Goal: Task Accomplishment & Management: Use online tool/utility

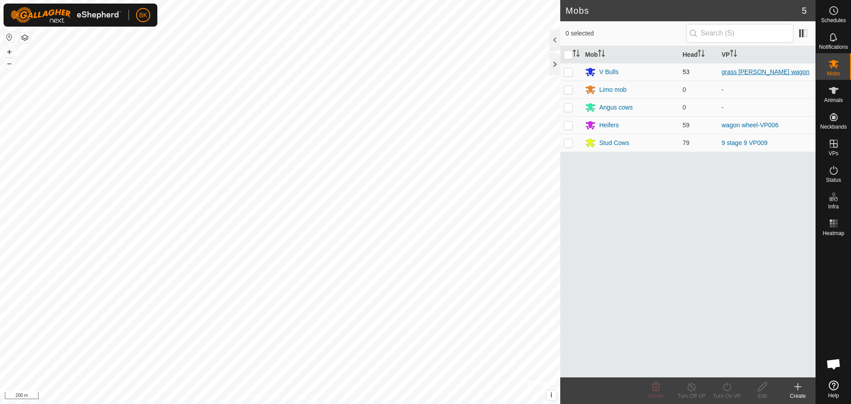
click at [757, 74] on link "grass [PERSON_NAME] wagon" at bounding box center [765, 71] width 88 height 7
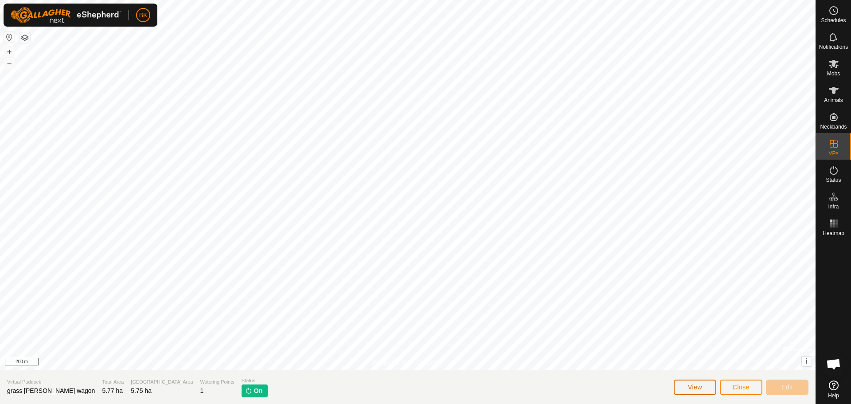
click at [700, 390] on span "View" at bounding box center [695, 386] width 14 height 7
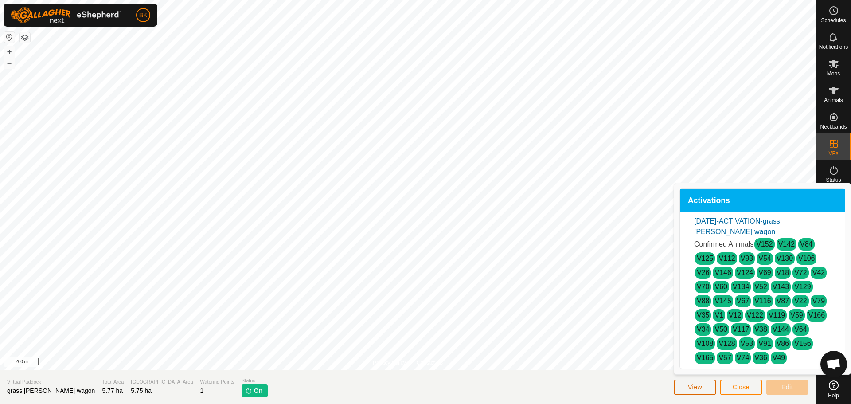
click at [691, 384] on span "View" at bounding box center [695, 386] width 14 height 7
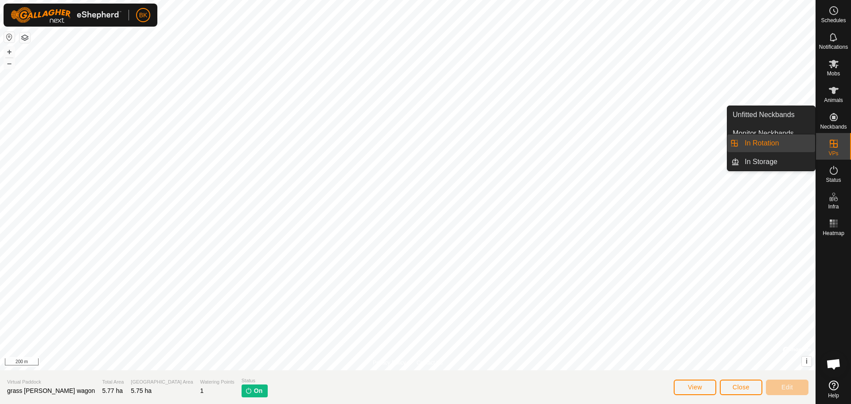
click at [791, 142] on link "In Rotation" at bounding box center [777, 143] width 76 height 18
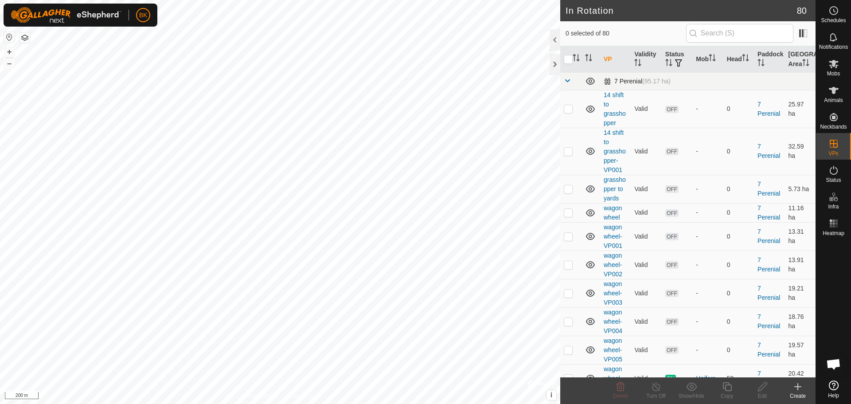
click at [569, 82] on span at bounding box center [567, 80] width 7 height 7
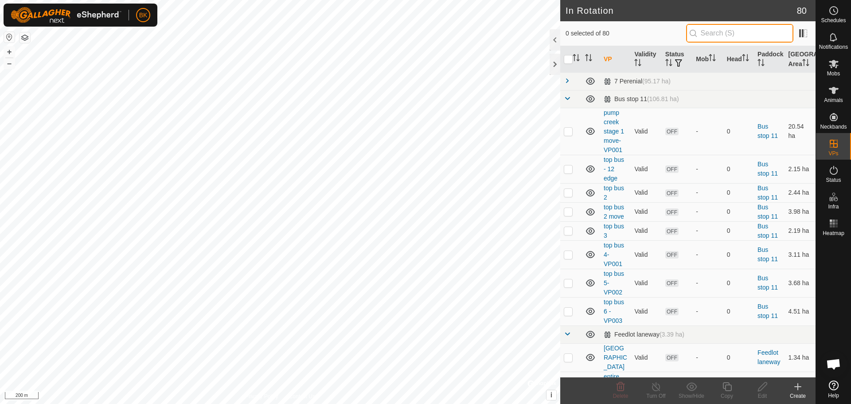
click at [753, 37] on input "text" at bounding box center [739, 33] width 107 height 19
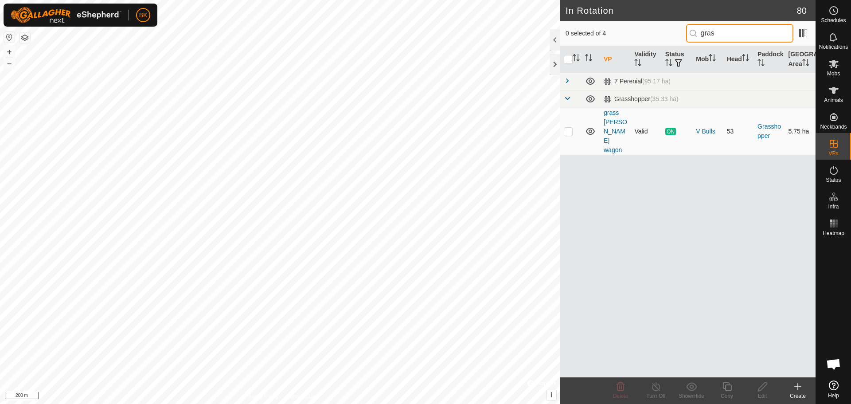
type input "gras"
click at [567, 126] on td at bounding box center [570, 131] width 21 height 47
checkbox input "true"
click at [721, 381] on div "Copy" at bounding box center [726, 390] width 35 height 27
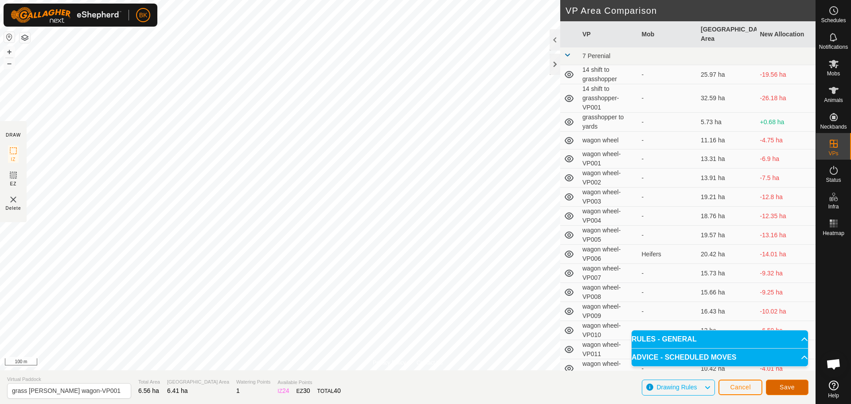
click at [784, 386] on span "Save" at bounding box center [787, 386] width 15 height 7
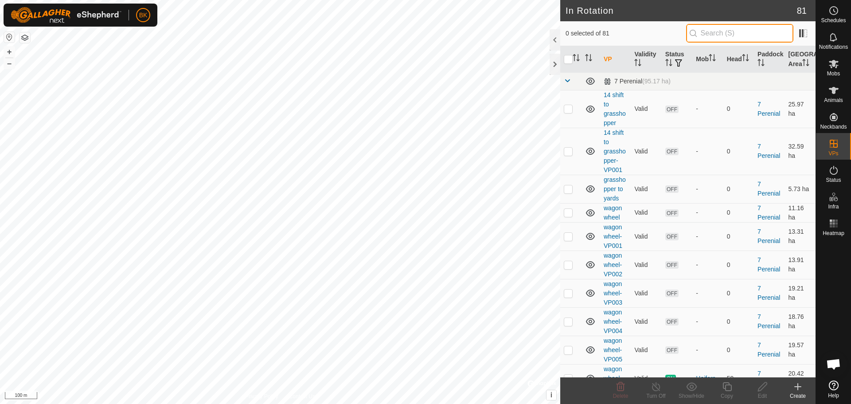
click at [721, 33] on input "text" at bounding box center [739, 33] width 107 height 19
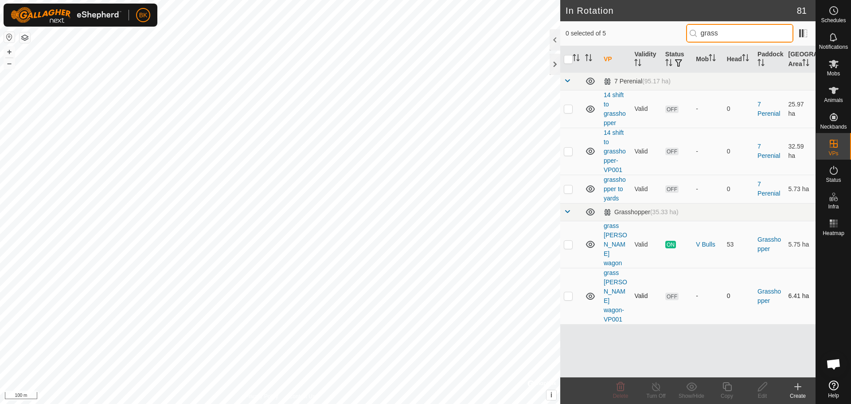
type input "grass"
click at [568, 292] on p-checkbox at bounding box center [568, 295] width 9 height 7
checkbox input "true"
click at [730, 388] on icon at bounding box center [726, 386] width 11 height 11
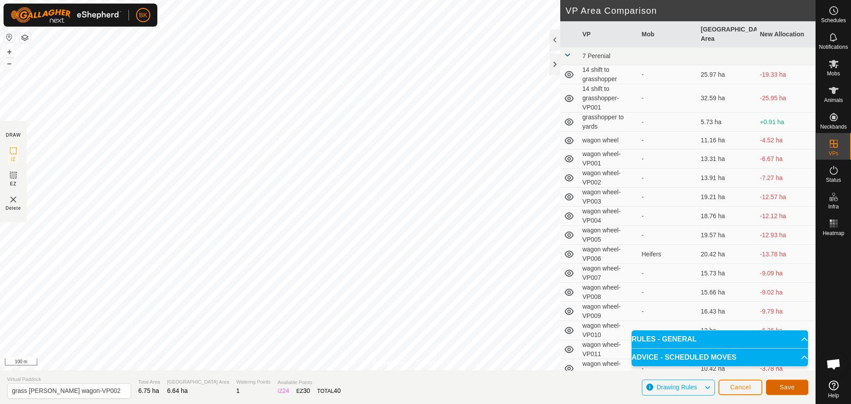
click at [791, 386] on span "Save" at bounding box center [787, 386] width 15 height 7
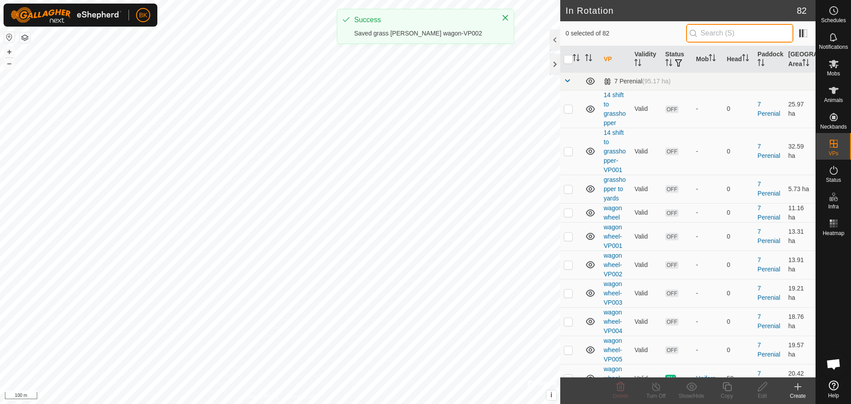
click at [713, 29] on input "text" at bounding box center [739, 33] width 107 height 19
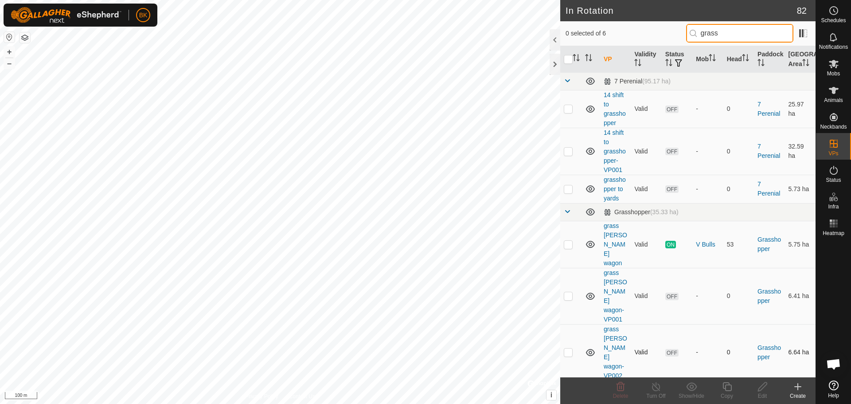
type input "grass"
click at [569, 348] on p-checkbox at bounding box center [568, 351] width 9 height 7
checkbox input "true"
click at [722, 394] on div "Copy" at bounding box center [726, 396] width 35 height 8
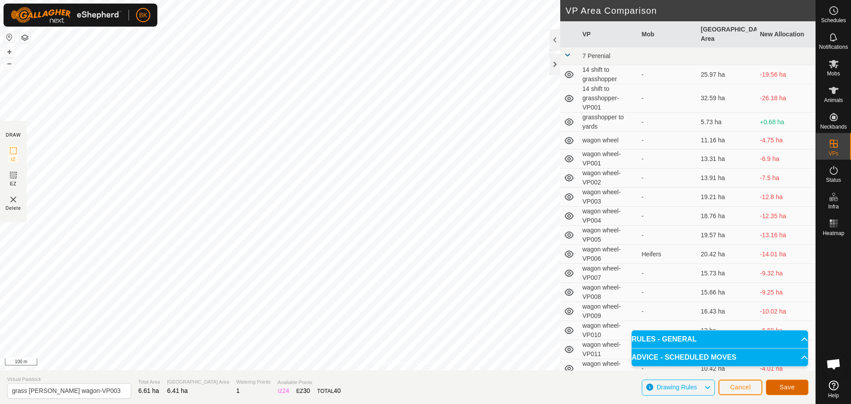
click at [780, 389] on span "Save" at bounding box center [787, 386] width 15 height 7
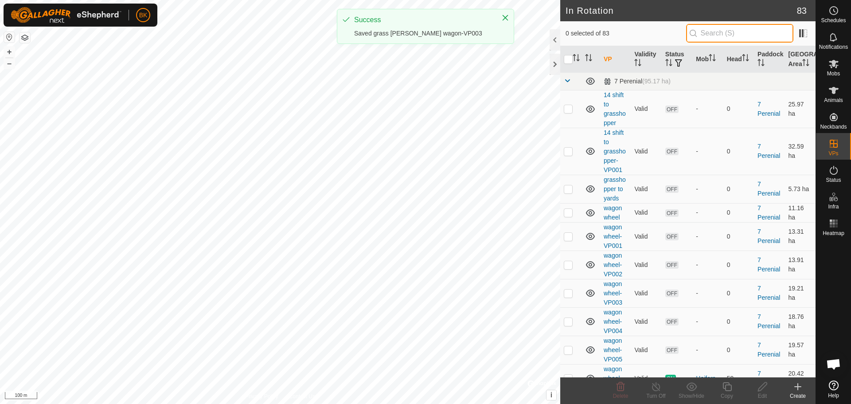
click at [710, 36] on input "text" at bounding box center [739, 33] width 107 height 19
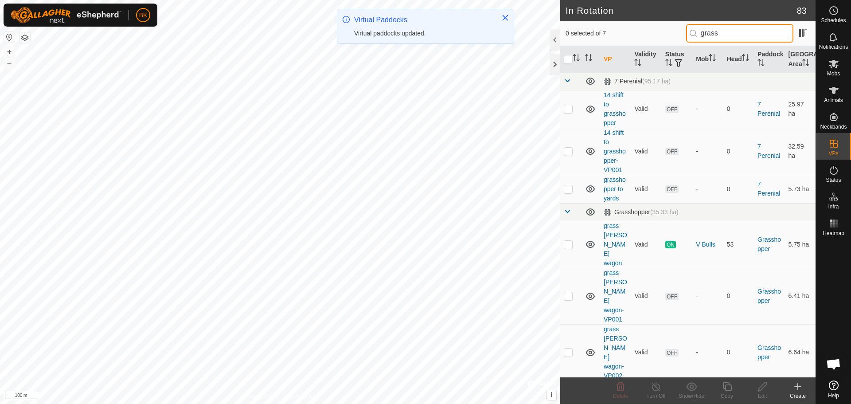
type input "grass"
click at [569, 403] on p-checkbox at bounding box center [568, 408] width 9 height 7
checkbox input "true"
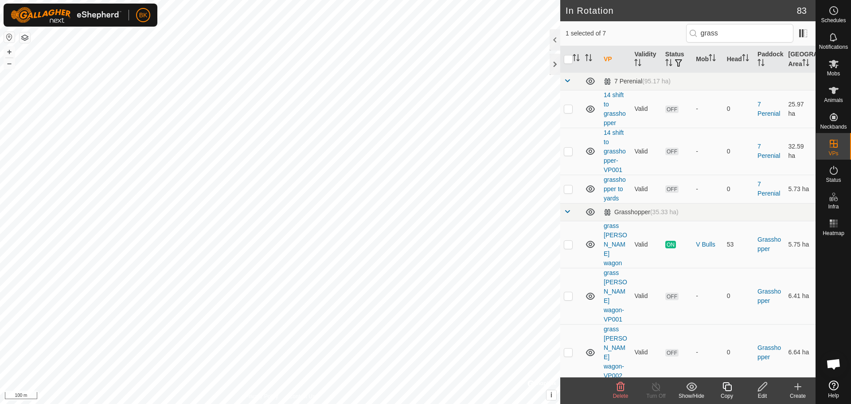
click at [729, 385] on icon at bounding box center [726, 386] width 9 height 9
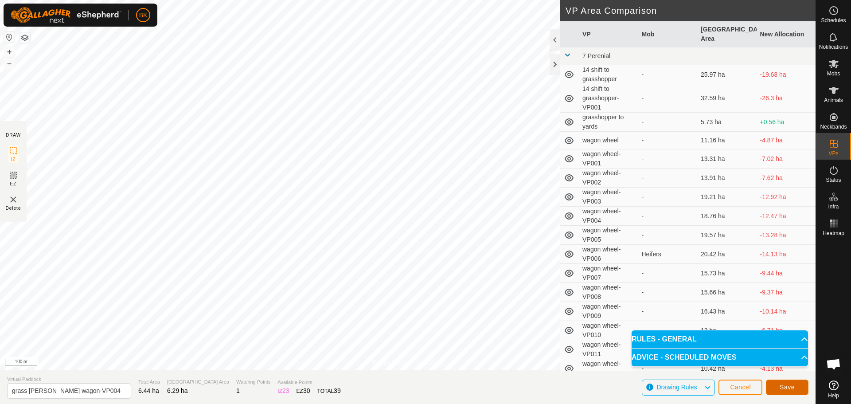
click at [787, 382] on button "Save" at bounding box center [787, 387] width 43 height 16
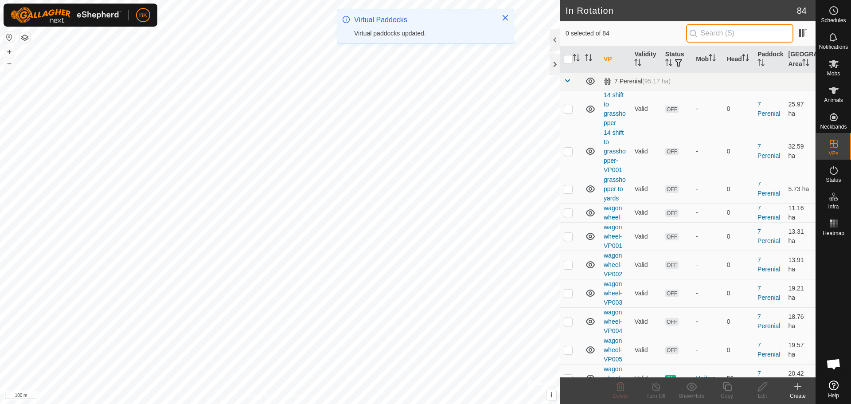
click at [710, 35] on input "text" at bounding box center [739, 33] width 107 height 19
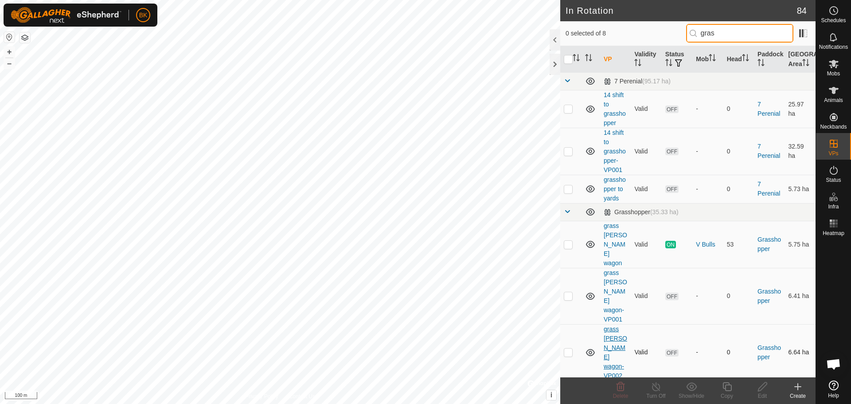
scroll to position [23, 0]
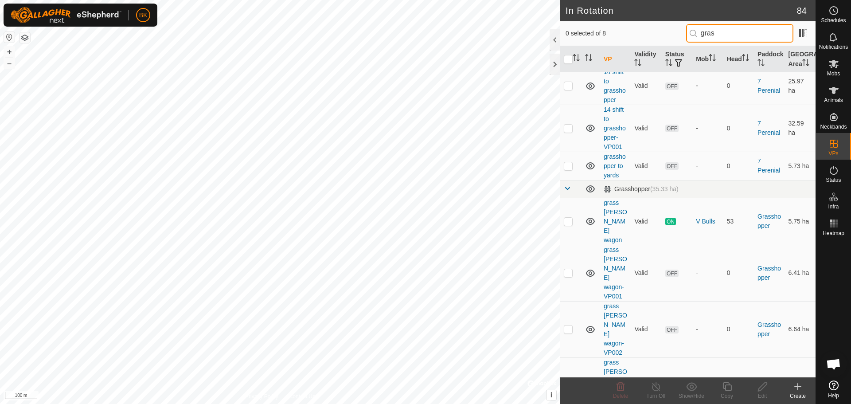
type input "gras"
click at [569, 356] on tbody "7 Perenial (95.17 ha) 14 shift to grasshopper Valid OFF - 0 7 Perenial 25.97 ha…" at bounding box center [687, 259] width 255 height 421
checkbox input "true"
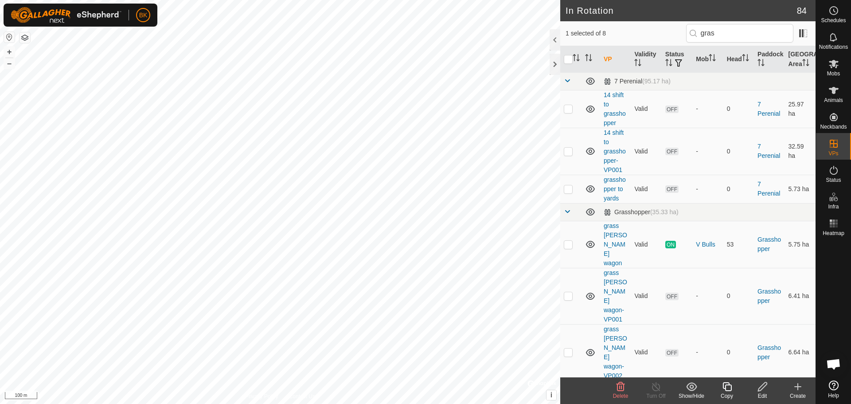
click at [729, 389] on icon at bounding box center [726, 386] width 11 height 11
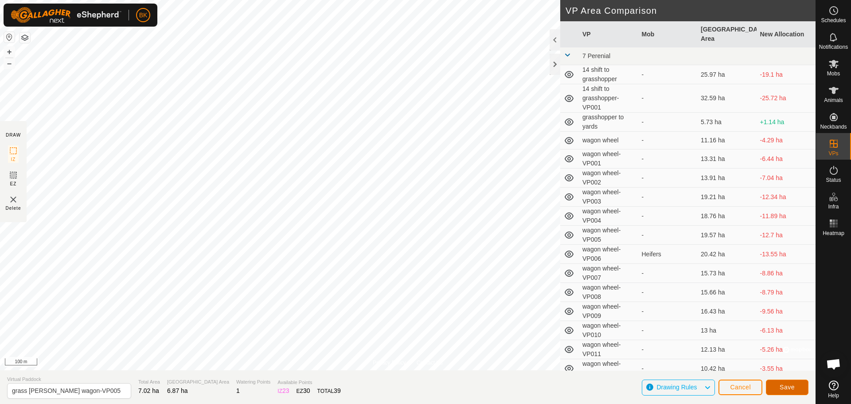
click at [786, 387] on span "Save" at bounding box center [787, 386] width 15 height 7
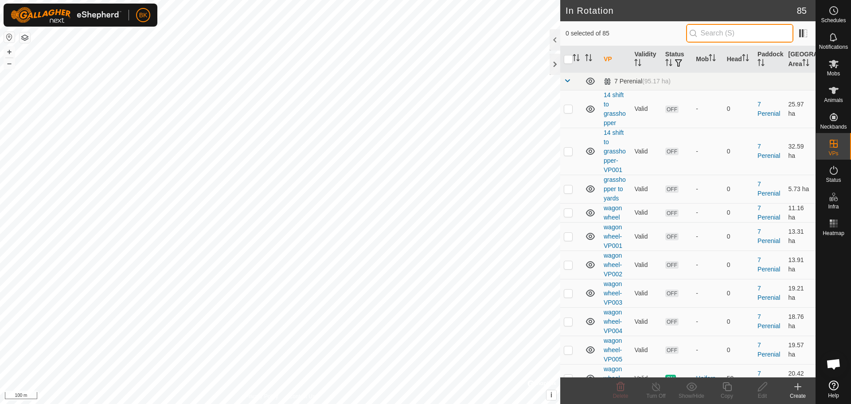
click at [718, 29] on input "text" at bounding box center [739, 33] width 107 height 19
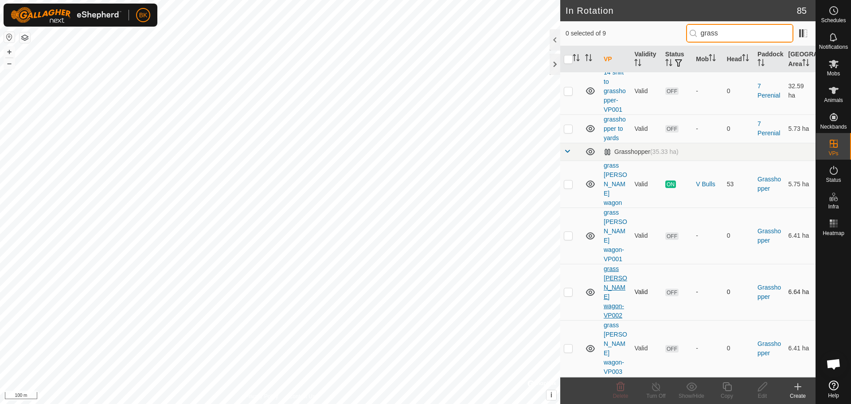
scroll to position [61, 0]
type input "grass"
click at [571, 354] on tbody "7 Perenial (95.17 ha) 14 shift to grasshopper Valid OFF - 0 7 Perenial 25.97 ha…" at bounding box center [687, 250] width 255 height 477
checkbox input "true"
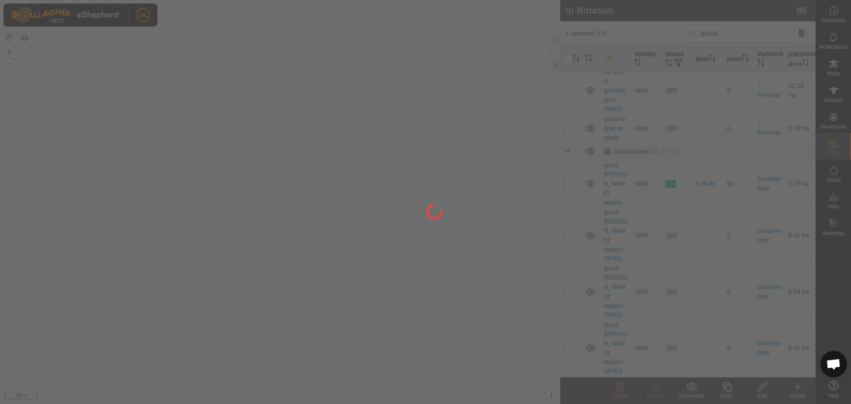
click at [728, 387] on div at bounding box center [425, 202] width 851 height 404
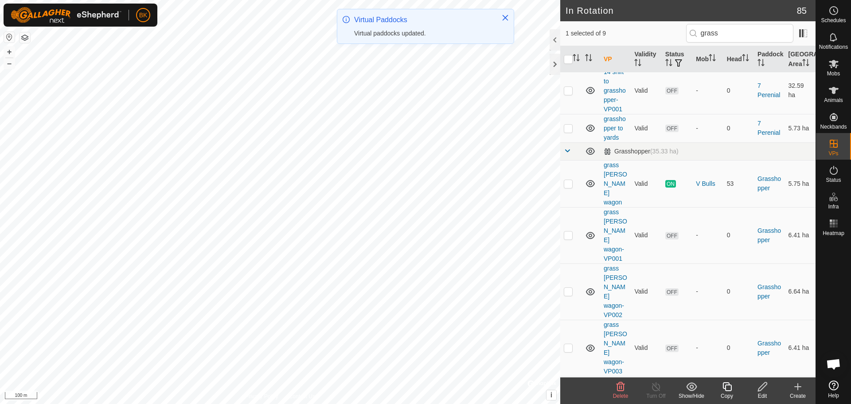
scroll to position [0, 0]
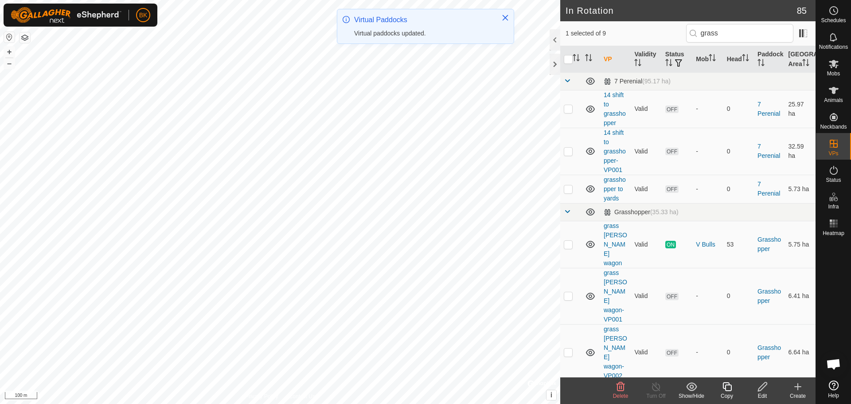
click at [727, 390] on icon at bounding box center [726, 386] width 11 height 11
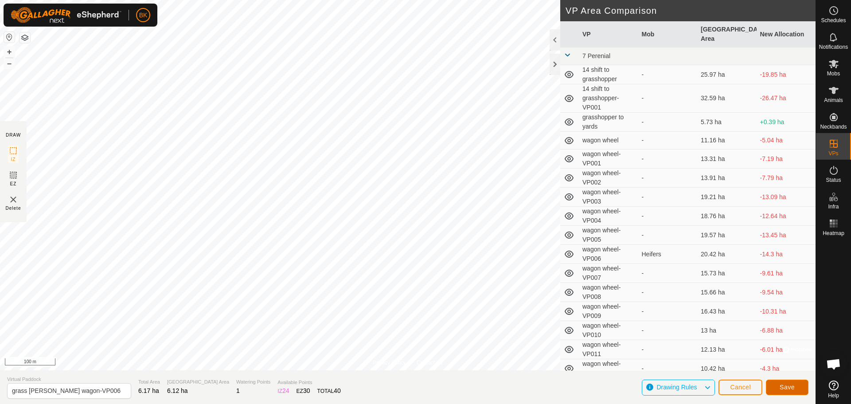
click at [779, 386] on button "Save" at bounding box center [787, 387] width 43 height 16
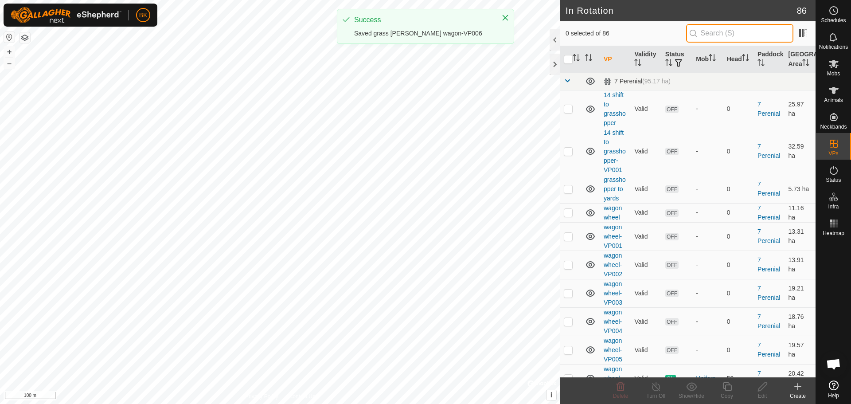
click at [737, 30] on input "text" at bounding box center [739, 33] width 107 height 19
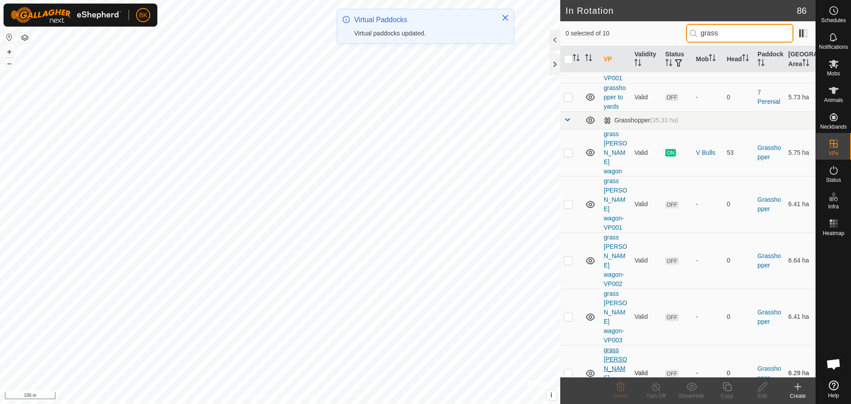
scroll to position [98, 0]
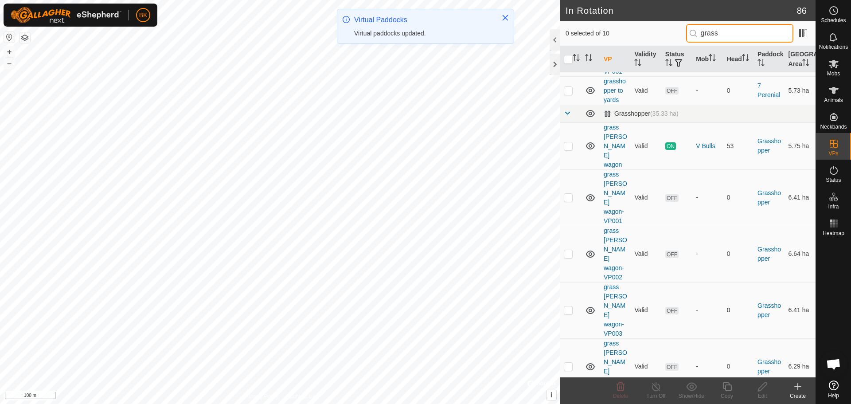
type input "grass"
click at [569, 359] on tbody "7 Perenial (95.17 ha) 14 shift to grasshopper Valid OFF - 0 7 Perenial 25.97 ha…" at bounding box center [687, 240] width 255 height 533
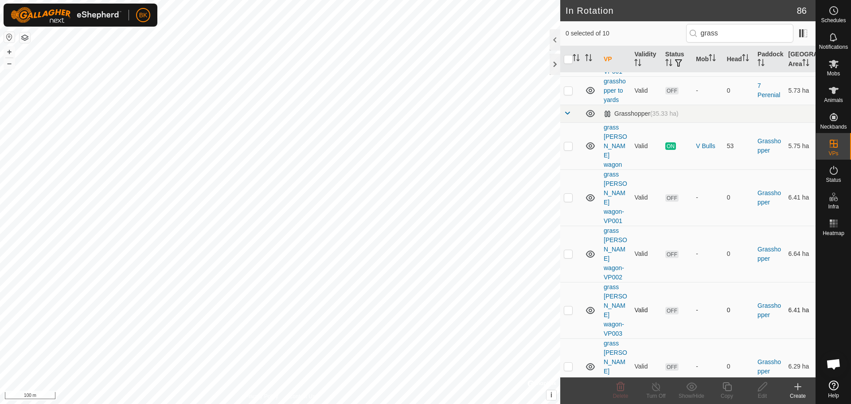
checkbox input "true"
click at [727, 387] on icon at bounding box center [726, 386] width 11 height 11
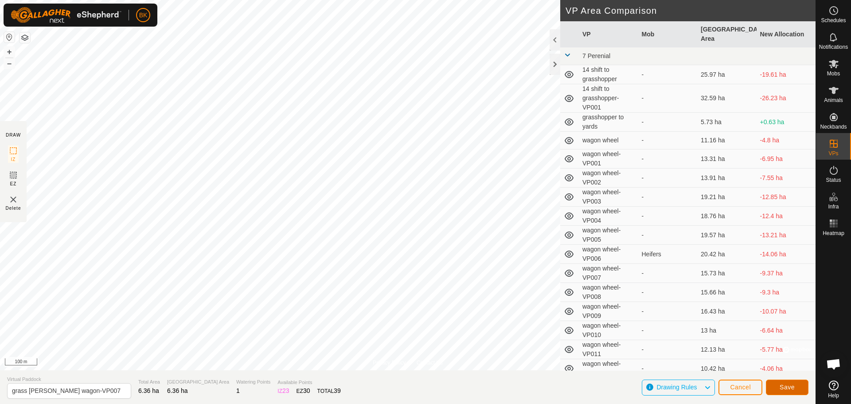
click at [784, 386] on span "Save" at bounding box center [787, 386] width 15 height 7
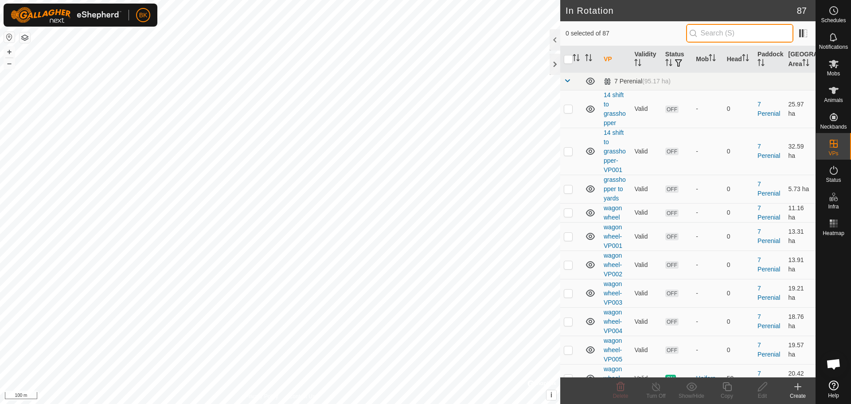
click at [751, 28] on input "text" at bounding box center [739, 33] width 107 height 19
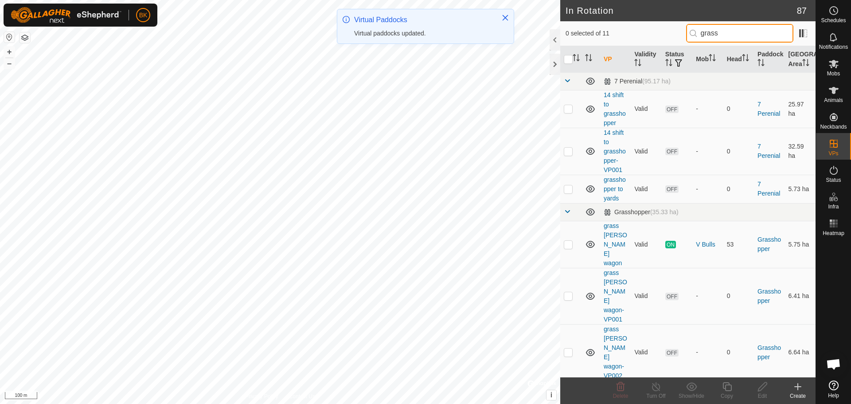
scroll to position [136, 0]
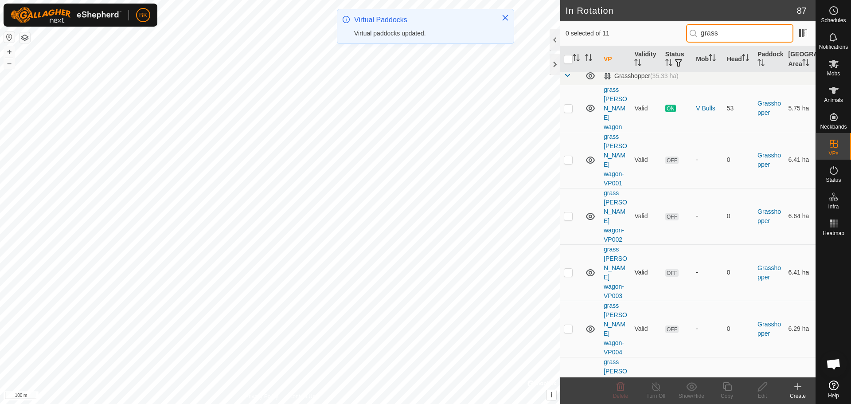
type input "grass"
click at [569, 359] on tbody "7 Perenial (95.17 ha) 14 shift to grasshopper Valid OFF - 0 7 Perenial 25.97 ha…" at bounding box center [687, 230] width 255 height 589
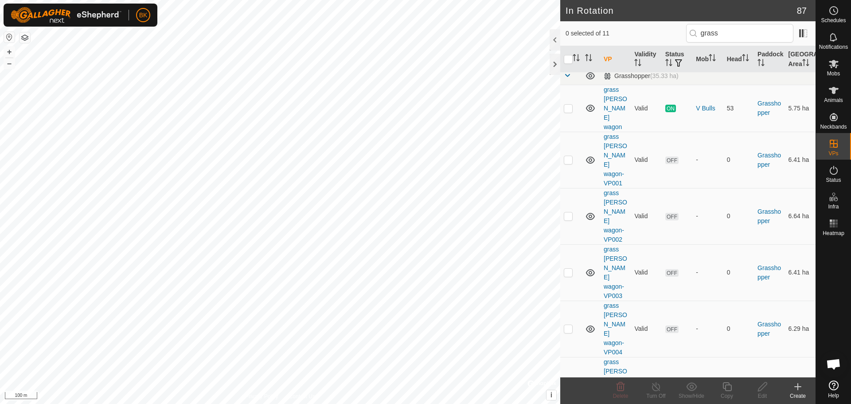
checkbox input "true"
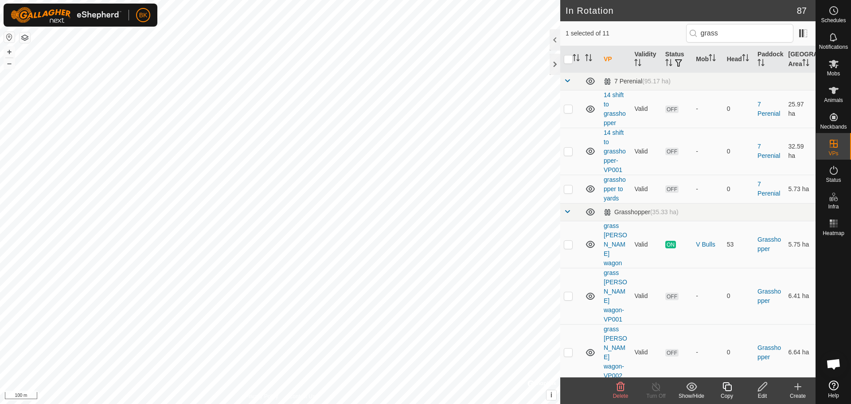
click at [727, 389] on icon at bounding box center [726, 386] width 11 height 11
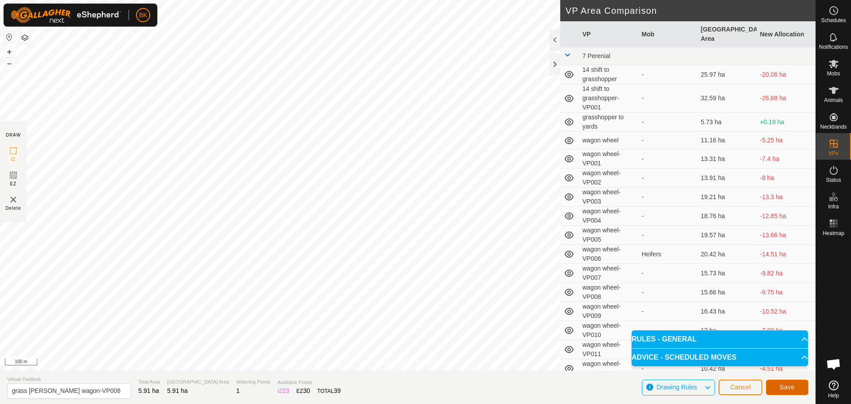
click at [786, 385] on span "Save" at bounding box center [787, 386] width 15 height 7
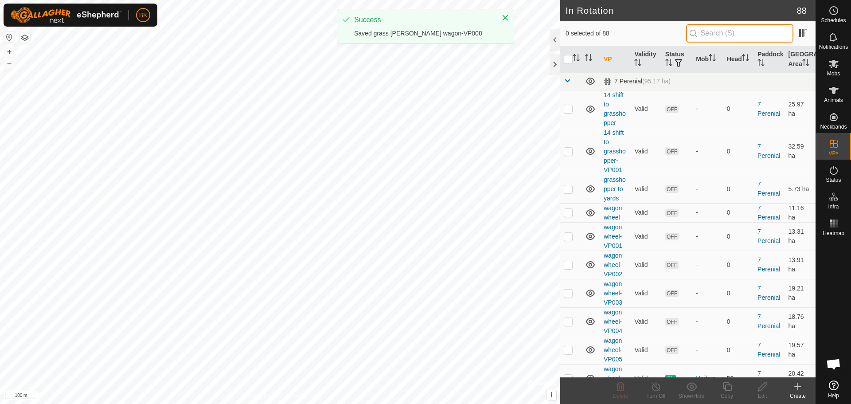
click at [726, 34] on input "text" at bounding box center [739, 33] width 107 height 19
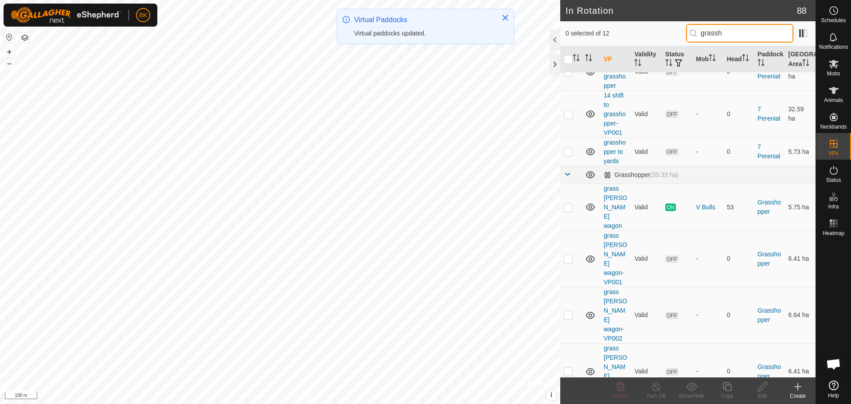
scroll to position [174, 0]
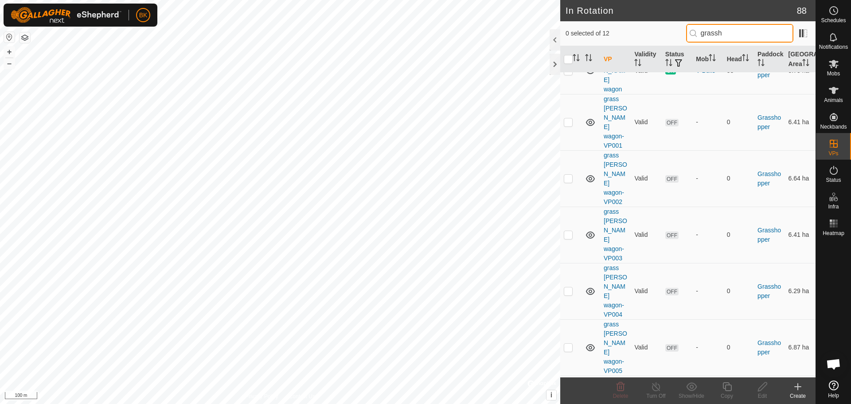
type input "grassh"
click at [569, 357] on tbody "7 Perenial (95.17 ha) 14 shift to grasshopper Valid OFF - 0 7 Perenial 25.97 ha…" at bounding box center [687, 222] width 255 height 646
checkbox input "true"
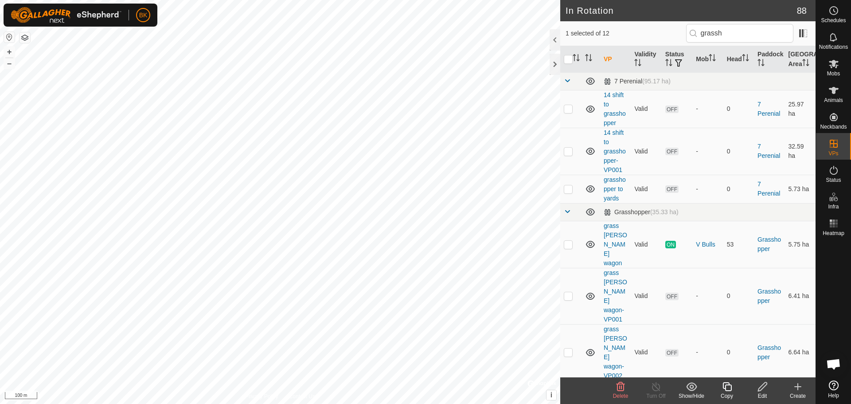
click at [729, 391] on icon at bounding box center [726, 386] width 11 height 11
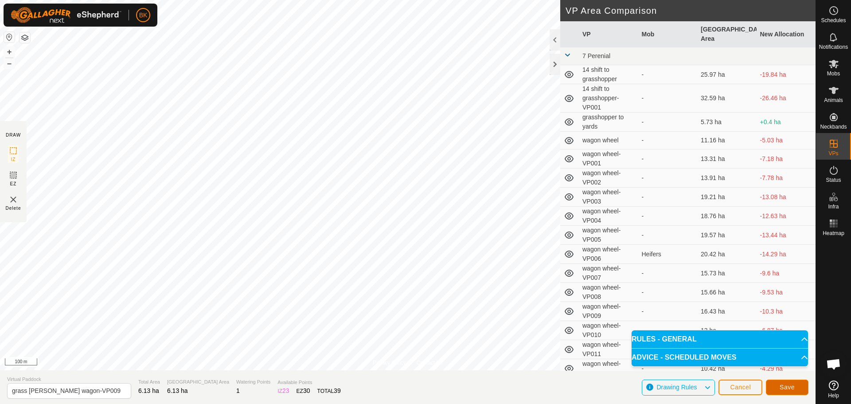
click at [796, 392] on button "Save" at bounding box center [787, 387] width 43 height 16
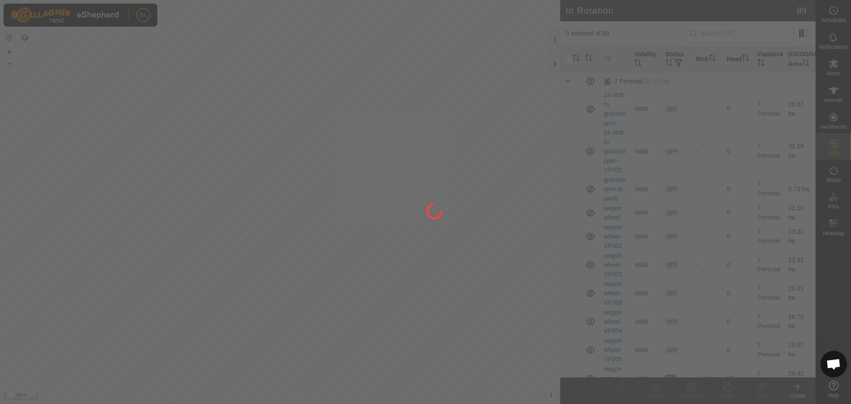
click at [739, 33] on div at bounding box center [425, 202] width 851 height 404
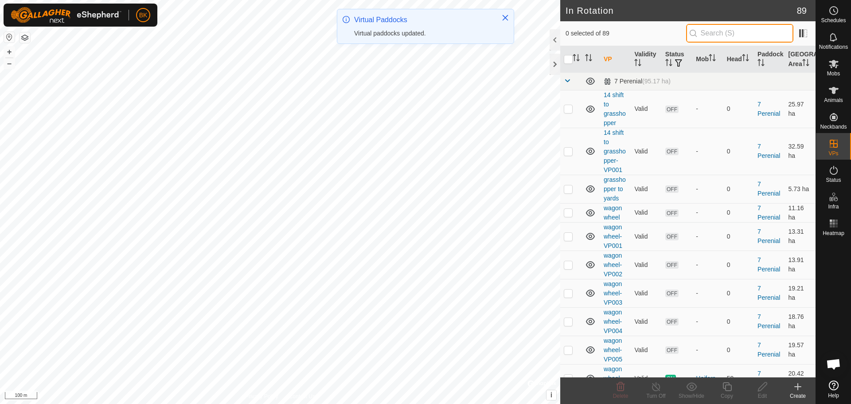
click at [735, 33] on input "text" at bounding box center [739, 33] width 107 height 19
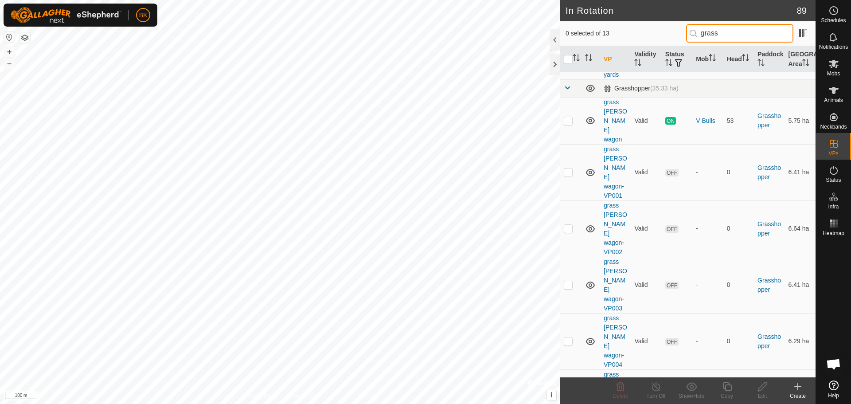
scroll to position [211, 0]
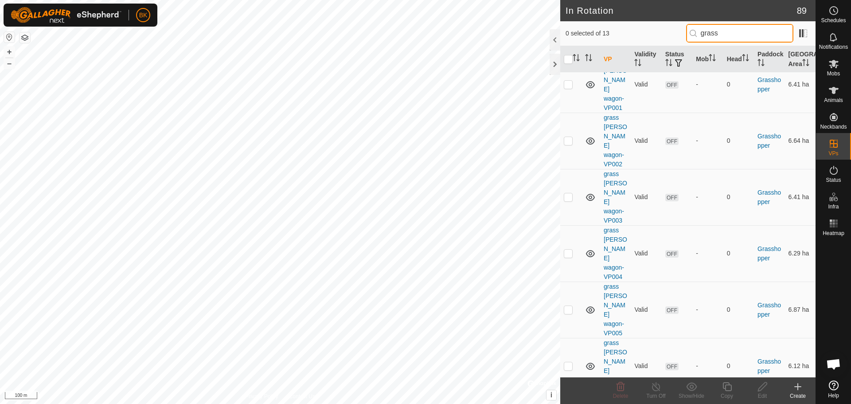
type input "grass"
click at [568, 357] on tbody "7 Perenial (95.17 ha) 14 shift to grasshopper Valid OFF - 0 7 Perenial 25.97 ha…" at bounding box center [687, 212] width 255 height 702
checkbox input "true"
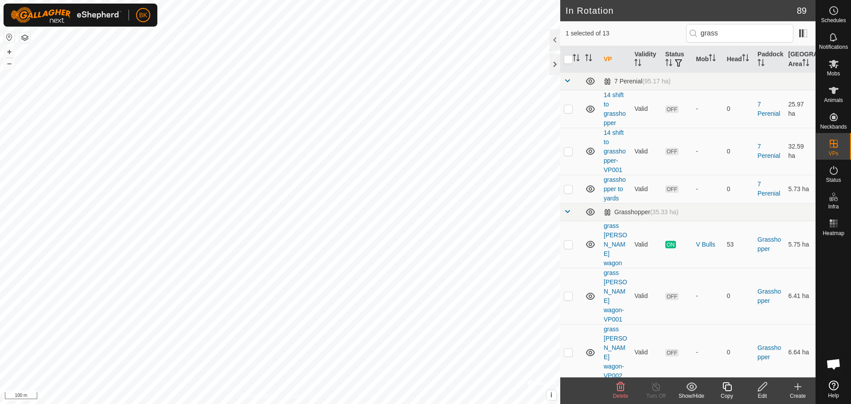
click at [727, 387] on icon at bounding box center [726, 386] width 11 height 11
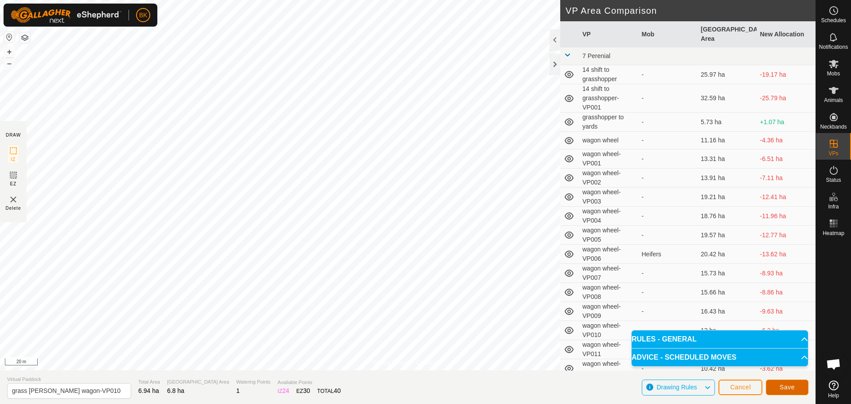
click at [800, 389] on button "Save" at bounding box center [787, 387] width 43 height 16
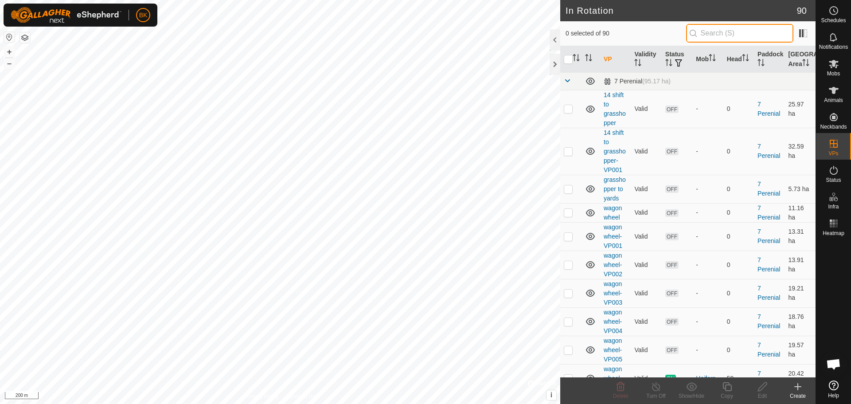
click at [738, 33] on input "text" at bounding box center [739, 33] width 107 height 19
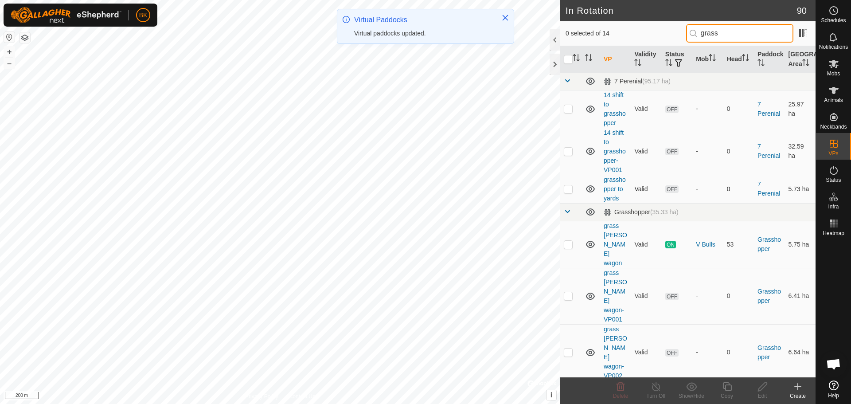
scroll to position [249, 0]
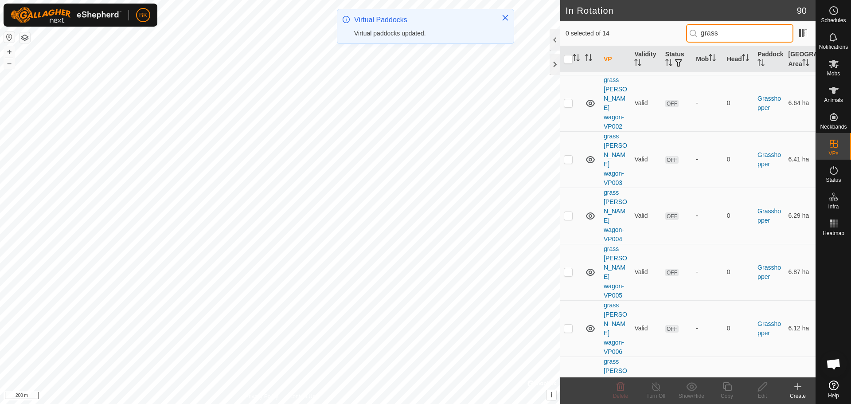
type input "grass"
click at [570, 360] on tbody "7 Perenial (95.17 ha) 14 shift to grasshopper Valid OFF - 0 7 Perenial 25.97 ha…" at bounding box center [687, 202] width 255 height 758
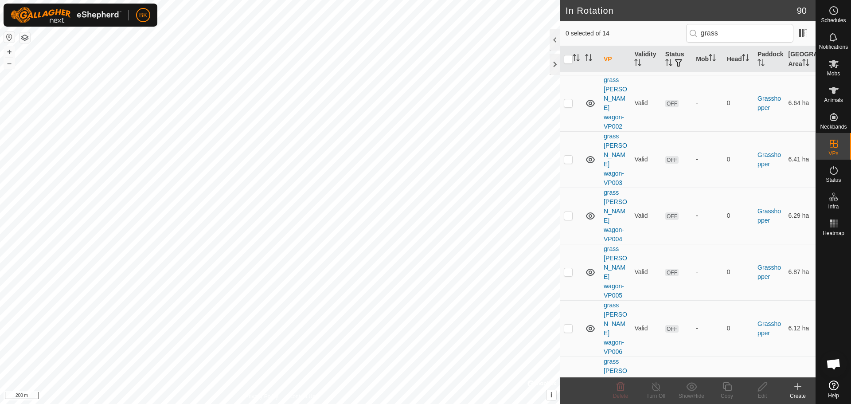
checkbox input "true"
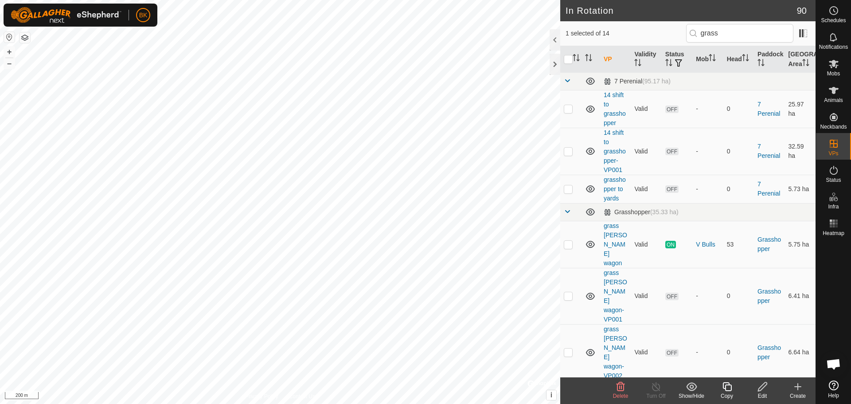
click at [725, 388] on icon at bounding box center [726, 386] width 9 height 9
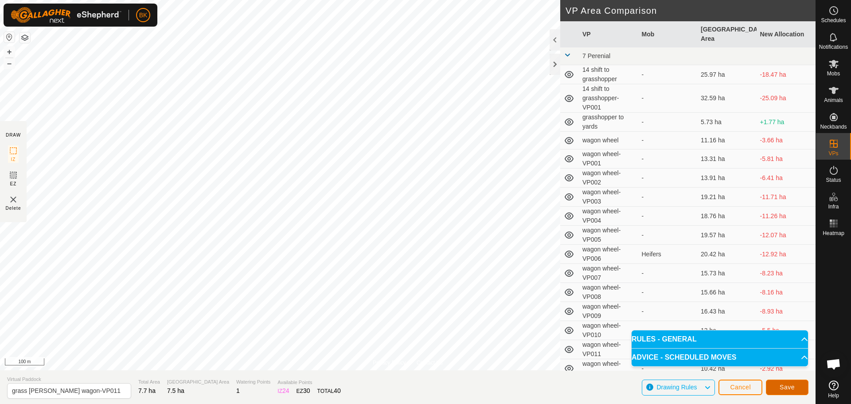
click at [786, 391] on button "Save" at bounding box center [787, 387] width 43 height 16
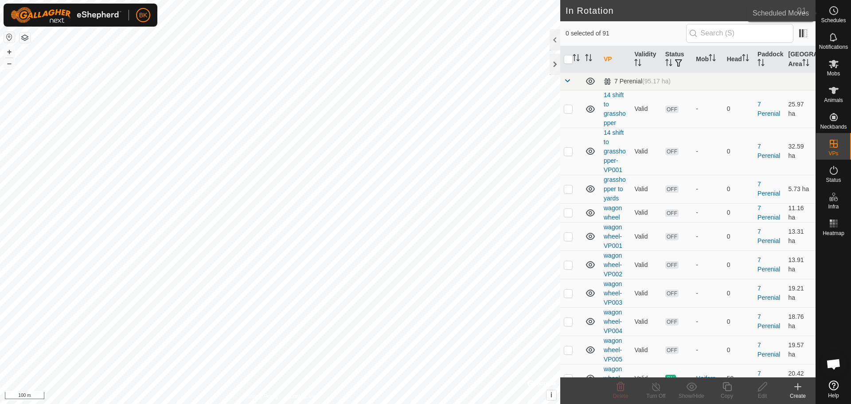
click at [834, 16] on icon at bounding box center [833, 10] width 11 height 11
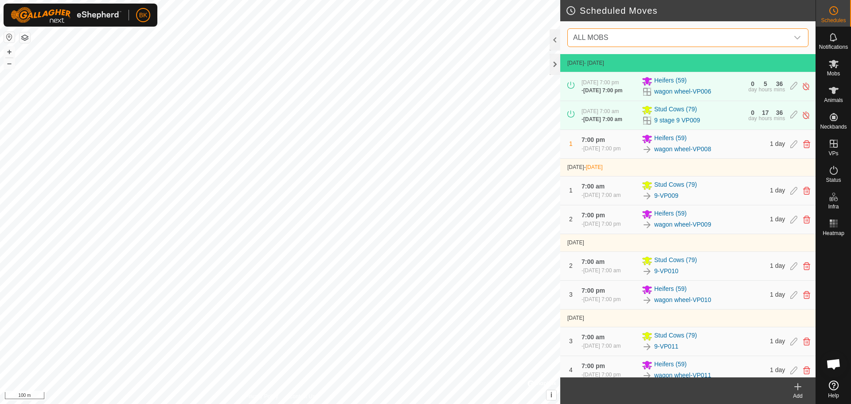
click at [643, 31] on span "ALL MOBS" at bounding box center [678, 38] width 219 height 18
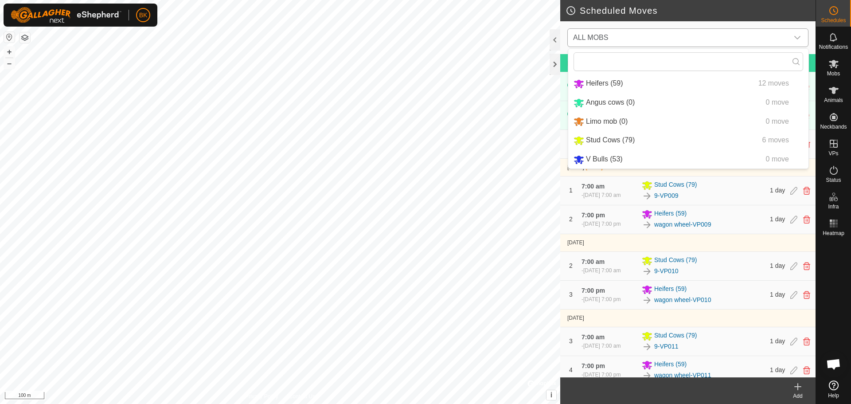
click at [631, 138] on li "Stud Cows (79) 6 moves" at bounding box center [688, 140] width 240 height 18
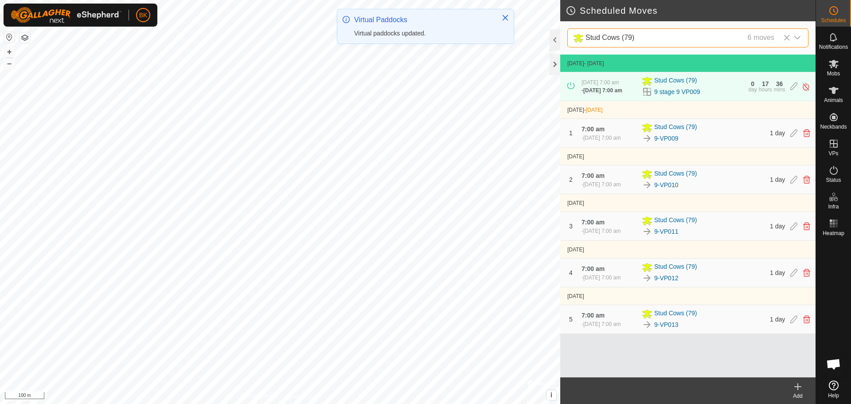
click at [714, 87] on div "9 stage 9 VP009" at bounding box center [692, 91] width 101 height 11
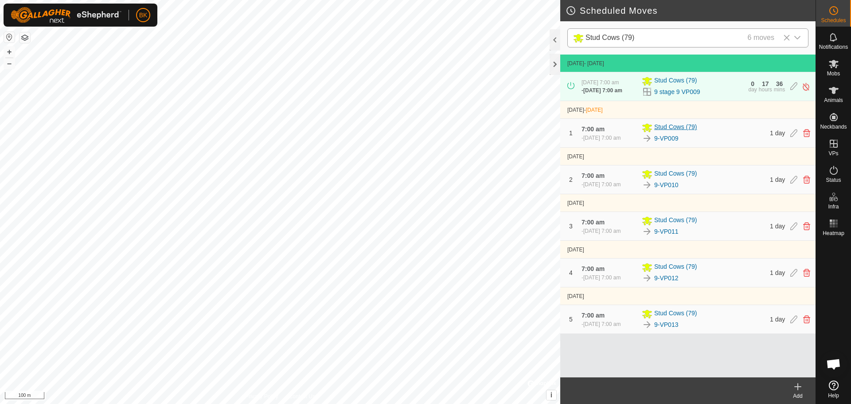
click at [721, 130] on div "Stud Cows (79)" at bounding box center [703, 127] width 123 height 11
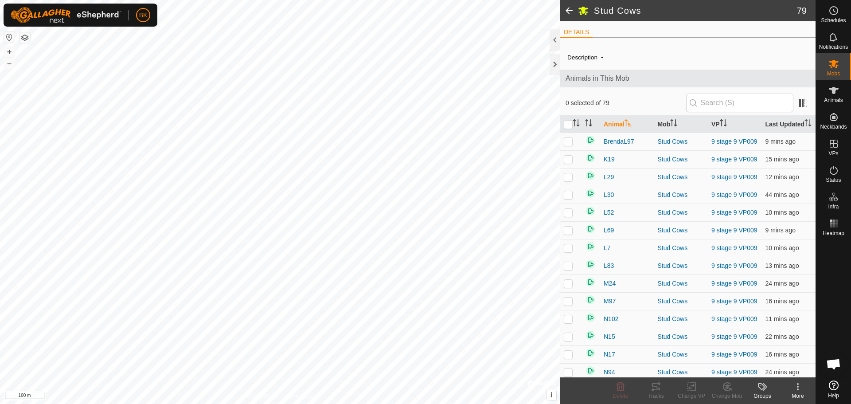
click at [569, 12] on span at bounding box center [569, 10] width 18 height 21
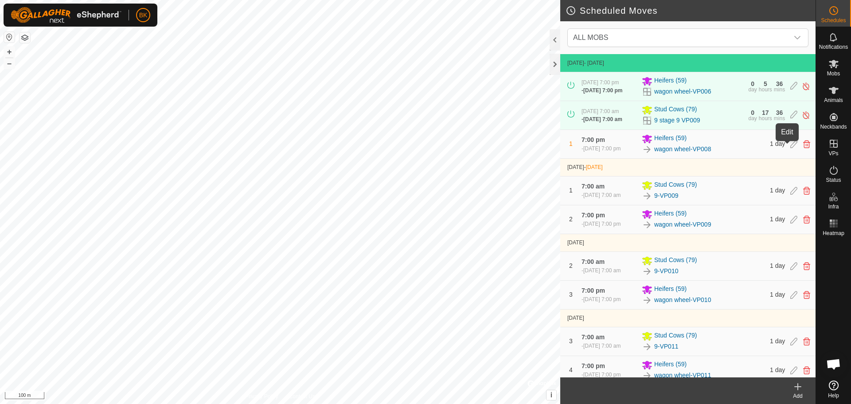
click at [790, 147] on icon at bounding box center [793, 144] width 7 height 8
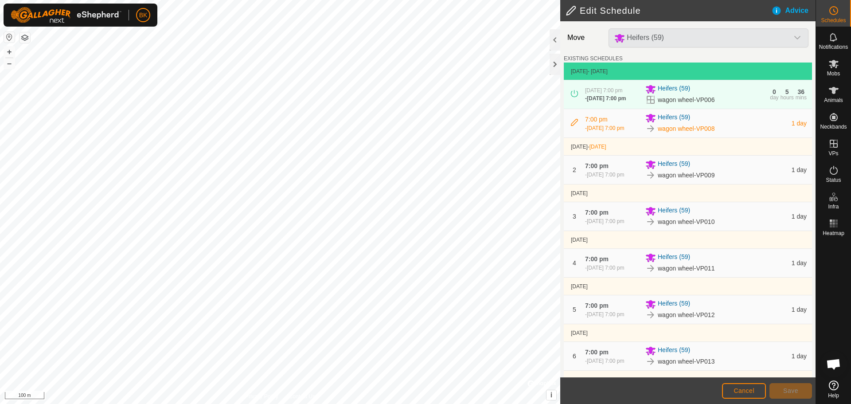
click at [706, 35] on div "Heifers (59)" at bounding box center [708, 37] width 207 height 19
click at [797, 38] on div "Heifers (59)" at bounding box center [708, 37] width 207 height 19
click at [741, 389] on span "Cancel" at bounding box center [743, 390] width 21 height 7
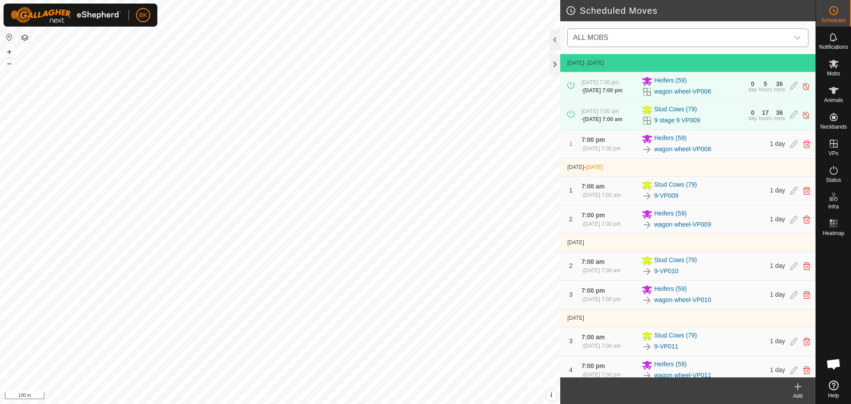
click at [804, 35] on div "dropdown trigger" at bounding box center [797, 38] width 18 height 18
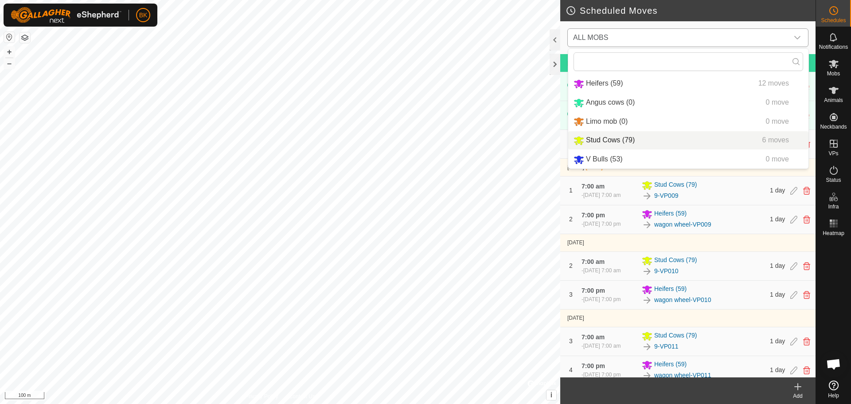
click at [644, 139] on li "Stud Cows (79) 6 moves" at bounding box center [688, 140] width 240 height 18
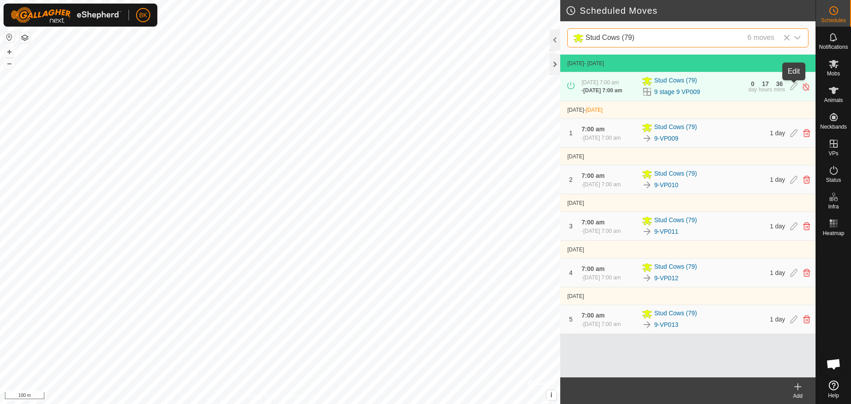
click at [793, 85] on icon at bounding box center [793, 86] width 7 height 9
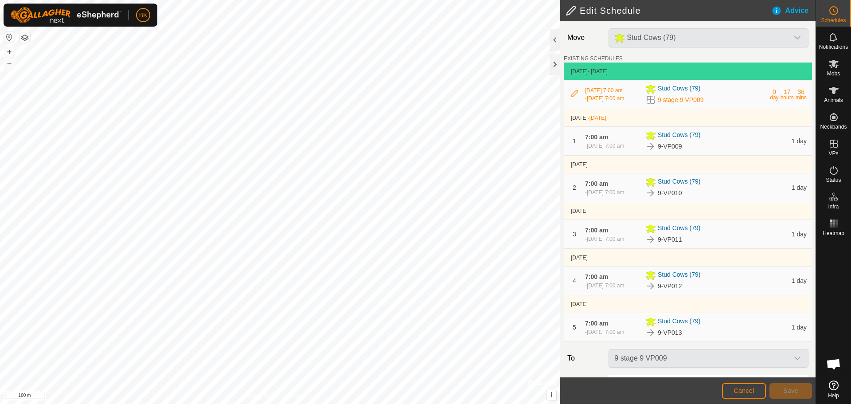
click at [649, 101] on icon at bounding box center [650, 99] width 11 height 11
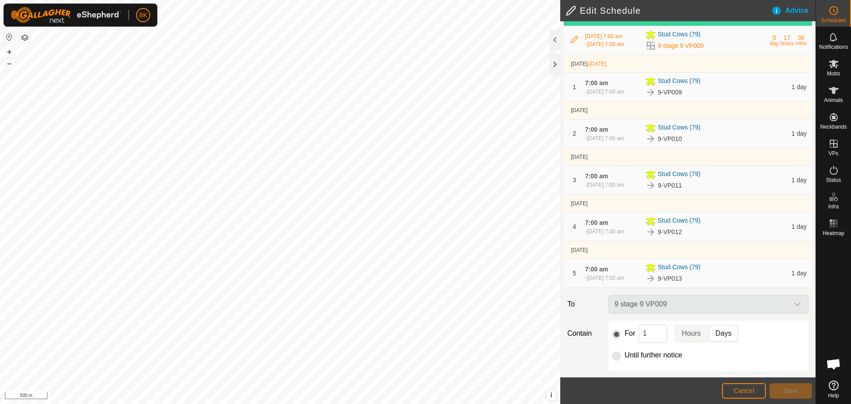
scroll to position [127, 0]
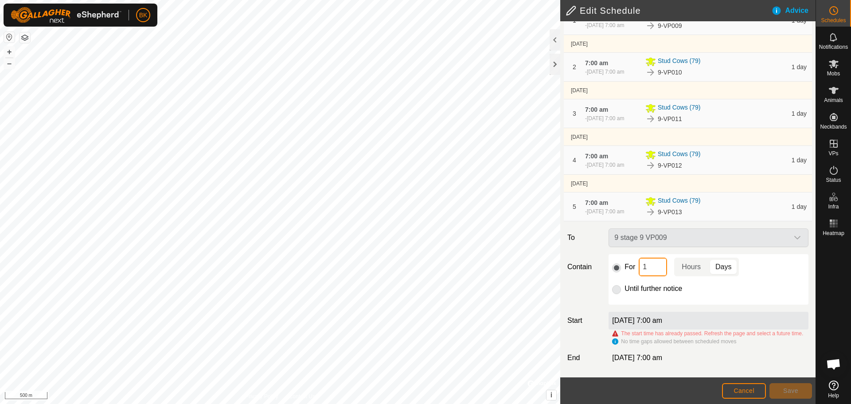
click at [648, 257] on input "1" at bounding box center [653, 266] width 28 height 19
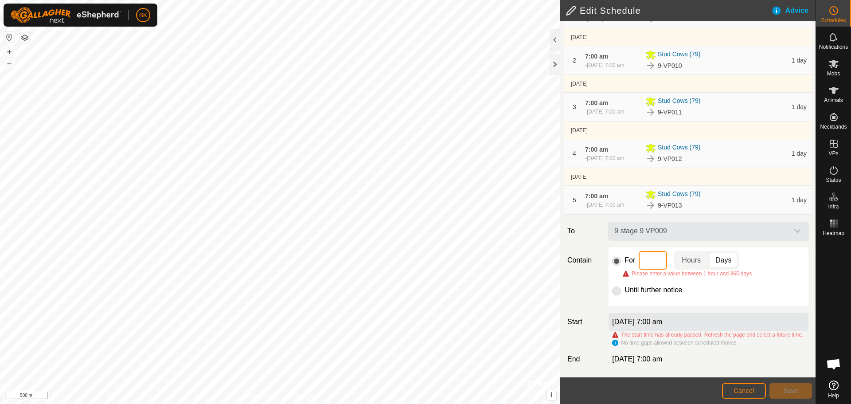
type input "2"
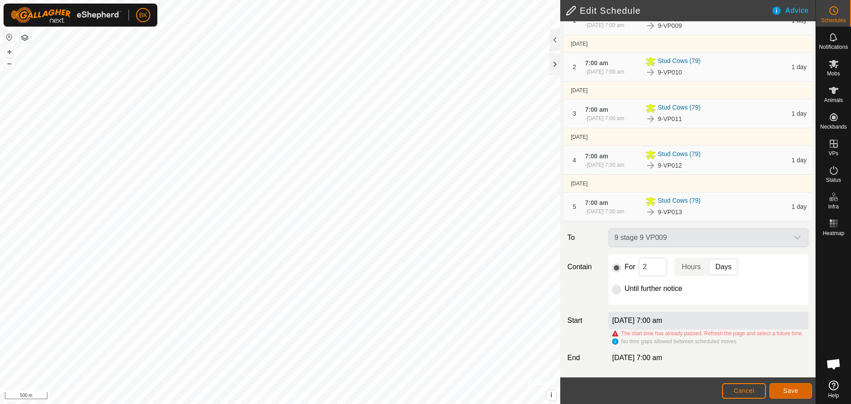
click at [797, 390] on span "Save" at bounding box center [790, 390] width 15 height 7
click at [662, 316] on label "[DATE] 7:00 am" at bounding box center [637, 320] width 50 height 8
click at [749, 390] on span "Cancel" at bounding box center [743, 390] width 21 height 7
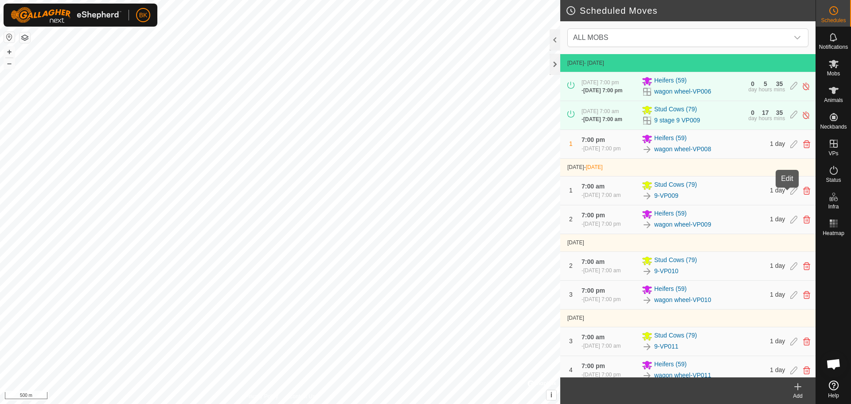
click at [790, 189] on icon at bounding box center [793, 191] width 7 height 8
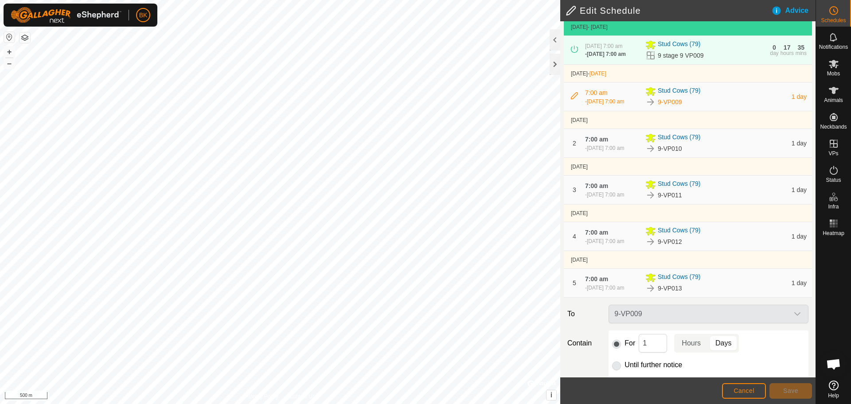
scroll to position [113, 0]
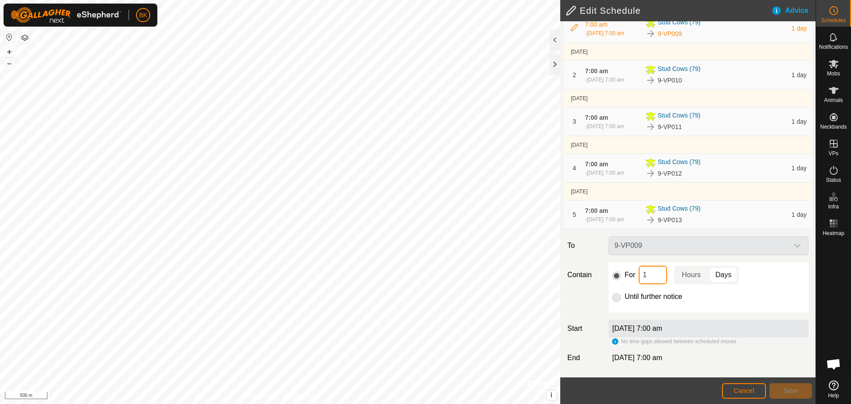
click at [654, 273] on input "1" at bounding box center [653, 274] width 28 height 19
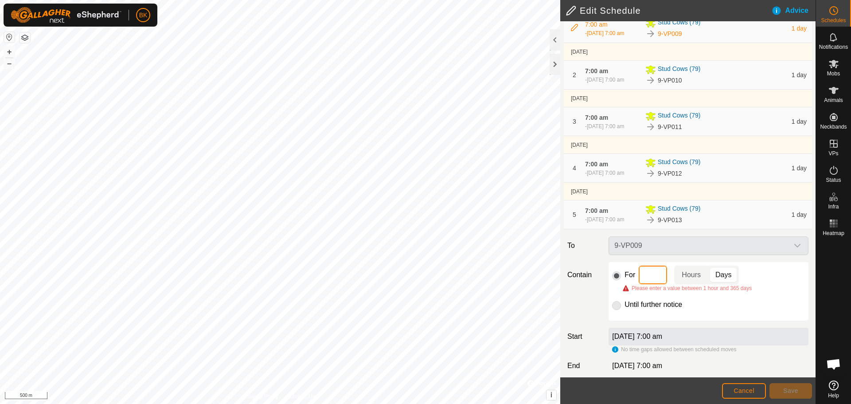
type input "2"
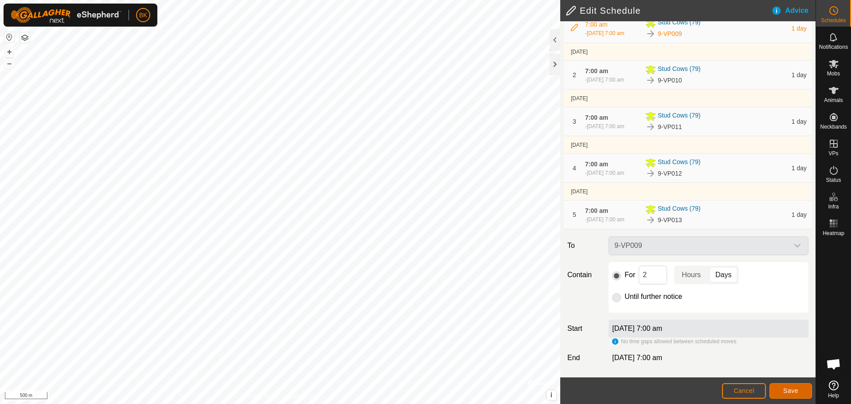
click at [779, 387] on button "Save" at bounding box center [790, 391] width 43 height 16
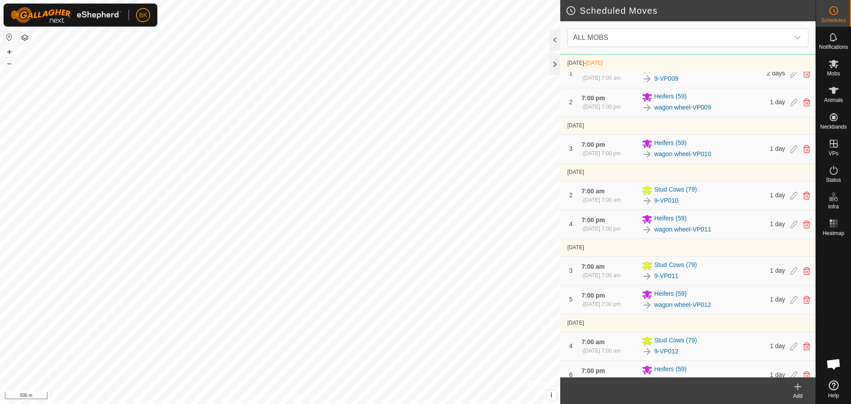
scroll to position [133, 0]
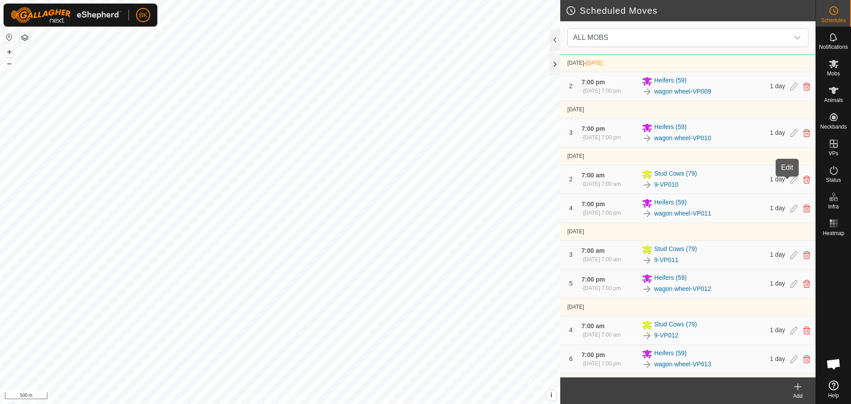
click at [790, 183] on icon at bounding box center [793, 179] width 7 height 8
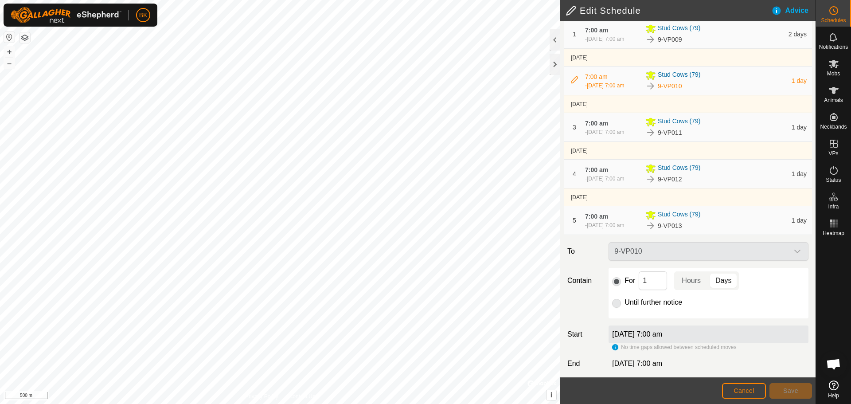
scroll to position [113, 0]
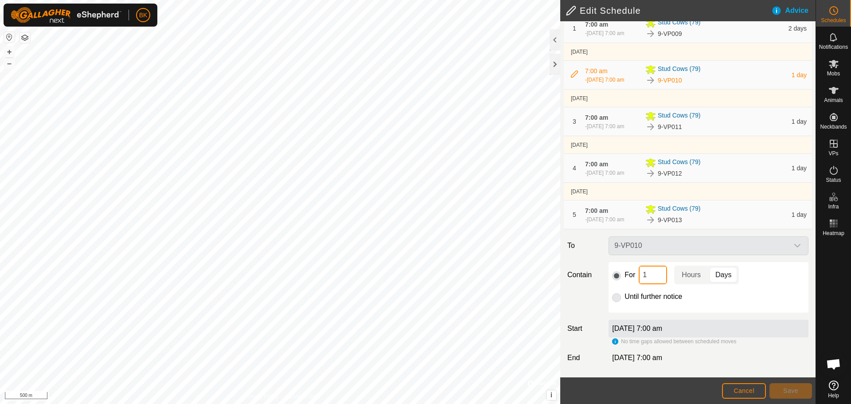
click at [653, 273] on input "1" at bounding box center [653, 274] width 28 height 19
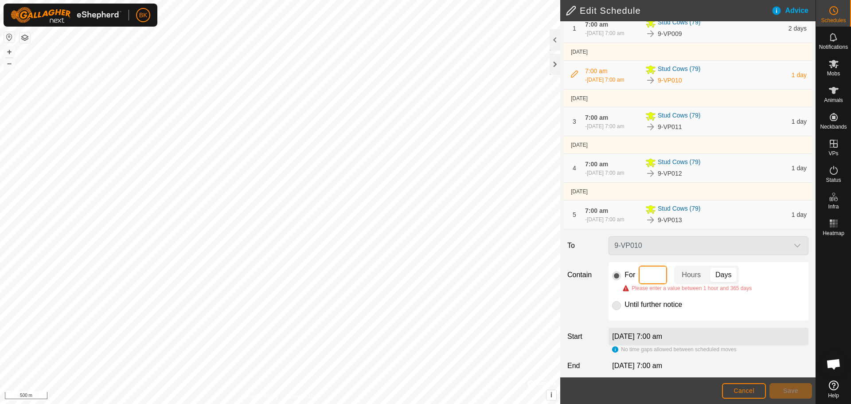
type input "2"
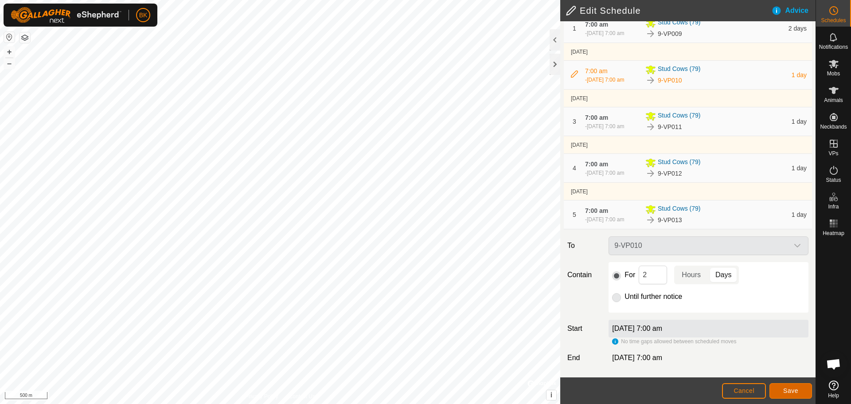
click at [790, 389] on span "Save" at bounding box center [790, 390] width 15 height 7
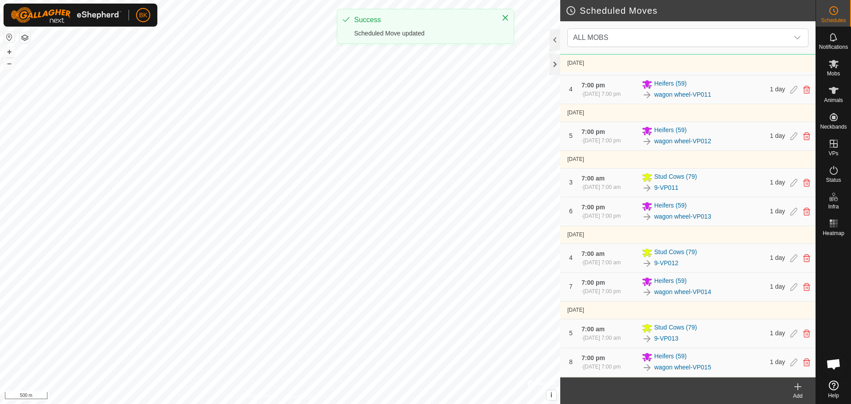
scroll to position [266, 0]
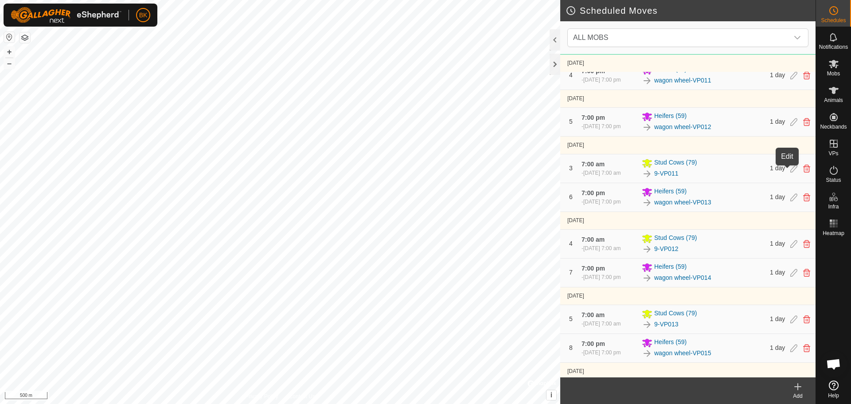
click at [790, 168] on icon at bounding box center [793, 168] width 7 height 8
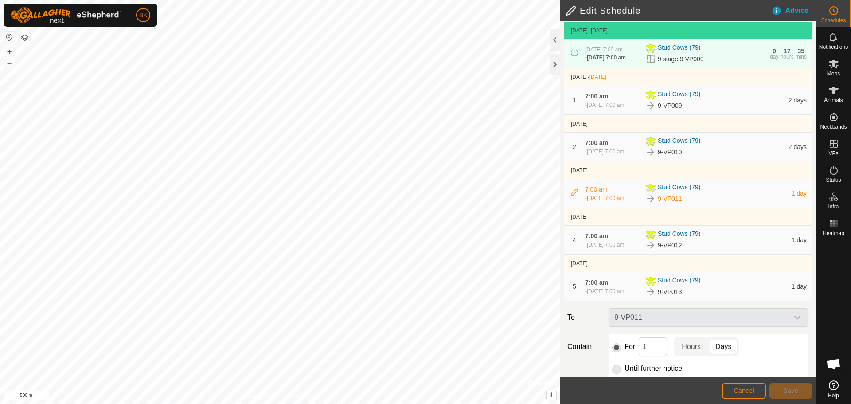
scroll to position [113, 0]
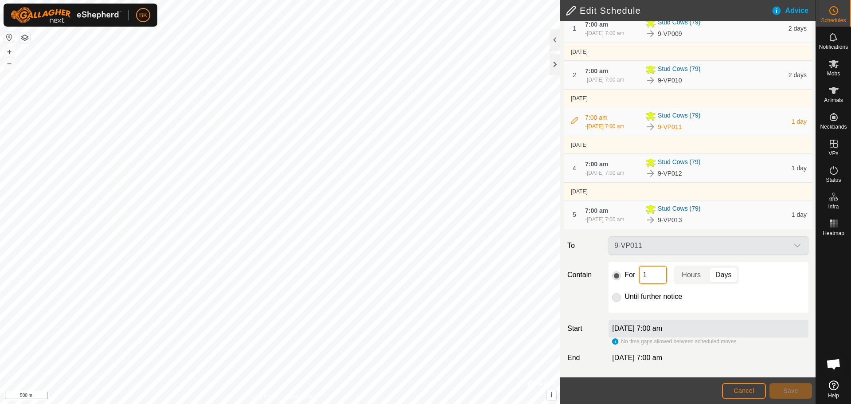
click at [655, 274] on input "1" at bounding box center [653, 274] width 28 height 19
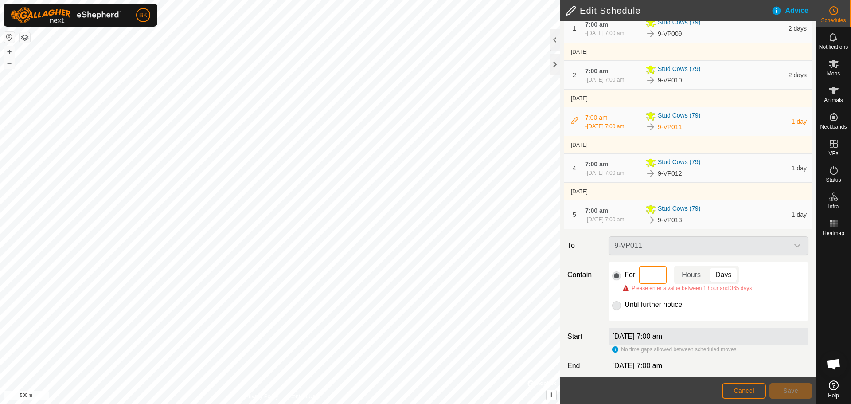
type input "2"
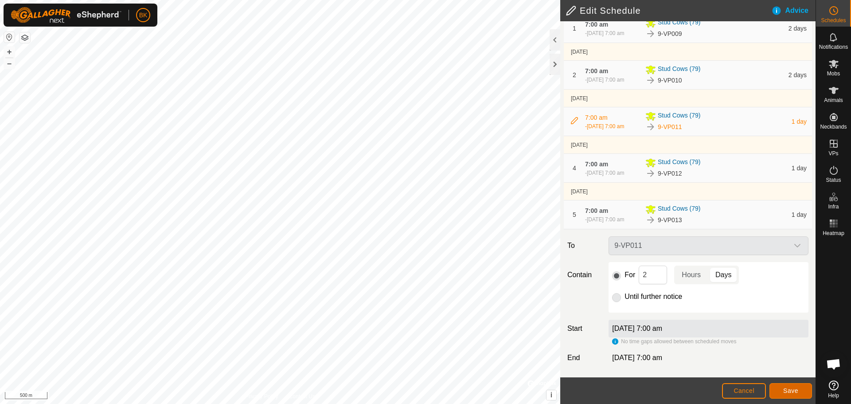
click at [788, 391] on span "Save" at bounding box center [790, 390] width 15 height 7
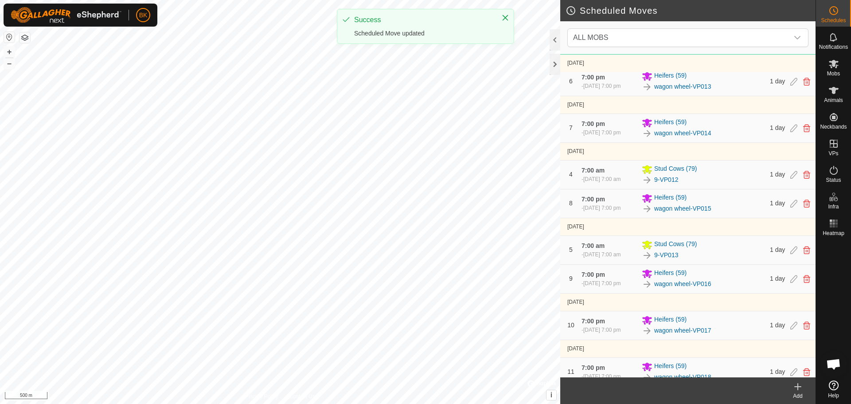
scroll to position [394, 0]
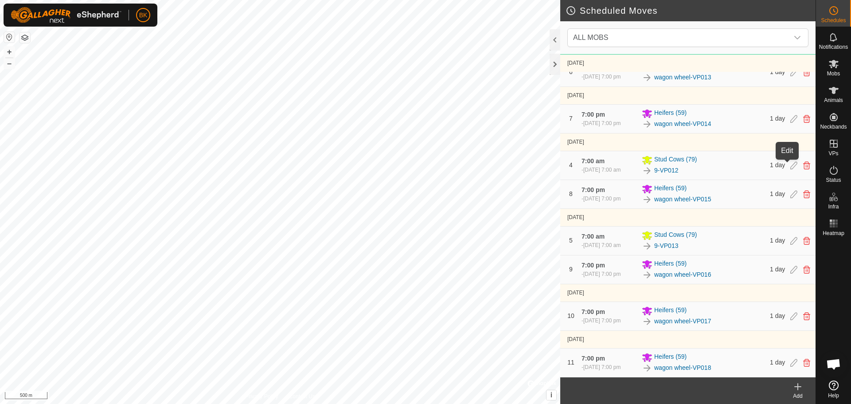
click at [790, 162] on icon at bounding box center [793, 165] width 7 height 8
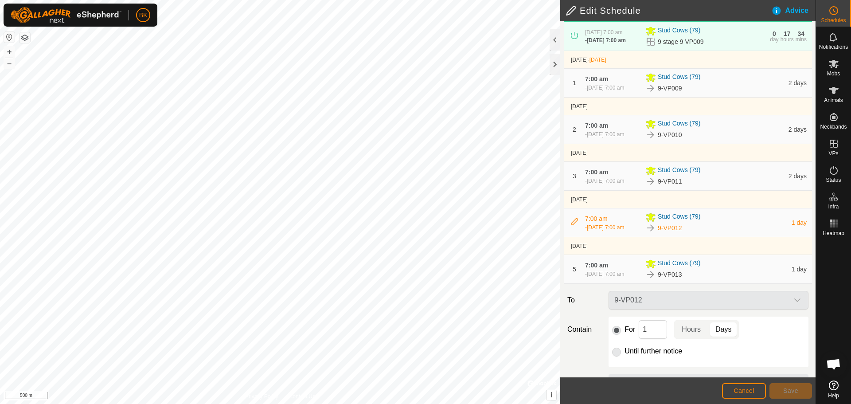
scroll to position [113, 0]
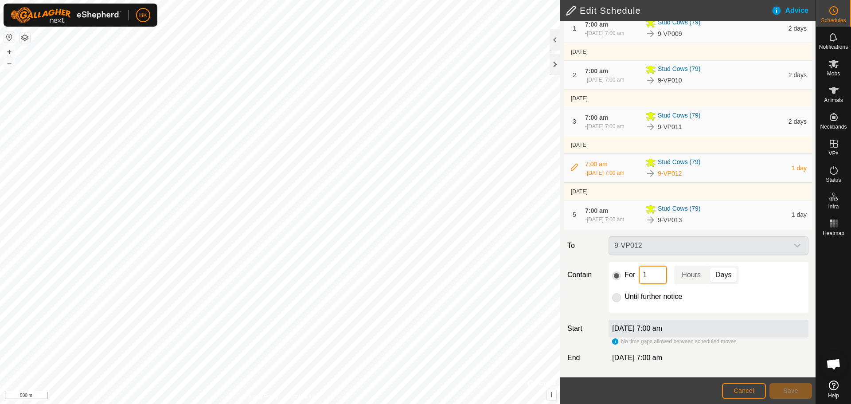
click at [655, 273] on input "1" at bounding box center [653, 274] width 28 height 19
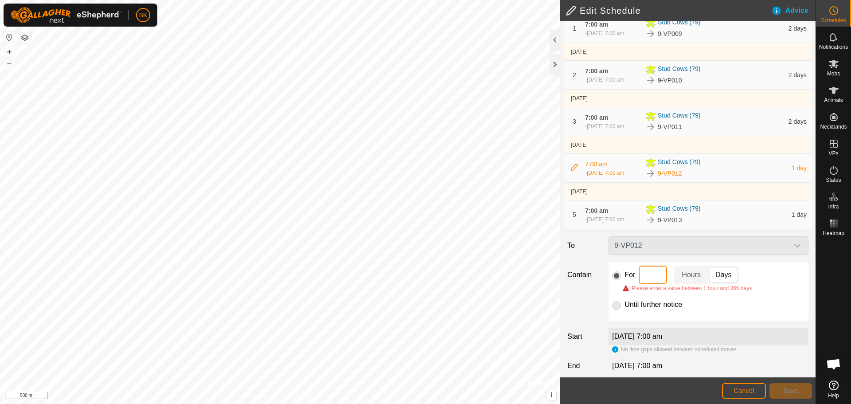
type input "2"
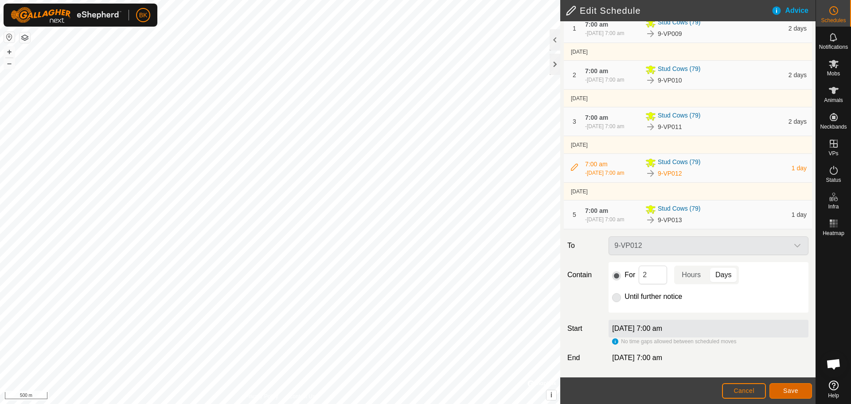
click at [781, 386] on button "Save" at bounding box center [790, 391] width 43 height 16
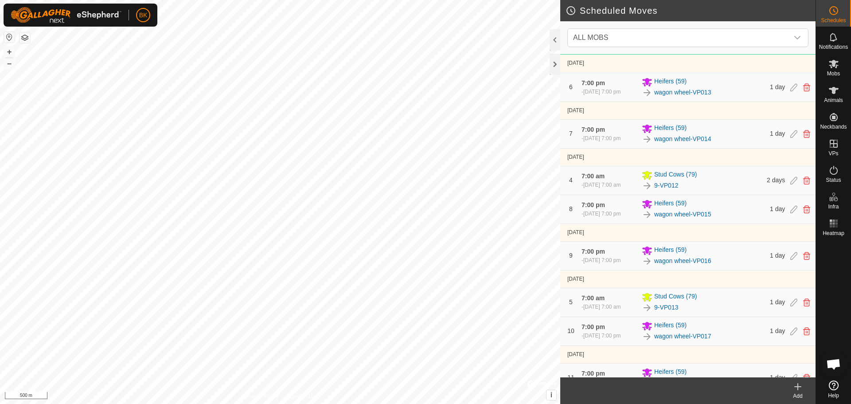
scroll to position [394, 0]
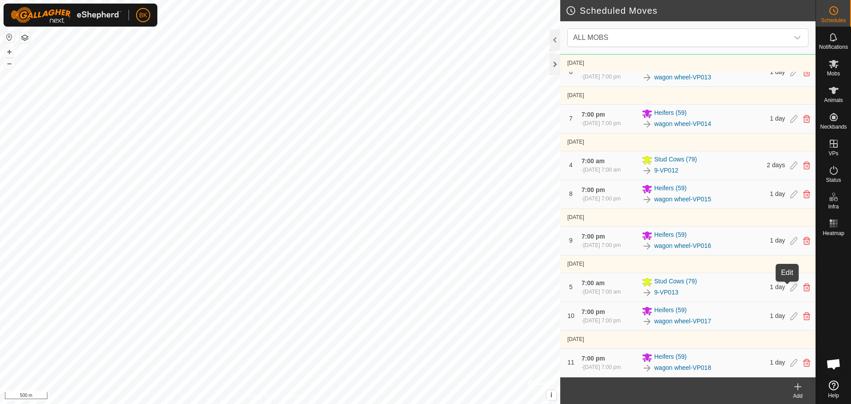
click at [790, 286] on icon at bounding box center [793, 287] width 7 height 8
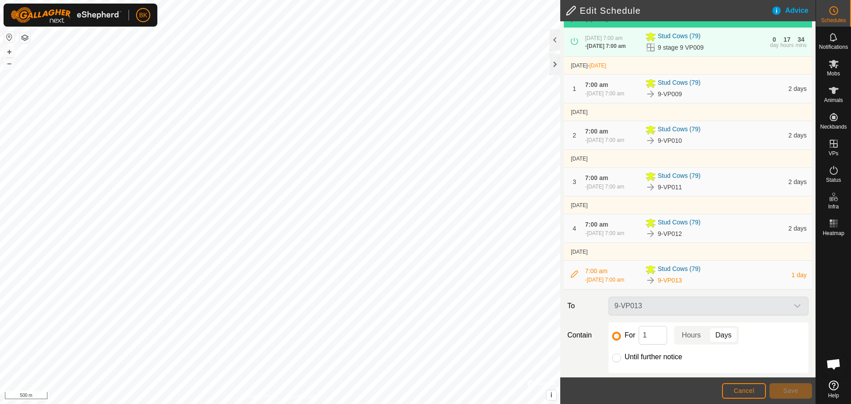
scroll to position [113, 0]
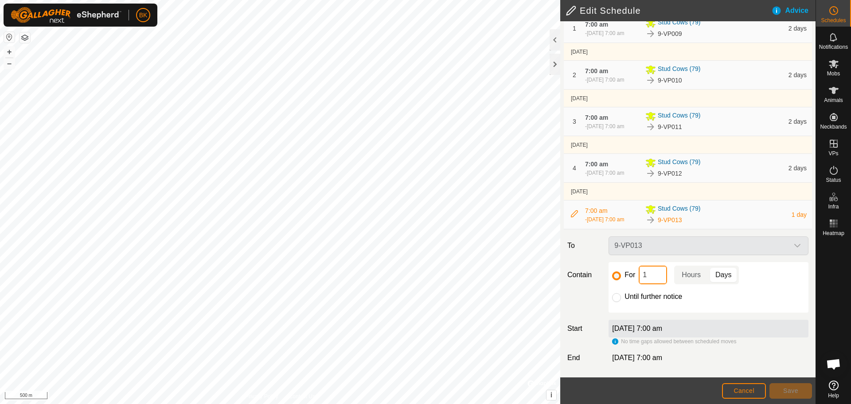
click at [655, 279] on input "1" at bounding box center [653, 274] width 28 height 19
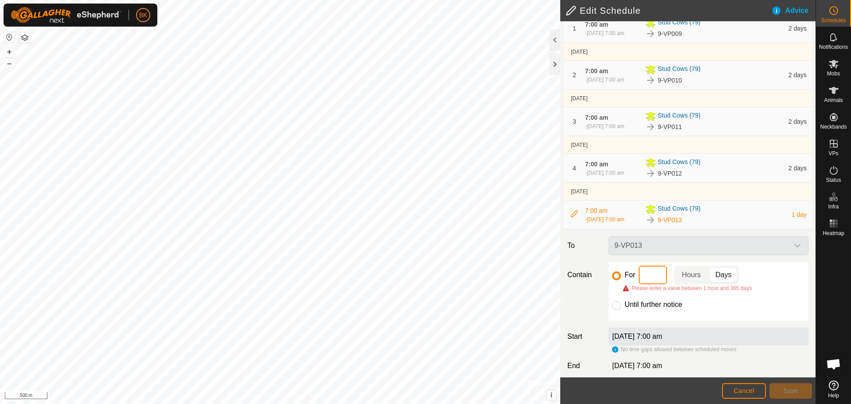
type input "2"
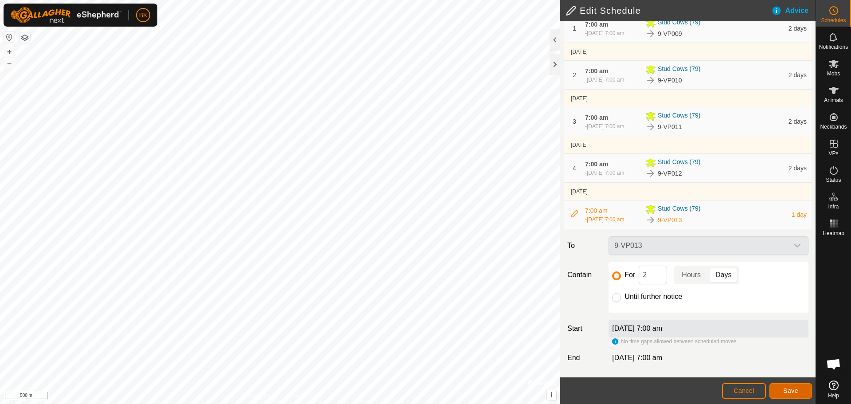
click at [788, 390] on span "Save" at bounding box center [790, 390] width 15 height 7
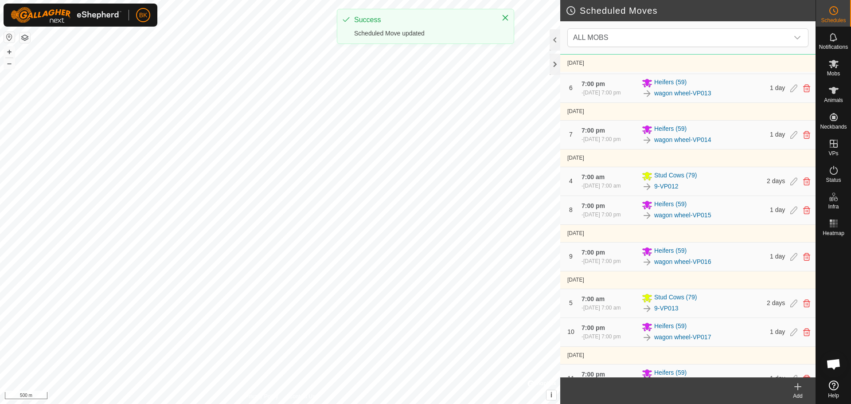
scroll to position [394, 0]
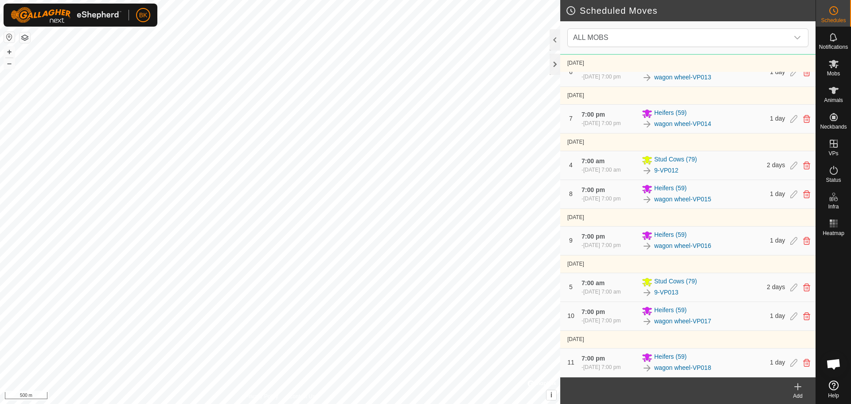
click at [798, 386] on icon at bounding box center [798, 386] width 6 height 0
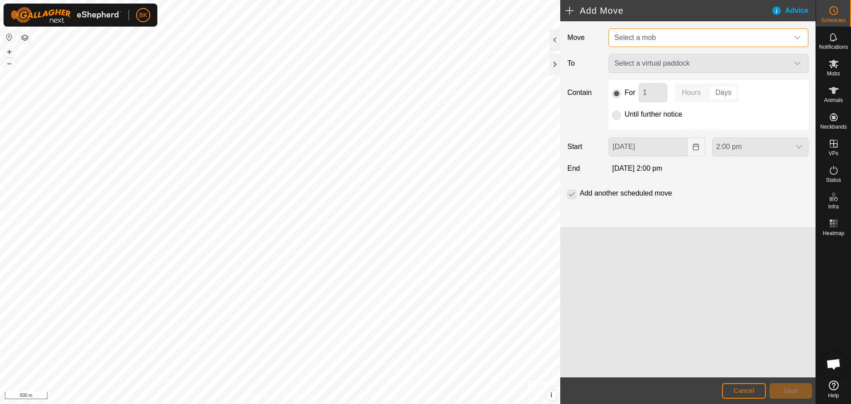
click at [664, 38] on span "Select a mob" at bounding box center [700, 38] width 178 height 18
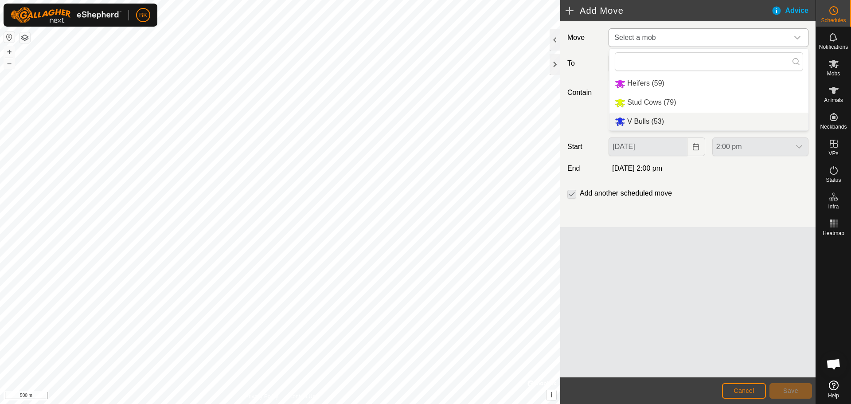
click at [652, 118] on li "V Bulls (53)" at bounding box center [708, 122] width 199 height 18
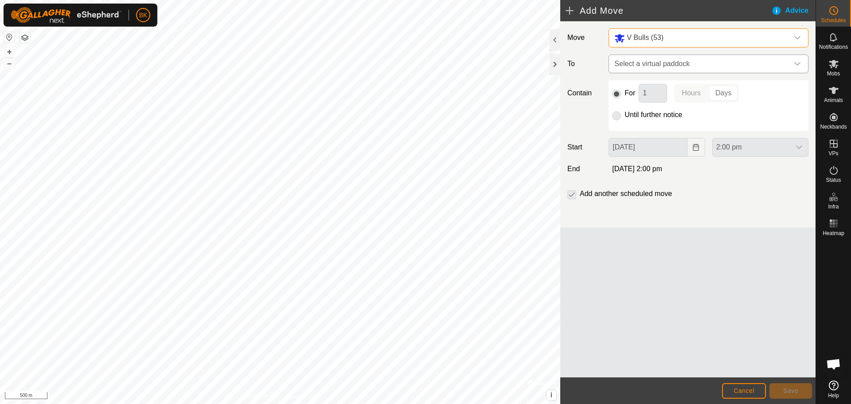
click at [678, 64] on span "Select a virtual paddock" at bounding box center [700, 64] width 178 height 18
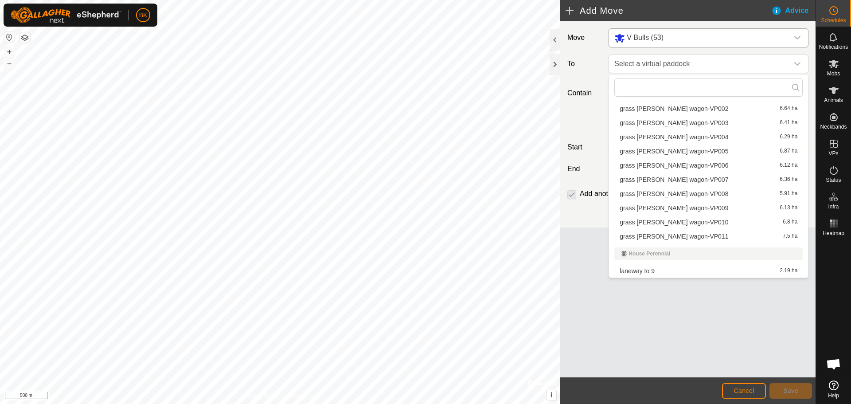
scroll to position [532, 0]
click at [668, 138] on li "grass [PERSON_NAME] wagon-VP001 6.41 ha" at bounding box center [708, 138] width 188 height 13
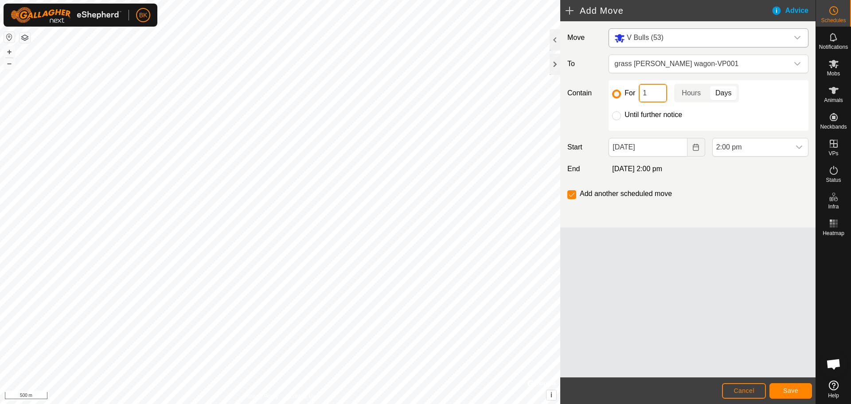
click at [661, 92] on input "1" at bounding box center [653, 93] width 28 height 19
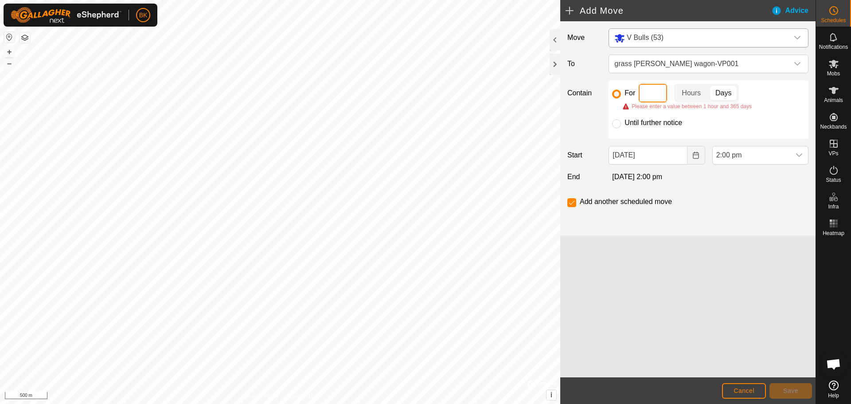
type input "2"
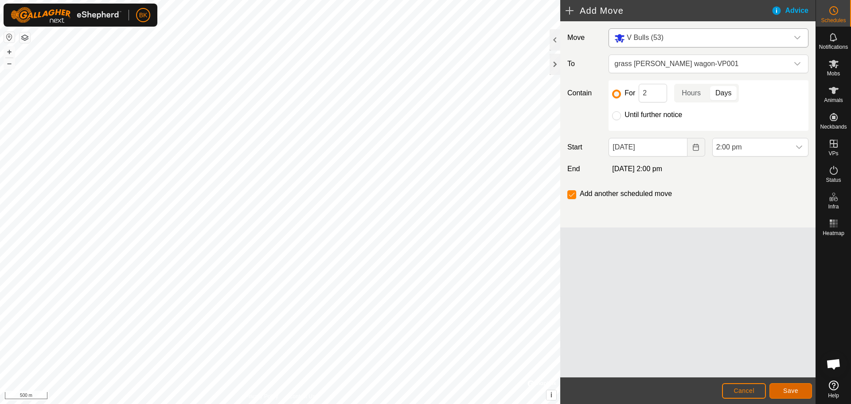
click at [782, 392] on button "Save" at bounding box center [790, 391] width 43 height 16
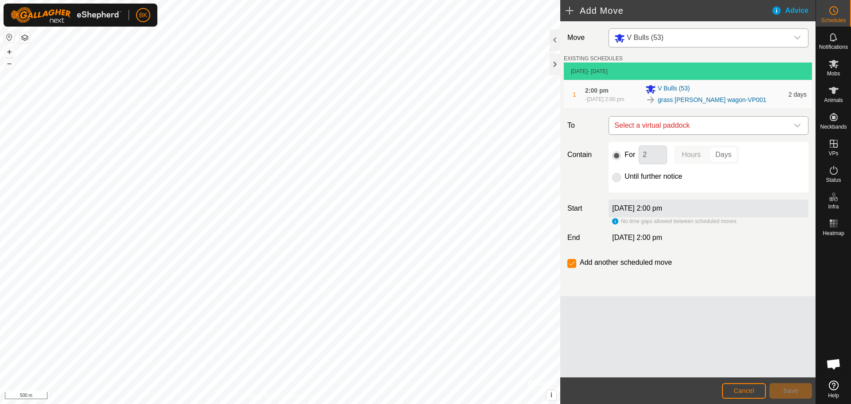
click at [685, 127] on span "Select a virtual paddock" at bounding box center [700, 126] width 178 height 18
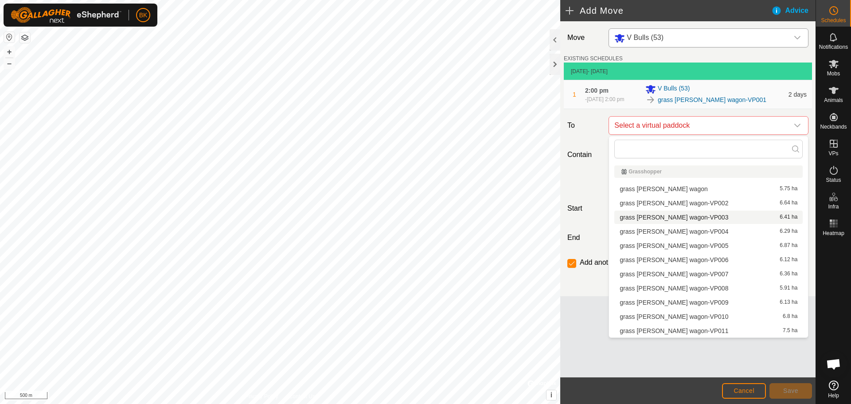
click at [680, 216] on li "grass [PERSON_NAME] wagon-VP003 6.41 ha" at bounding box center [708, 217] width 188 height 13
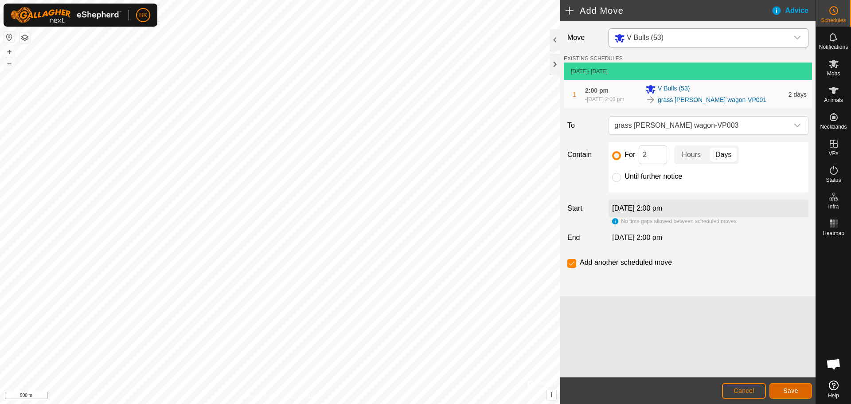
click at [797, 387] on span "Save" at bounding box center [790, 390] width 15 height 7
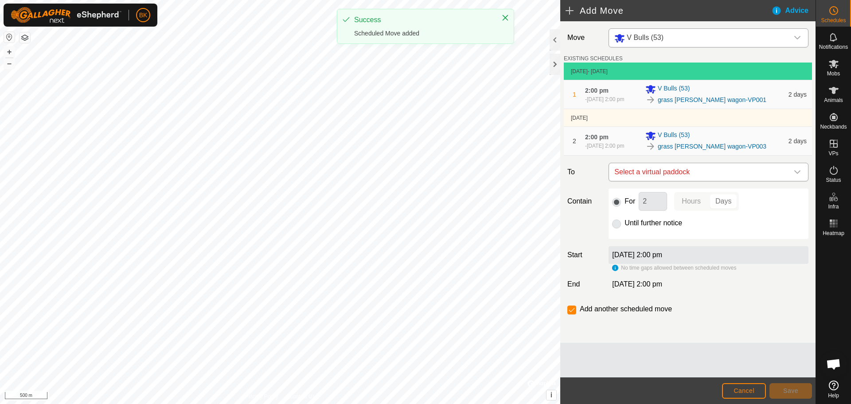
click at [658, 175] on span "Select a virtual paddock" at bounding box center [700, 172] width 178 height 18
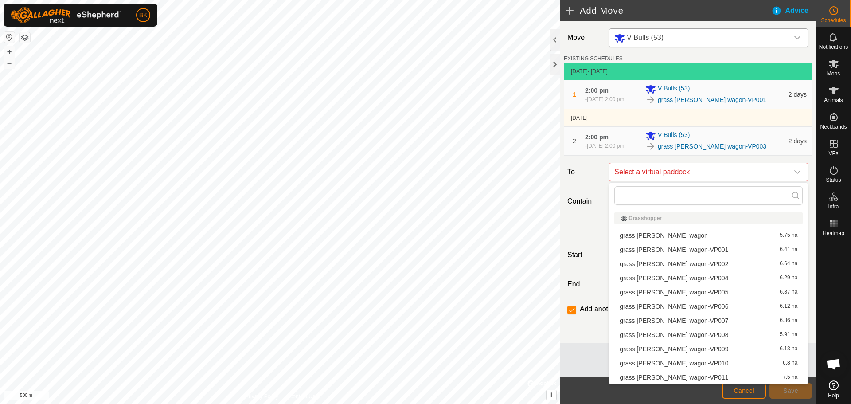
click at [683, 274] on li "grass [PERSON_NAME] wagon-VP004 6.29 ha" at bounding box center [708, 277] width 188 height 13
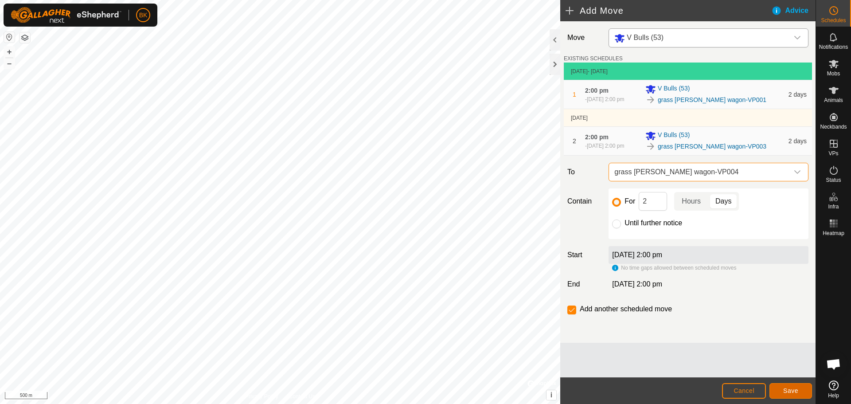
click at [799, 393] on button "Save" at bounding box center [790, 391] width 43 height 16
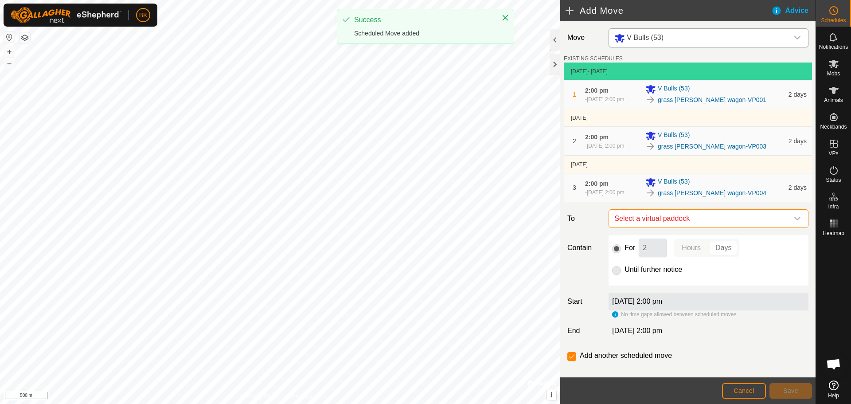
click at [725, 215] on span "Select a virtual paddock" at bounding box center [700, 219] width 178 height 18
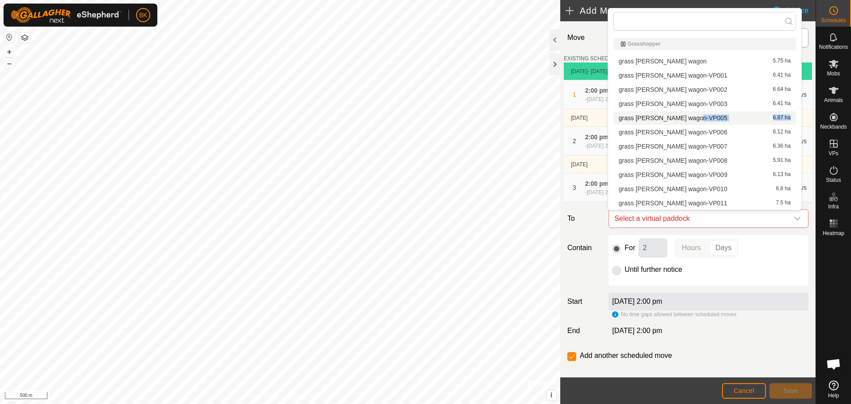
click at [696, 117] on li "grass [PERSON_NAME] wagon-VP005 6.87 ha" at bounding box center [704, 117] width 183 height 13
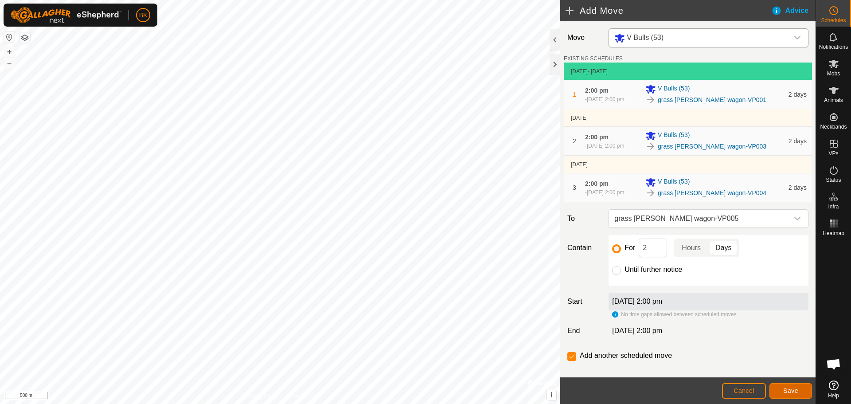
click at [798, 389] on button "Save" at bounding box center [790, 391] width 43 height 16
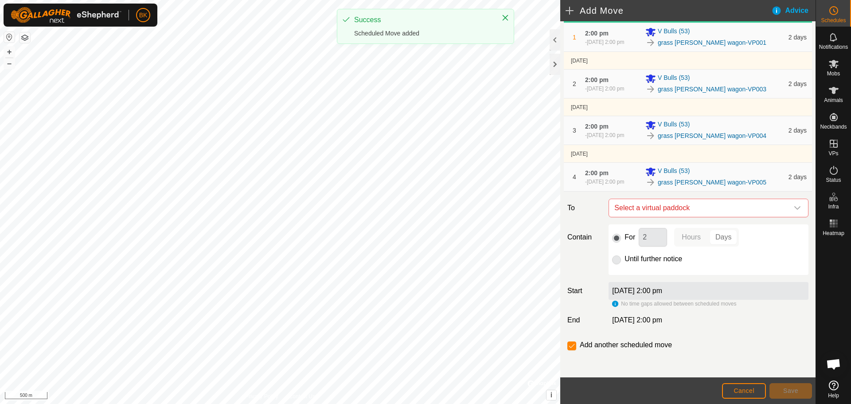
scroll to position [58, 0]
click at [679, 207] on span "Select a virtual paddock" at bounding box center [700, 207] width 178 height 18
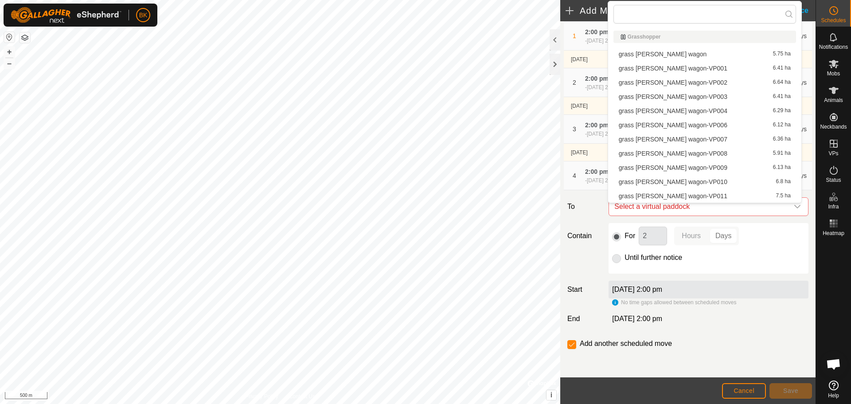
click at [668, 125] on li "grass [PERSON_NAME] wagon-VP006 6.12 ha" at bounding box center [704, 124] width 183 height 13
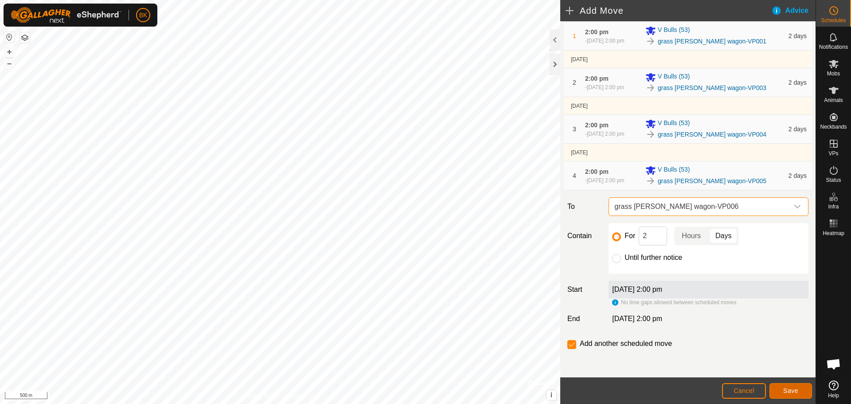
click at [790, 387] on button "Save" at bounding box center [790, 391] width 43 height 16
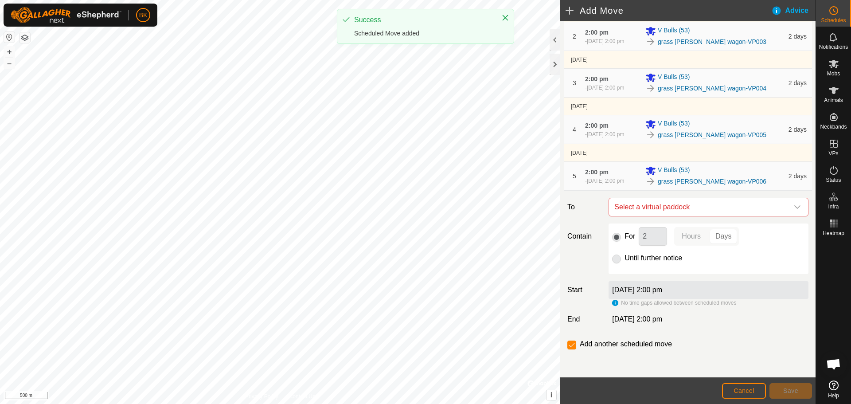
scroll to position [105, 0]
click at [680, 208] on span "Select a virtual paddock" at bounding box center [700, 207] width 178 height 18
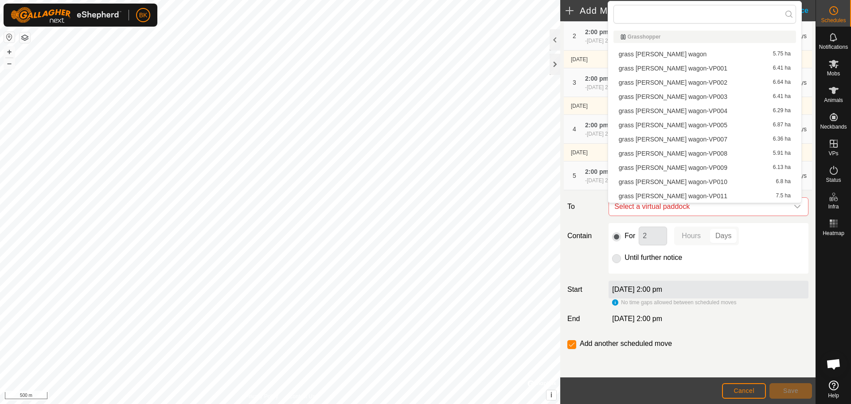
click at [674, 138] on li "grass [PERSON_NAME] wagon-VP007 6.36 ha" at bounding box center [704, 139] width 183 height 13
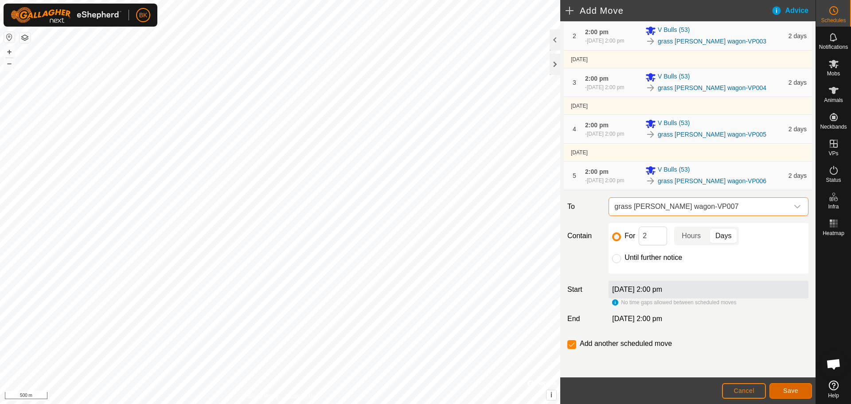
click at [789, 391] on span "Save" at bounding box center [790, 390] width 15 height 7
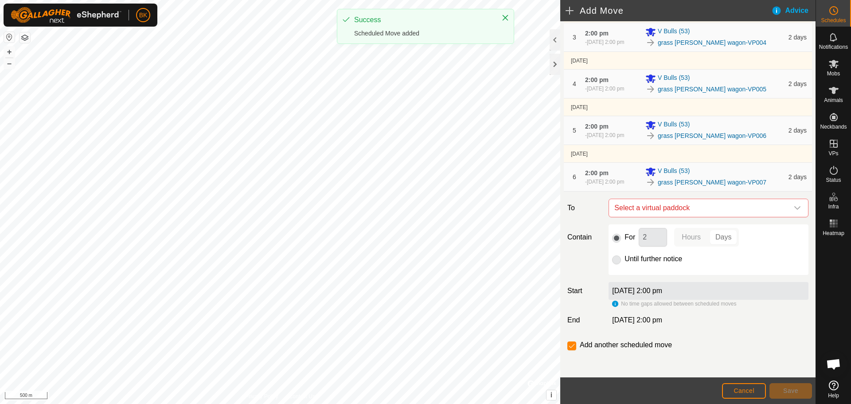
scroll to position [152, 0]
click at [683, 209] on span "Select a virtual paddock" at bounding box center [700, 207] width 178 height 18
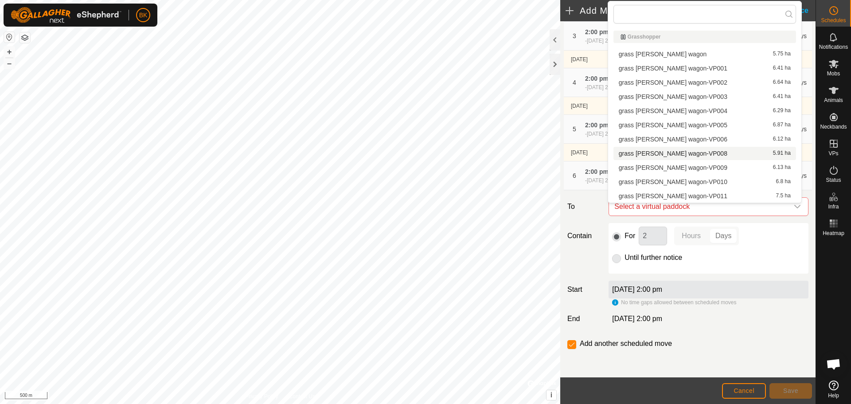
click at [675, 152] on li "grass [PERSON_NAME] wagon-VP008 5.91 ha" at bounding box center [704, 153] width 183 height 13
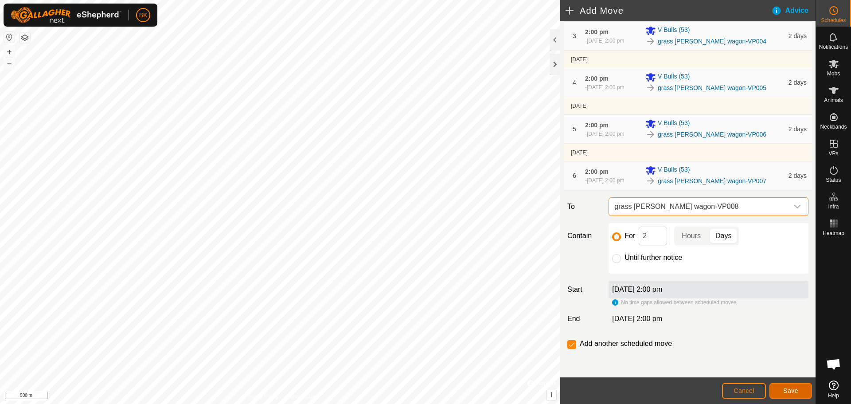
click at [788, 394] on button "Save" at bounding box center [790, 391] width 43 height 16
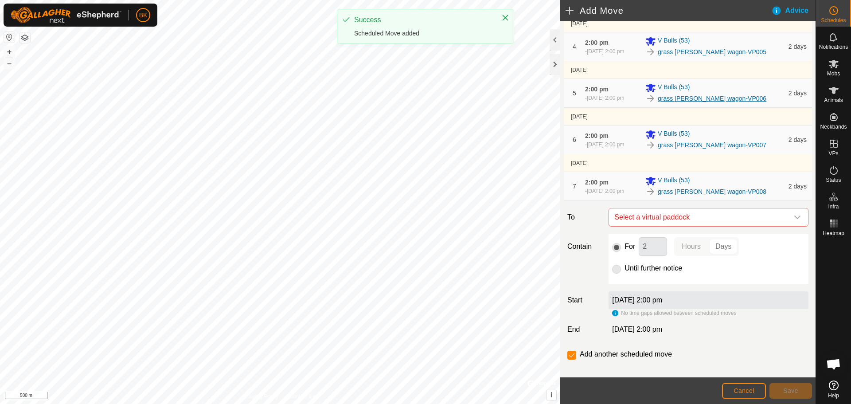
scroll to position [198, 0]
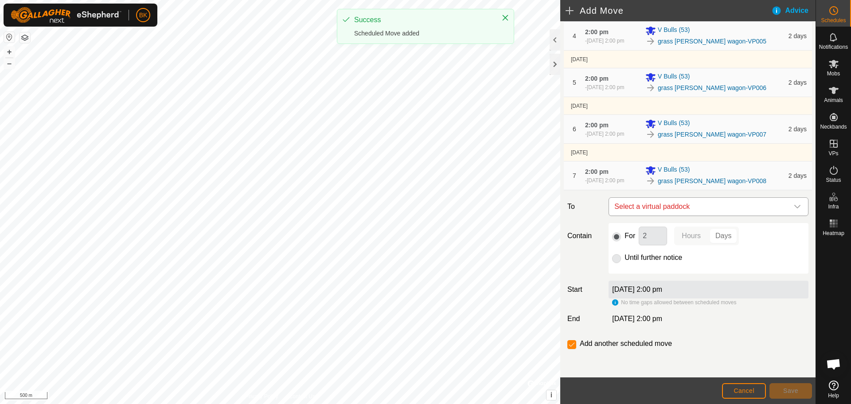
click at [703, 209] on span "Select a virtual paddock" at bounding box center [700, 207] width 178 height 18
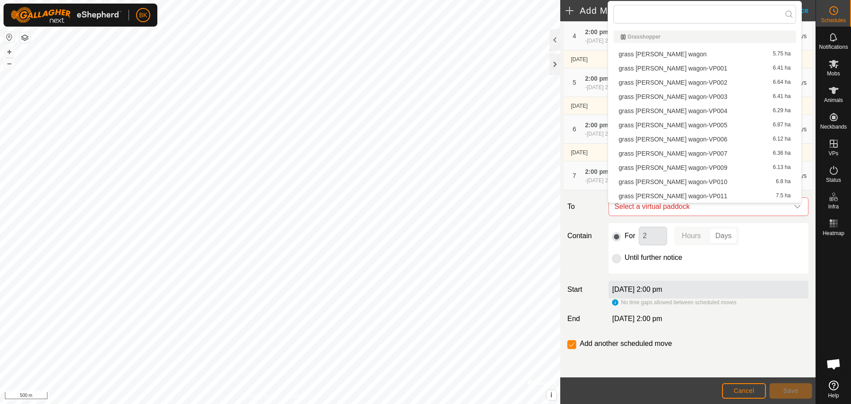
click at [689, 180] on li "grass [PERSON_NAME] wagon-VP010 6.8 ha" at bounding box center [704, 181] width 183 height 13
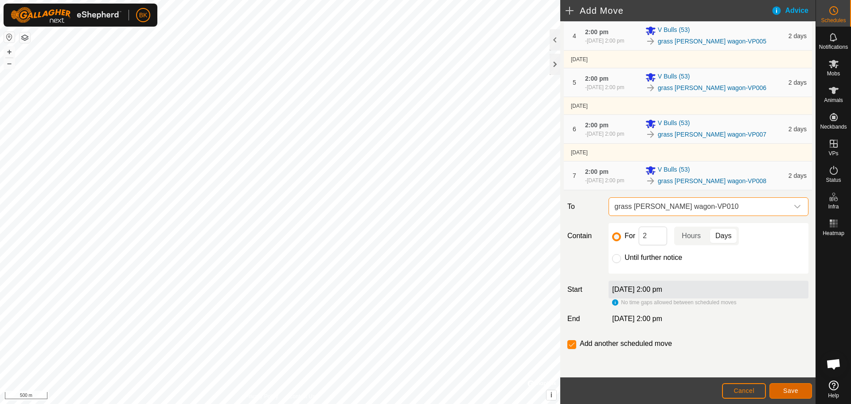
click at [788, 390] on span "Save" at bounding box center [790, 390] width 15 height 7
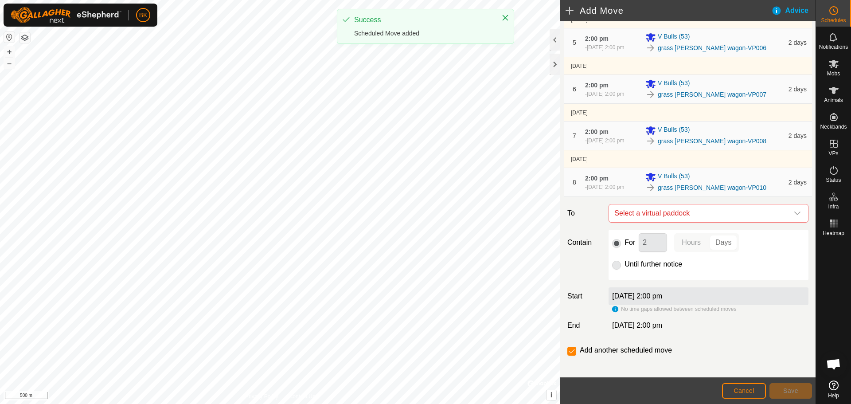
scroll to position [245, 0]
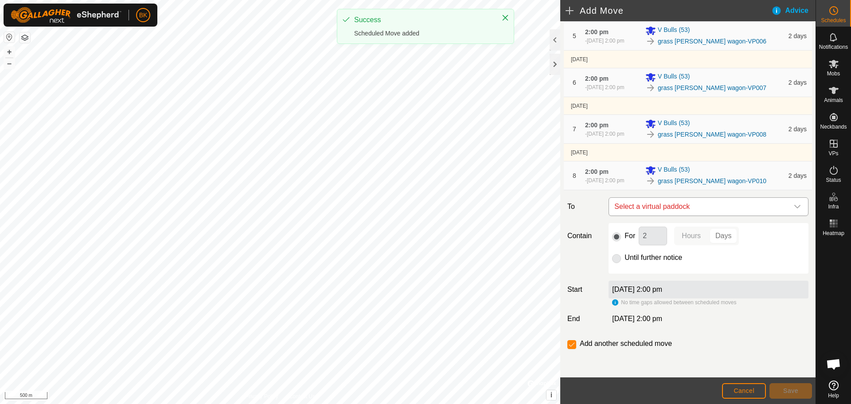
click at [670, 204] on span "Select a virtual paddock" at bounding box center [700, 207] width 178 height 18
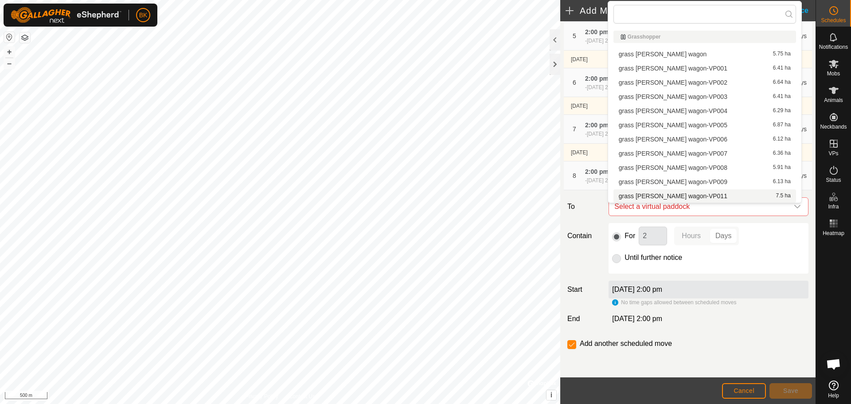
click at [668, 194] on li "grass [PERSON_NAME] wagon-VP011 7.5 ha" at bounding box center [704, 195] width 183 height 13
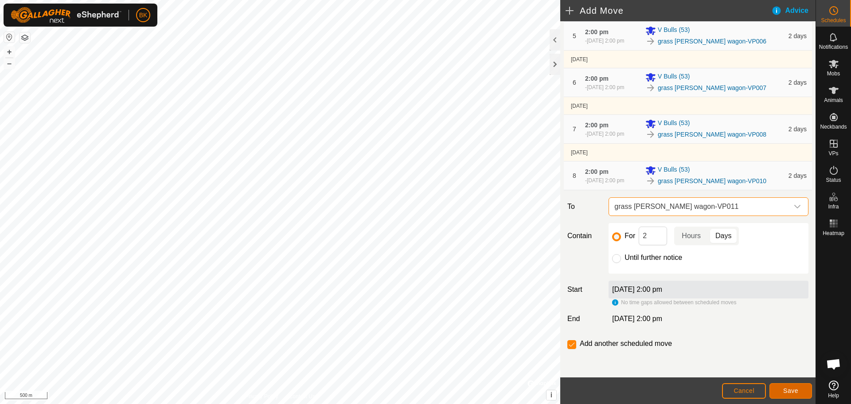
click at [794, 389] on span "Save" at bounding box center [790, 390] width 15 height 7
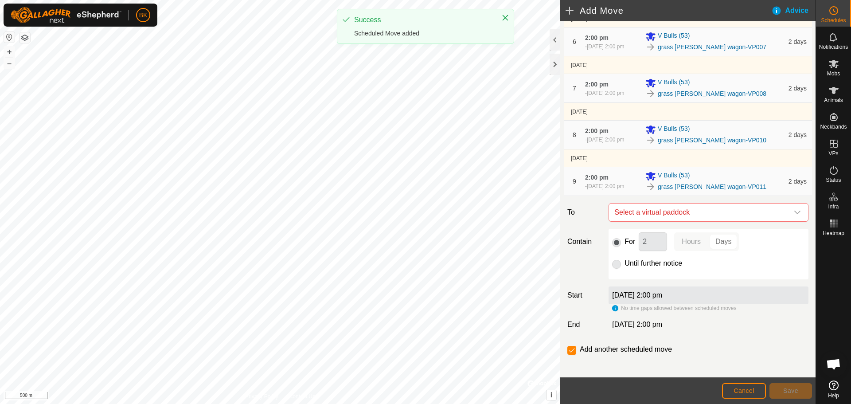
scroll to position [291, 0]
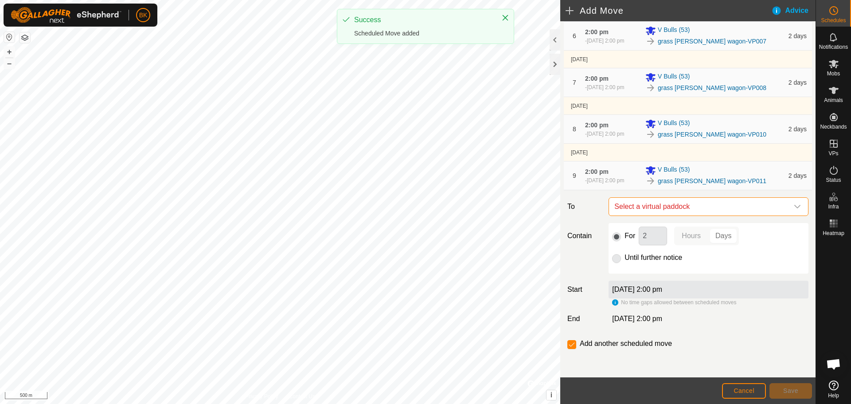
click at [653, 208] on span "Select a virtual paddock" at bounding box center [700, 207] width 178 height 18
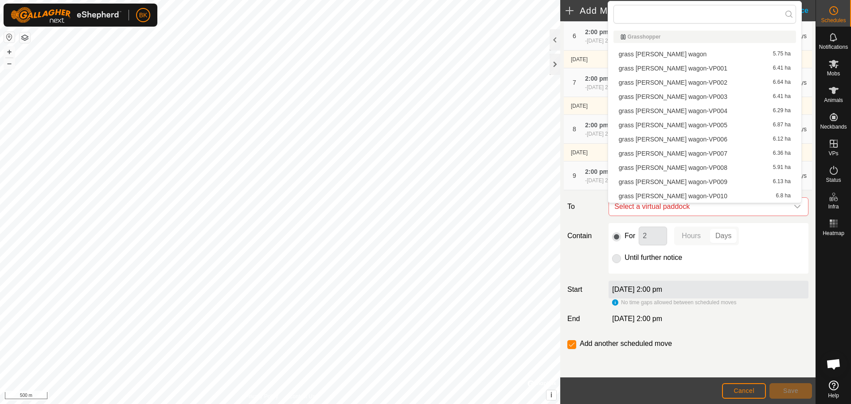
click at [653, 199] on li "grass [PERSON_NAME] wagon-VP010 6.8 ha" at bounding box center [704, 195] width 183 height 13
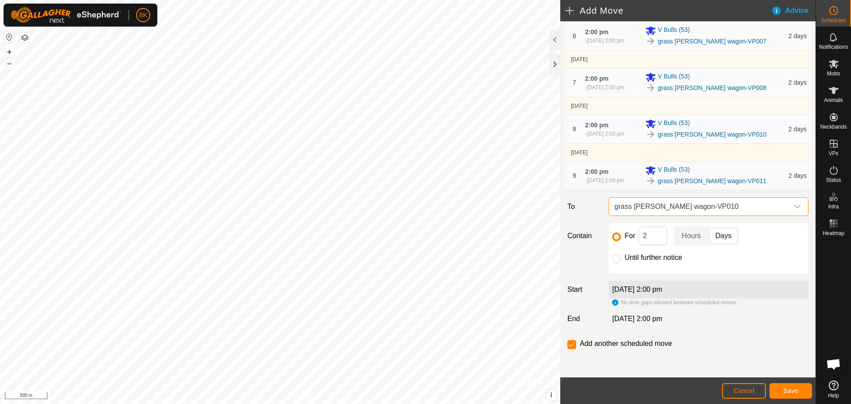
click at [761, 203] on span "grass [PERSON_NAME] wagon-VP010" at bounding box center [700, 207] width 178 height 18
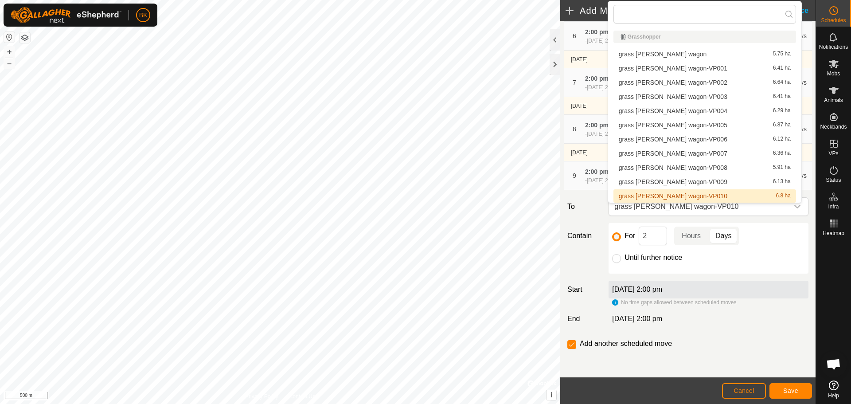
click at [765, 227] on div "For 2 Hours Days" at bounding box center [708, 235] width 193 height 19
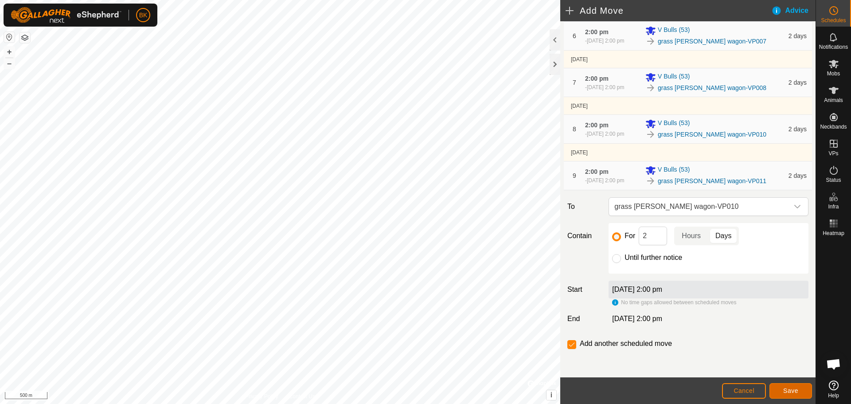
click at [794, 387] on span "Save" at bounding box center [790, 390] width 15 height 7
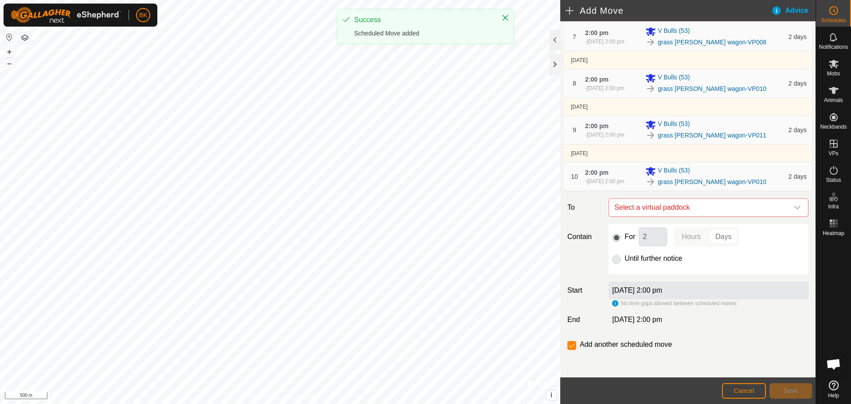
scroll to position [338, 0]
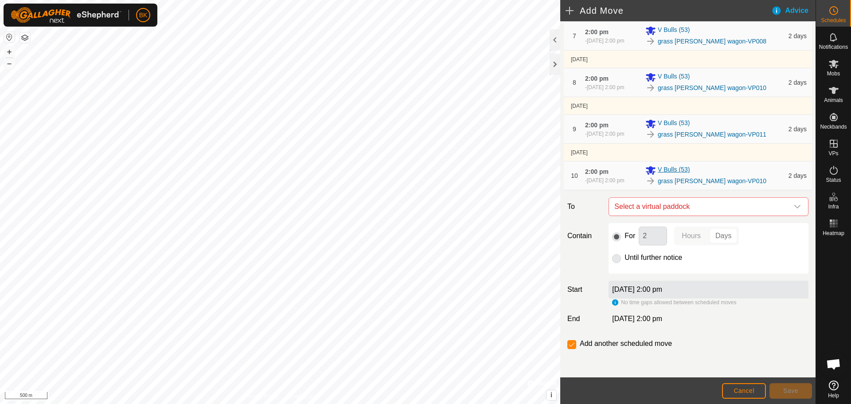
click at [746, 172] on div "V Bulls (53)" at bounding box center [714, 170] width 138 height 11
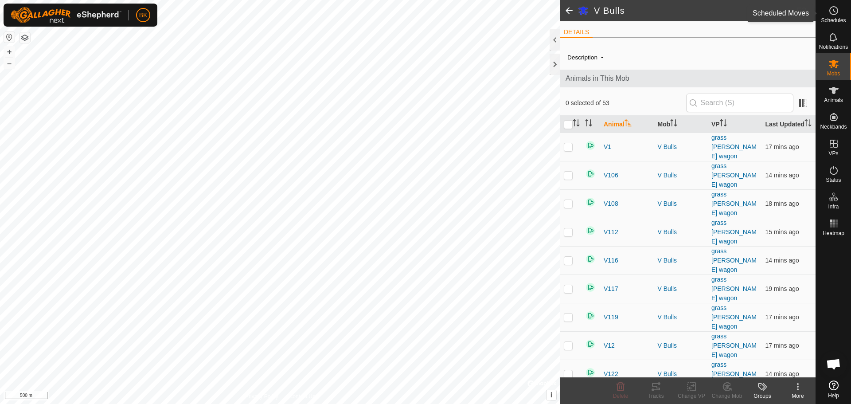
click at [836, 14] on circle at bounding box center [834, 11] width 8 height 8
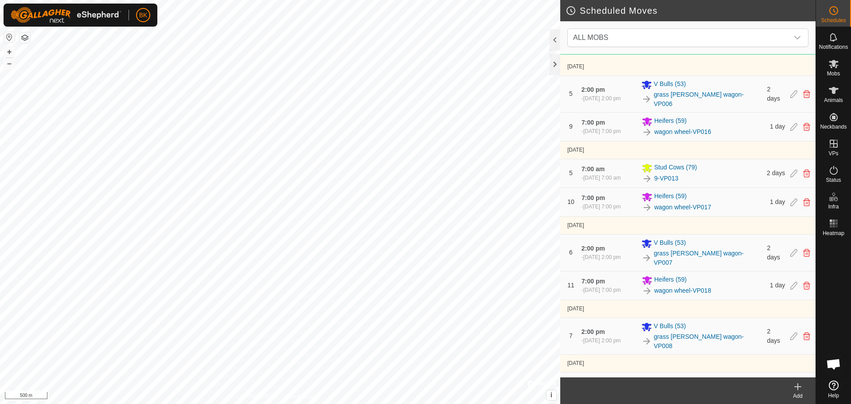
scroll to position [753, 0]
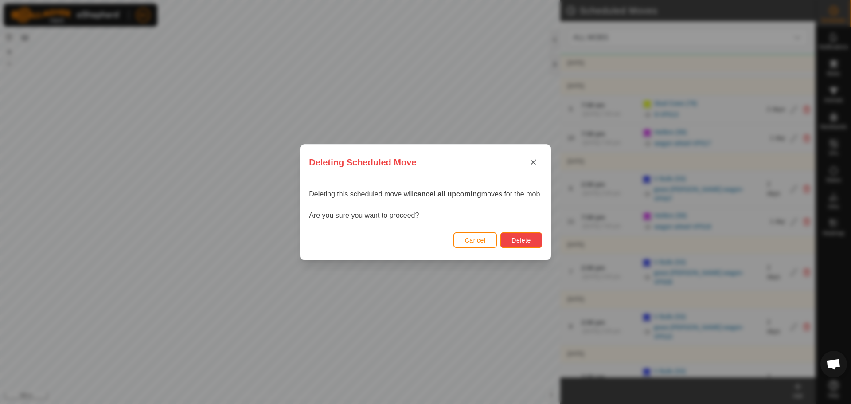
click at [519, 239] on span "Delete" at bounding box center [520, 240] width 19 height 7
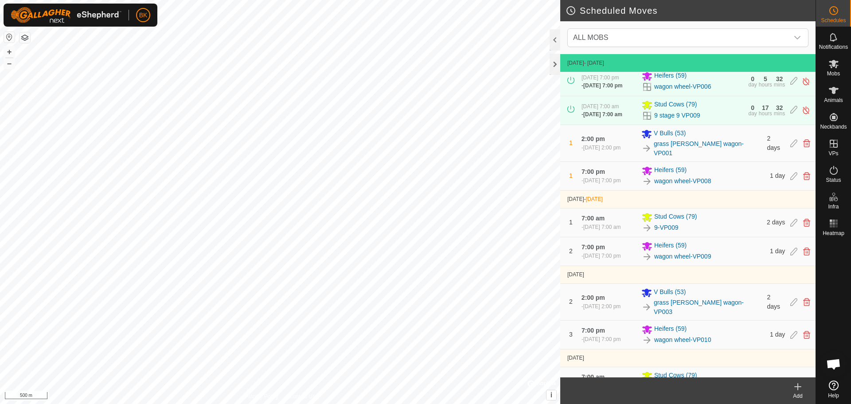
scroll to position [0, 0]
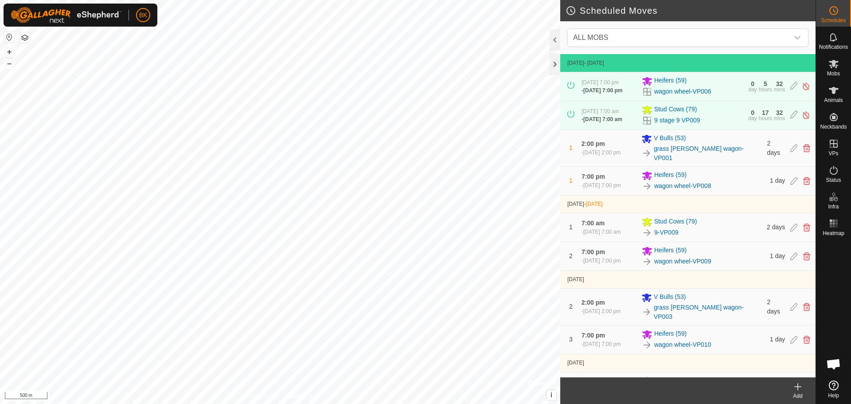
click at [618, 26] on div "ALL MOBS" at bounding box center [687, 37] width 255 height 33
click at [616, 34] on span "ALL MOBS" at bounding box center [678, 38] width 219 height 18
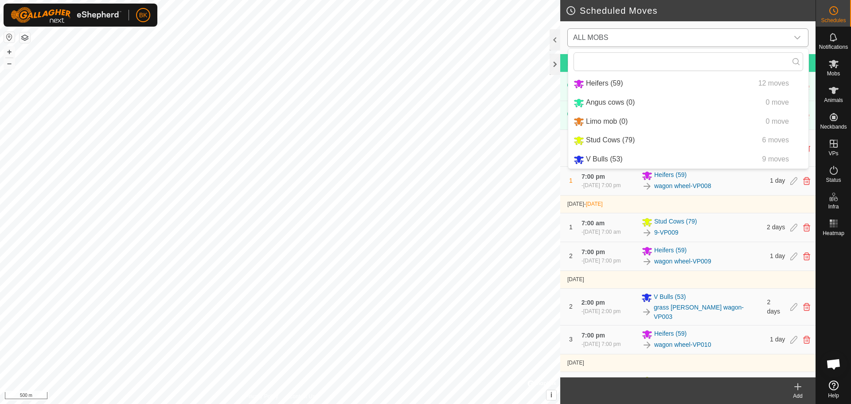
click at [622, 139] on li "Stud Cows (79) 6 moves" at bounding box center [688, 140] width 240 height 18
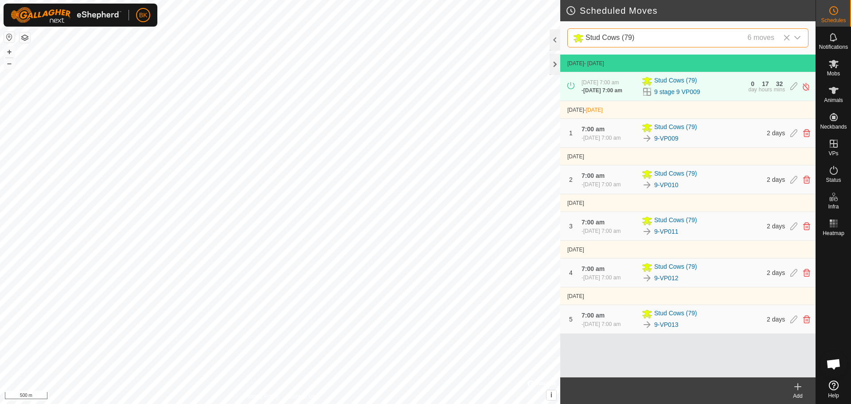
click at [796, 390] on icon at bounding box center [797, 386] width 11 height 11
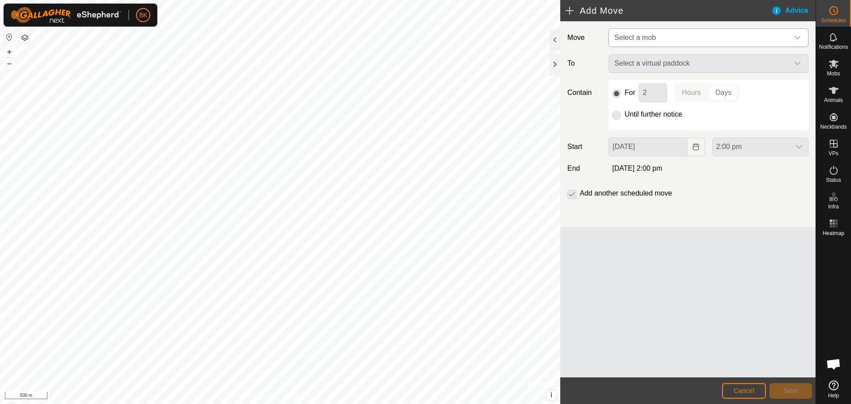
click at [659, 30] on span "Select a mob" at bounding box center [700, 38] width 178 height 18
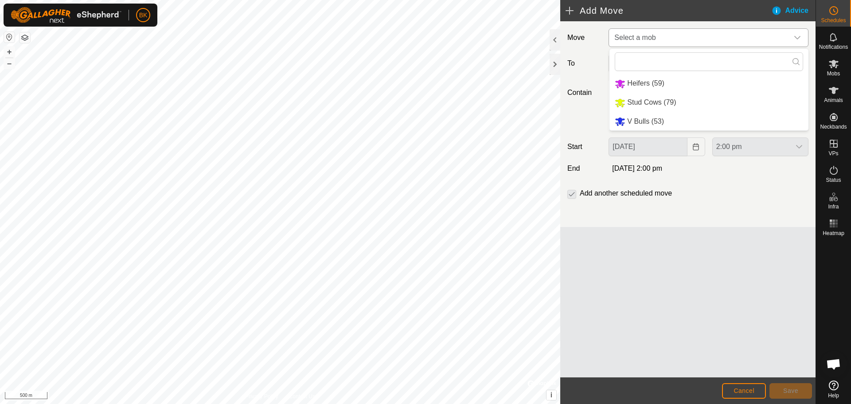
click at [659, 101] on li "Stud Cows (79)" at bounding box center [708, 103] width 199 height 18
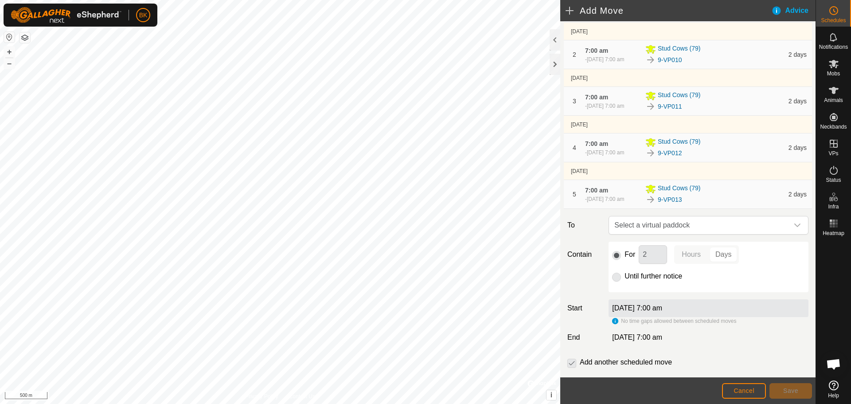
scroll to position [152, 0]
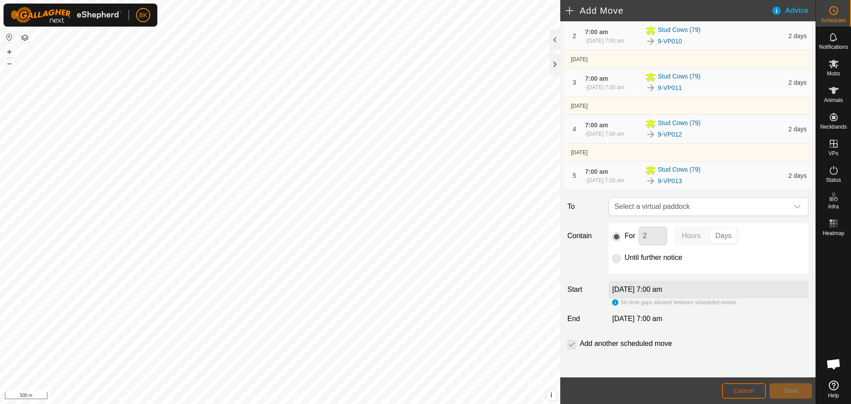
click at [742, 390] on span "Cancel" at bounding box center [743, 390] width 21 height 7
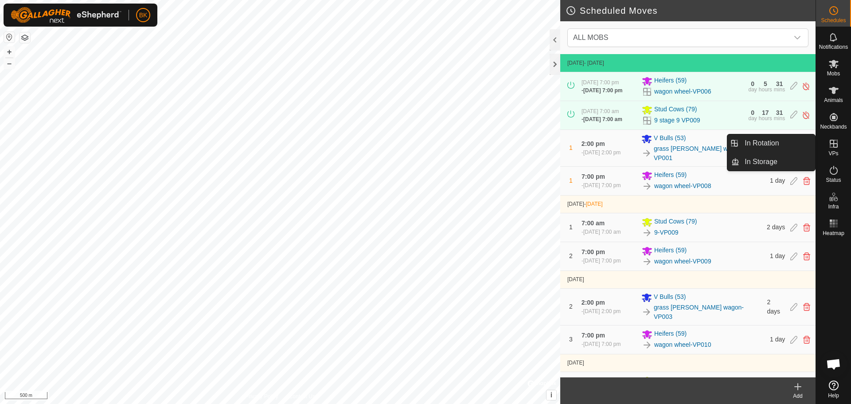
click at [834, 146] on icon at bounding box center [833, 143] width 11 height 11
click at [802, 149] on link "In Rotation" at bounding box center [777, 143] width 76 height 18
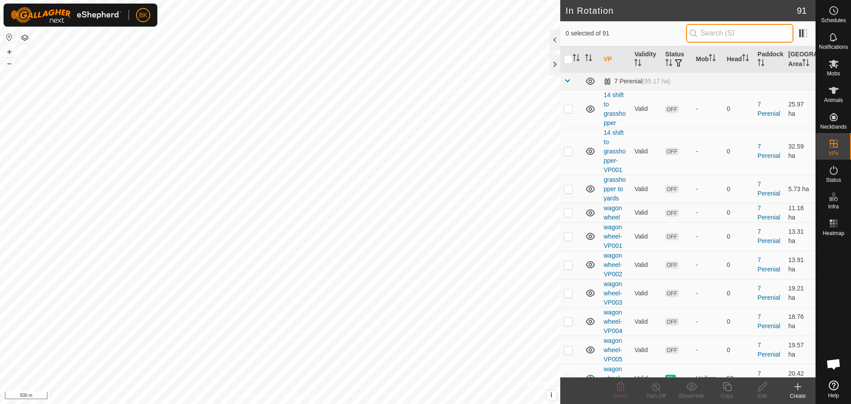
click at [713, 30] on input "text" at bounding box center [739, 33] width 107 height 19
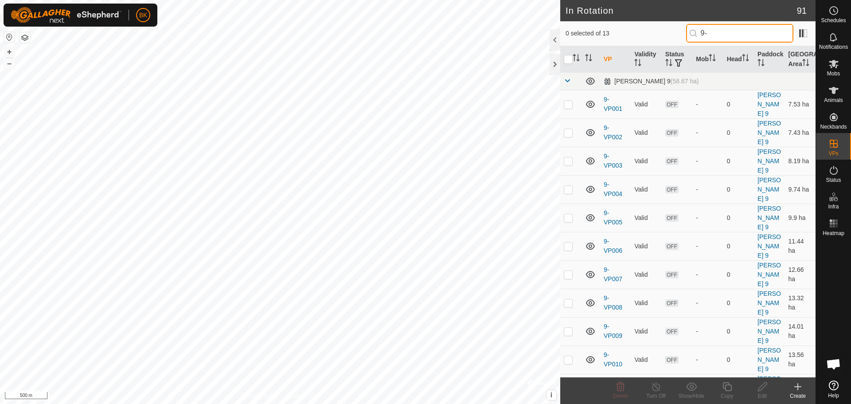
type input "9-"
checkbox input "true"
click at [723, 389] on icon at bounding box center [726, 386] width 11 height 11
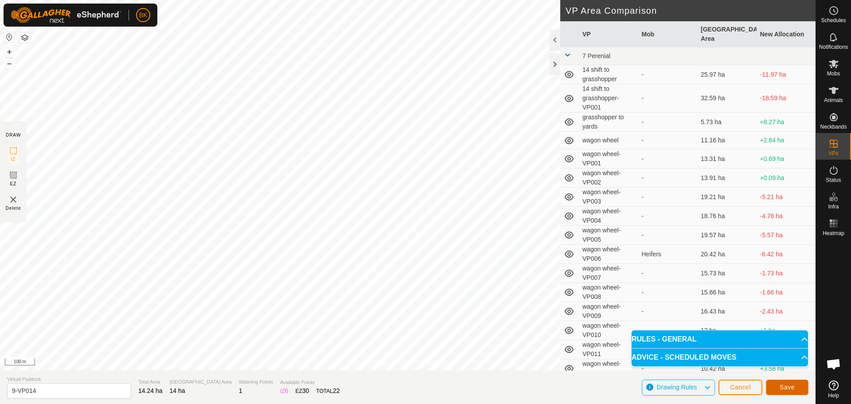
click at [784, 389] on span "Save" at bounding box center [787, 386] width 15 height 7
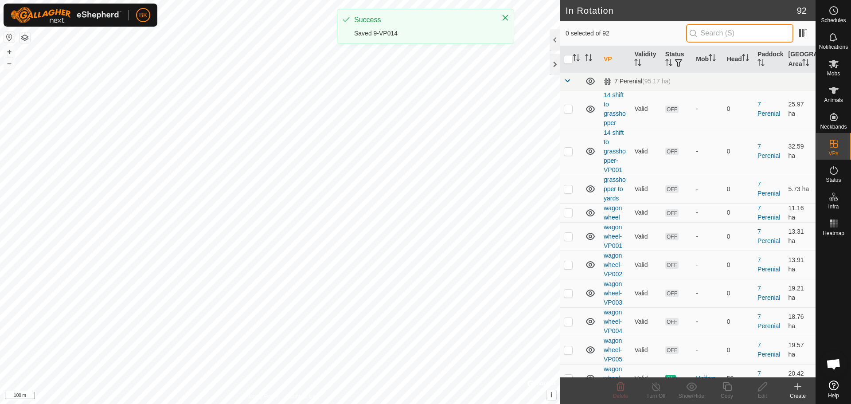
click at [710, 33] on input "text" at bounding box center [739, 33] width 107 height 19
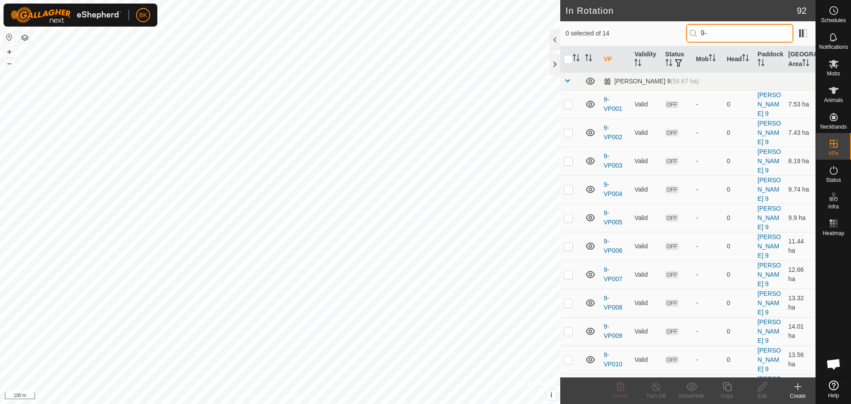
type input "9-"
checkbox input "true"
click at [731, 390] on icon at bounding box center [726, 386] width 11 height 11
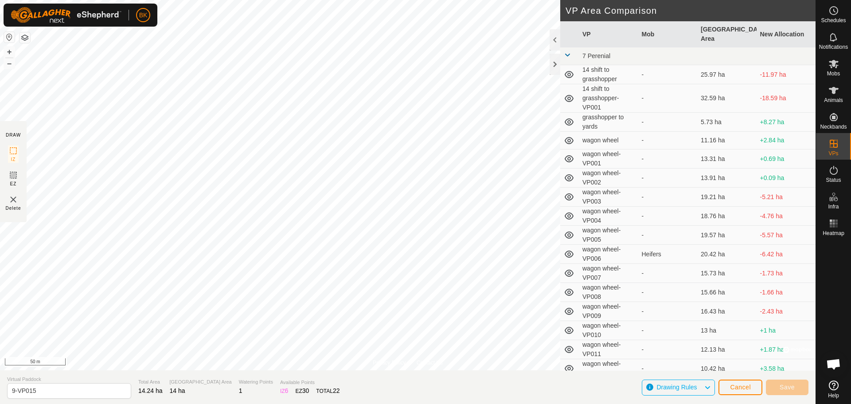
click at [722, 362] on div "Privacy Policy Contact Us Status: OFF Type: Inclusion Zone + – ⇧ i © Mapbox , ©…" at bounding box center [407, 202] width 815 height 404
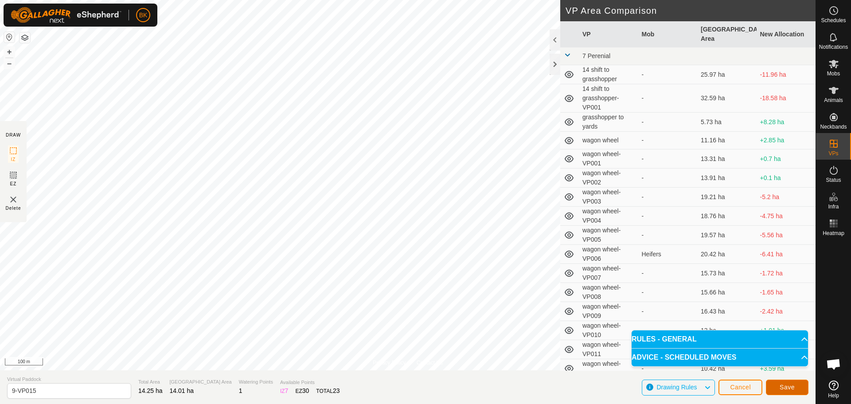
click at [775, 388] on button "Save" at bounding box center [787, 387] width 43 height 16
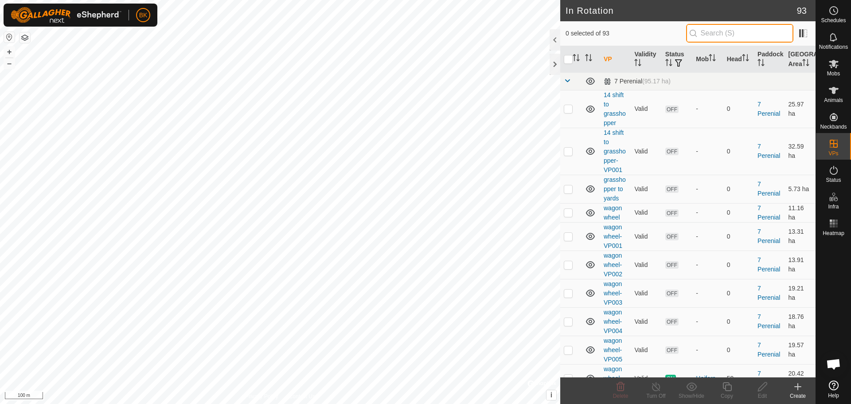
click at [714, 39] on input "text" at bounding box center [739, 33] width 107 height 19
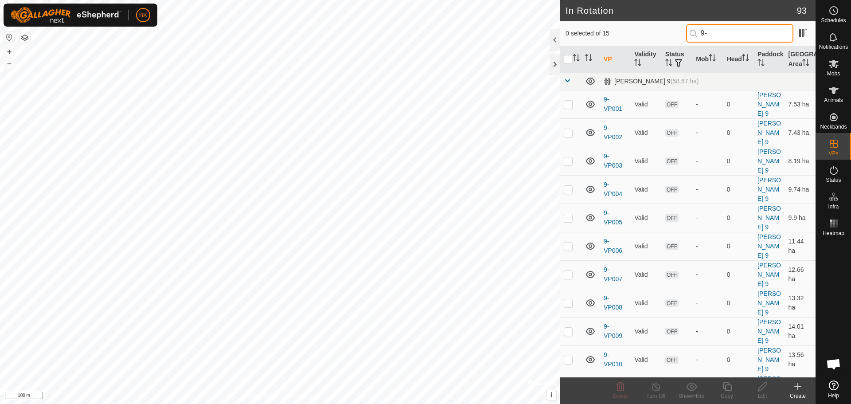
type input "9-"
checkbox input "true"
click at [724, 390] on icon at bounding box center [726, 386] width 11 height 11
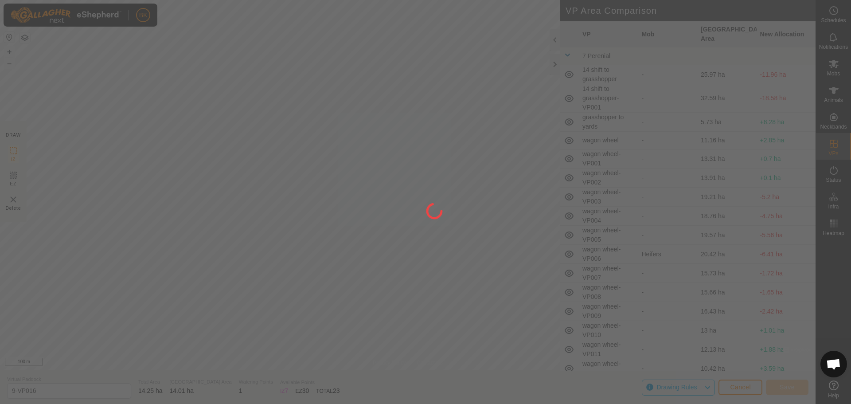
click at [433, 246] on div "BK Schedules Notifications Mobs Animals Neckbands VPs Status Infra Heatmap Help…" at bounding box center [425, 202] width 851 height 404
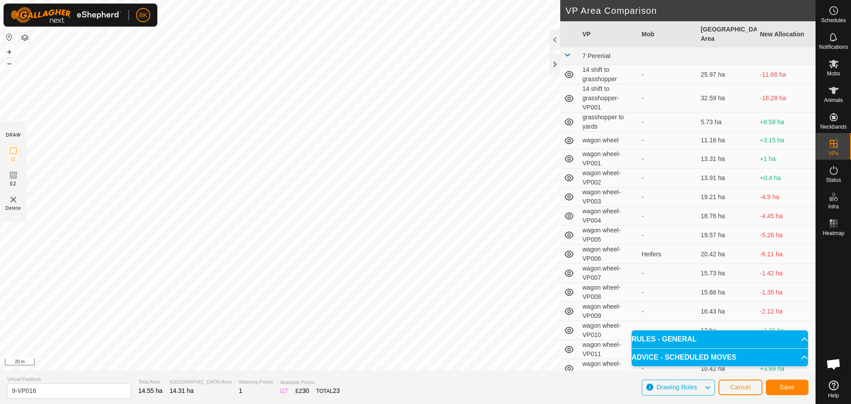
click at [569, 315] on div "Privacy Policy Contact Us Status: OFF Type: Inclusion Zone + – ⇧ i © Mapbox , ©…" at bounding box center [407, 202] width 815 height 404
click at [792, 387] on span "Save" at bounding box center [787, 386] width 15 height 7
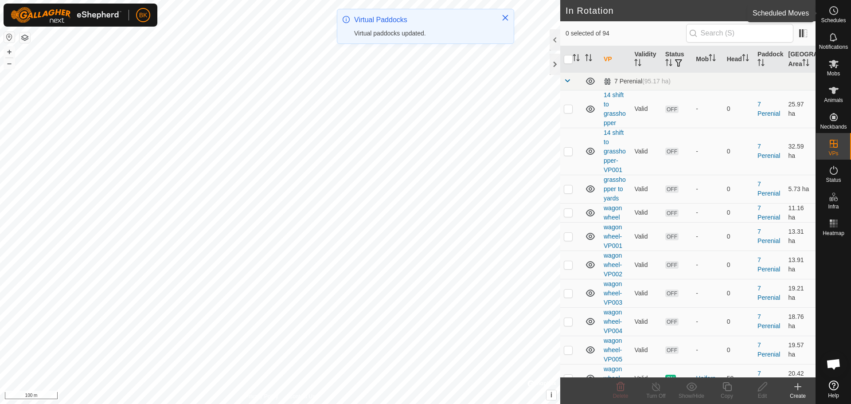
click at [833, 15] on icon at bounding box center [833, 10] width 11 height 11
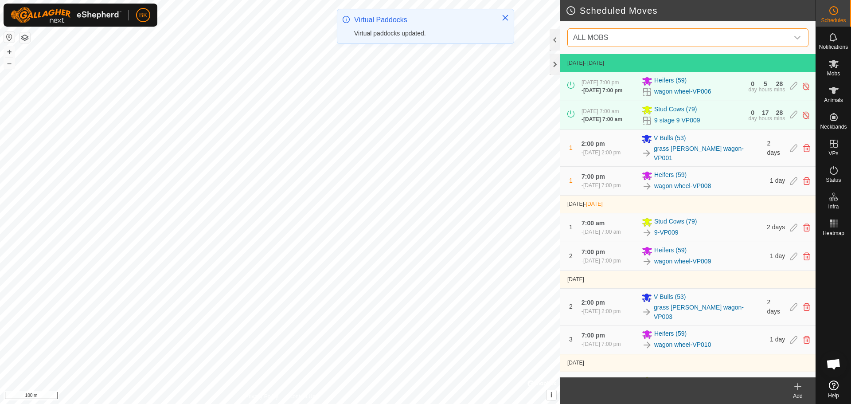
click at [780, 39] on span "ALL MOBS" at bounding box center [678, 38] width 219 height 18
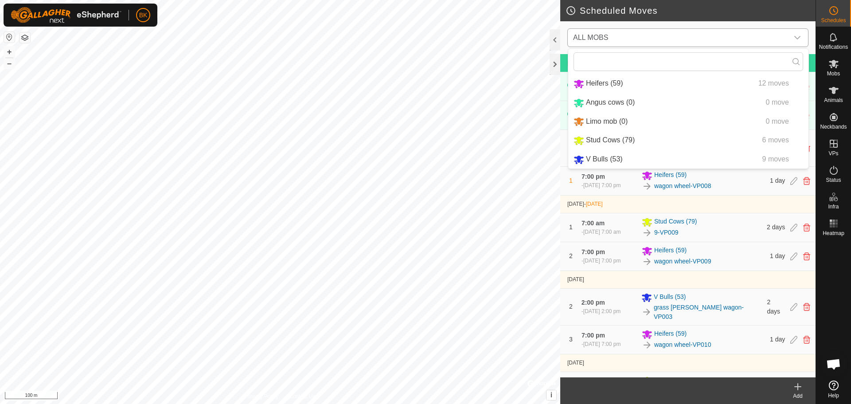
click at [636, 143] on li "Stud Cows (79) 6 moves" at bounding box center [688, 140] width 240 height 18
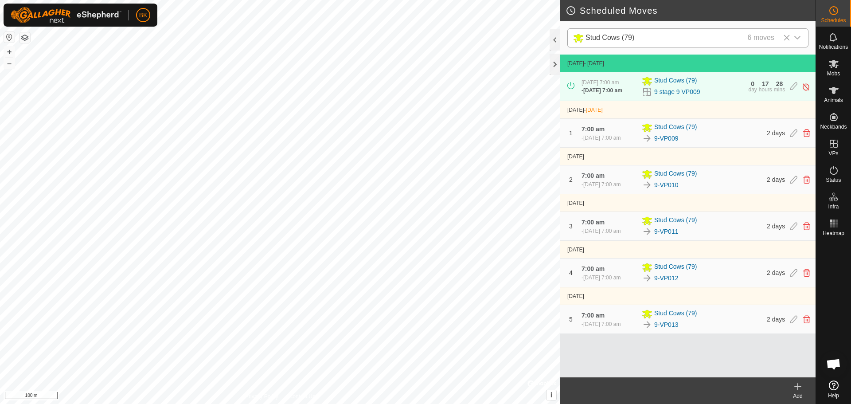
click at [802, 389] on icon at bounding box center [797, 386] width 11 height 11
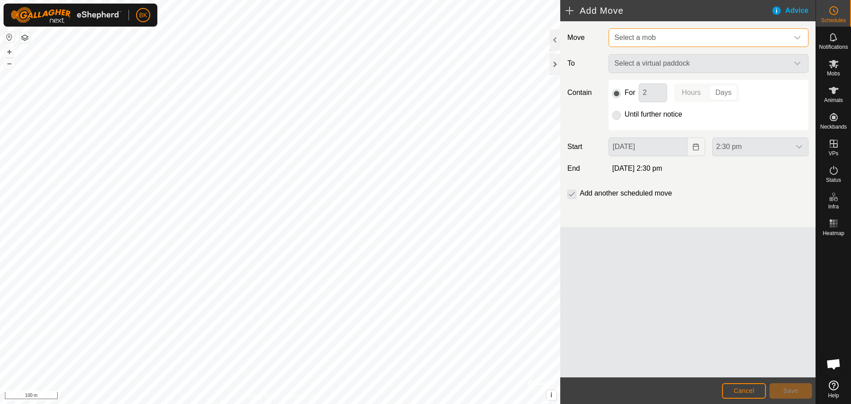
click at [669, 39] on span "Select a mob" at bounding box center [700, 38] width 178 height 18
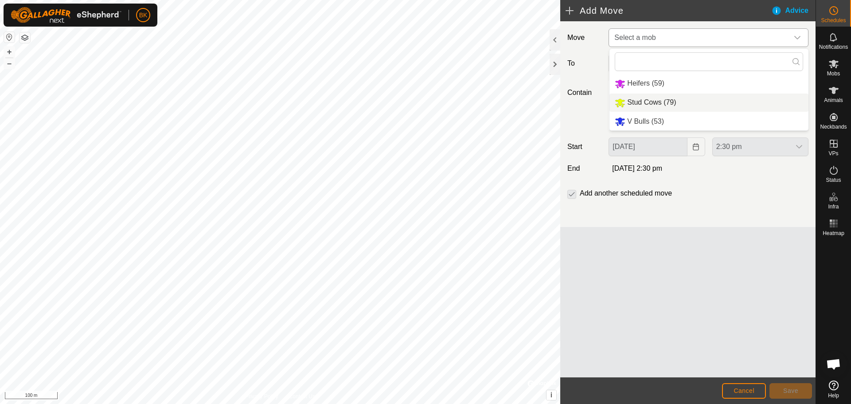
click at [659, 103] on li "Stud Cows (79)" at bounding box center [708, 103] width 199 height 18
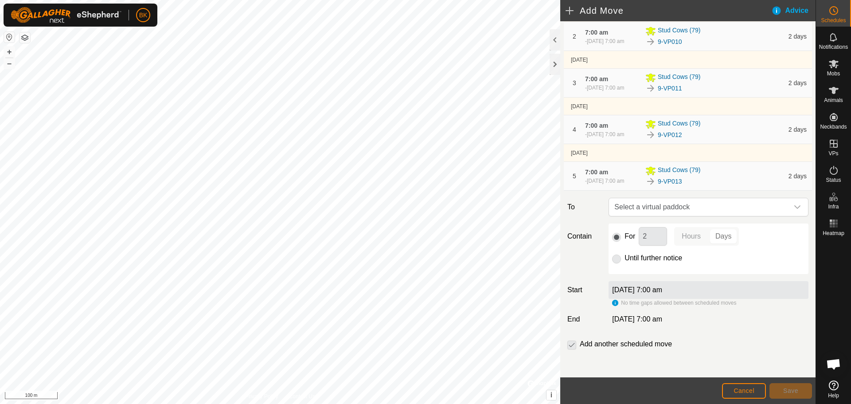
scroll to position [152, 0]
click at [690, 212] on span "Select a virtual paddock" at bounding box center [700, 207] width 178 height 18
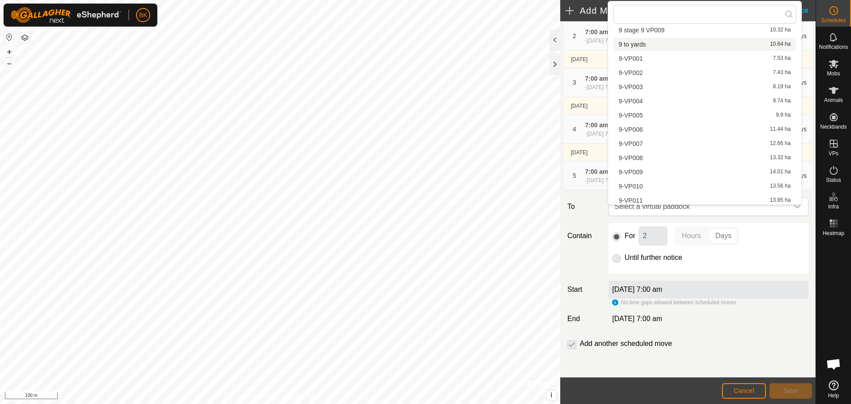
scroll to position [225, 0]
click at [648, 171] on li "9-VP014 14 ha" at bounding box center [704, 169] width 183 height 13
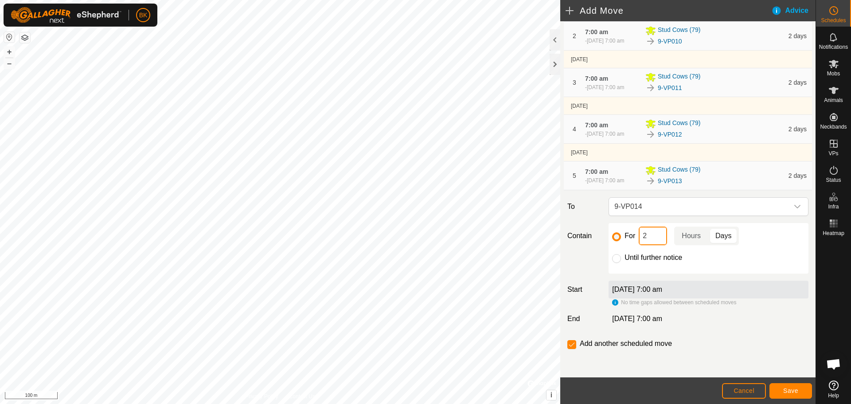
click at [652, 238] on input "2" at bounding box center [653, 235] width 28 height 19
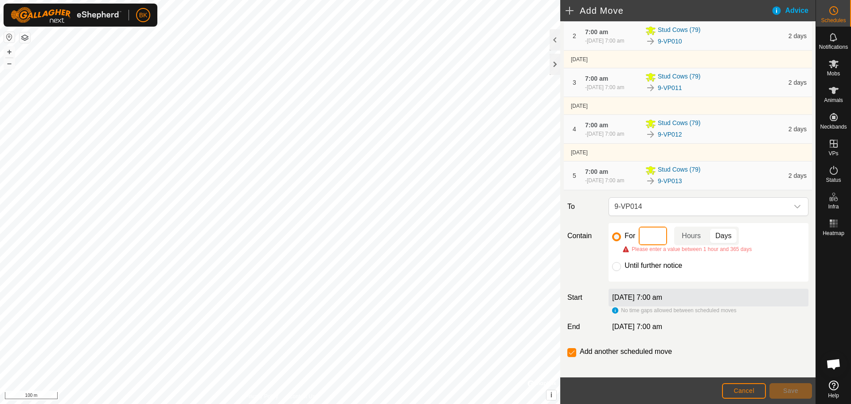
type input "1"
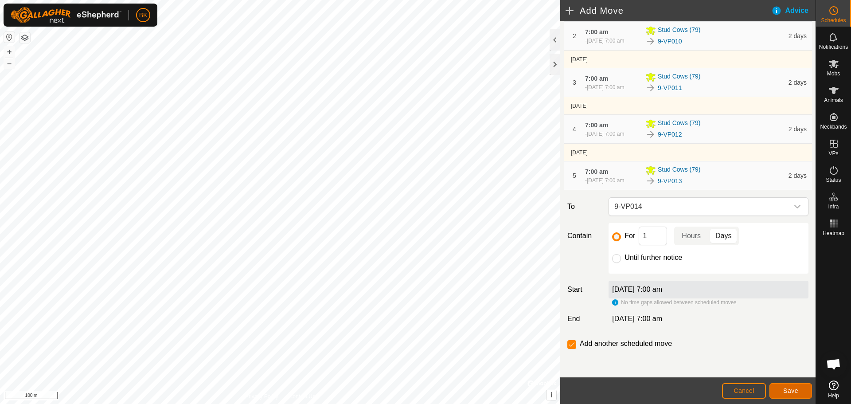
click at [789, 396] on button "Save" at bounding box center [790, 391] width 43 height 16
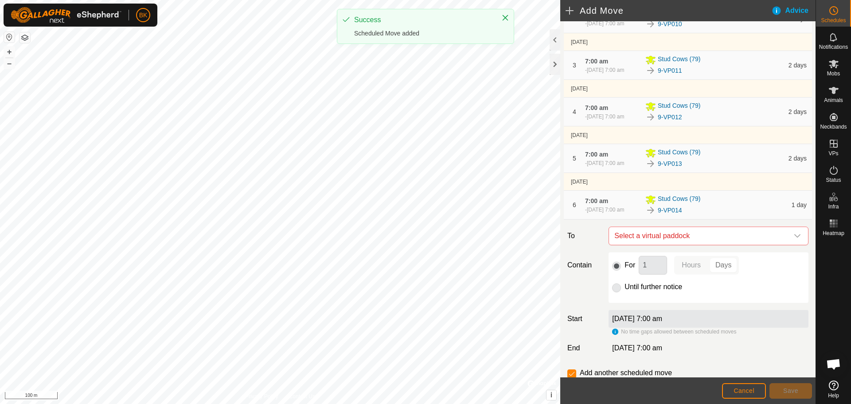
scroll to position [198, 0]
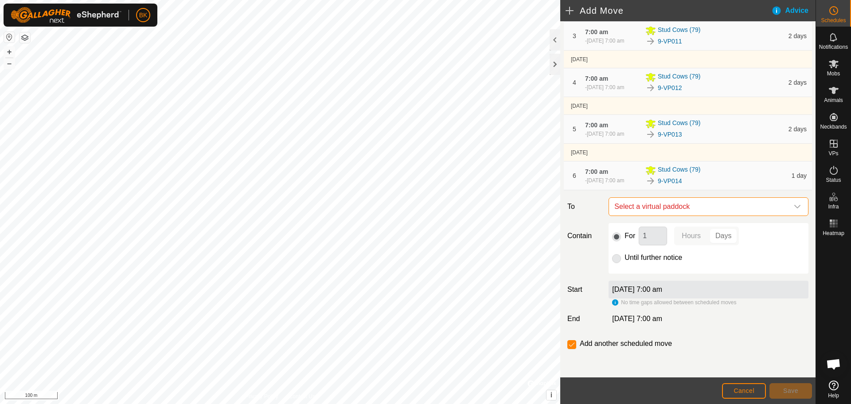
click at [694, 210] on span "Select a virtual paddock" at bounding box center [700, 207] width 178 height 18
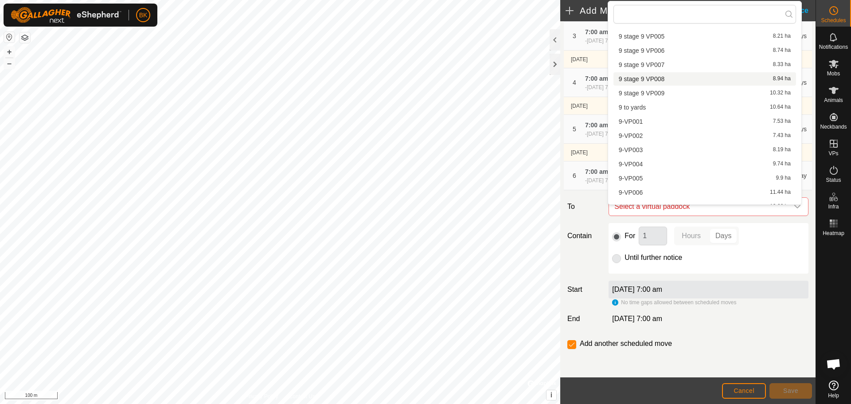
scroll to position [225, 0]
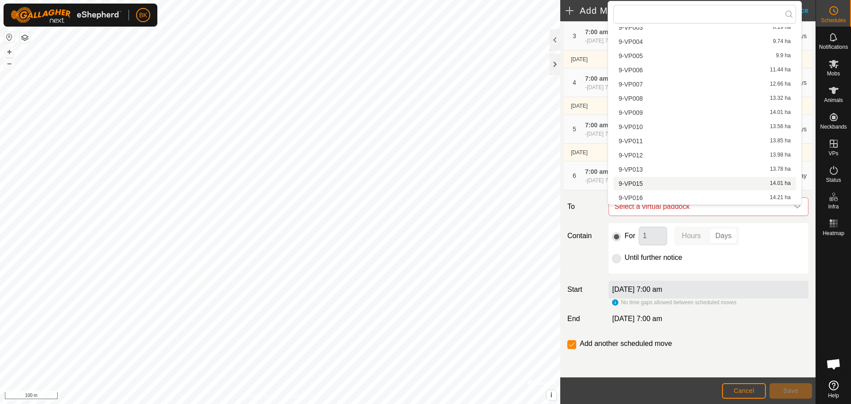
click at [670, 182] on li "9-VP015 14.01 ha" at bounding box center [704, 183] width 183 height 13
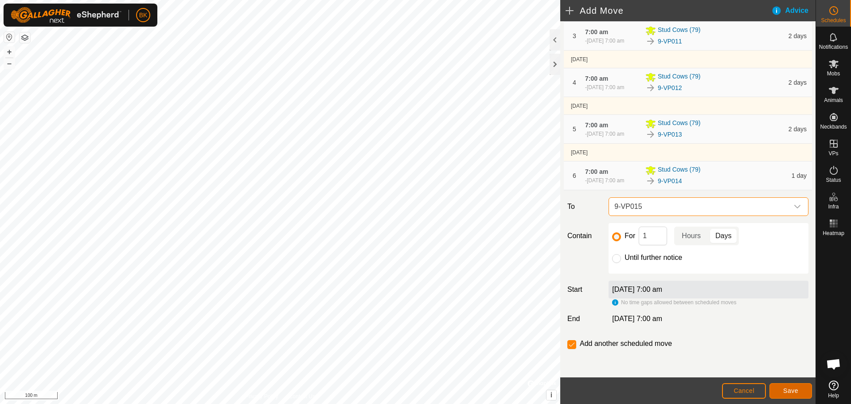
click at [780, 390] on button "Save" at bounding box center [790, 391] width 43 height 16
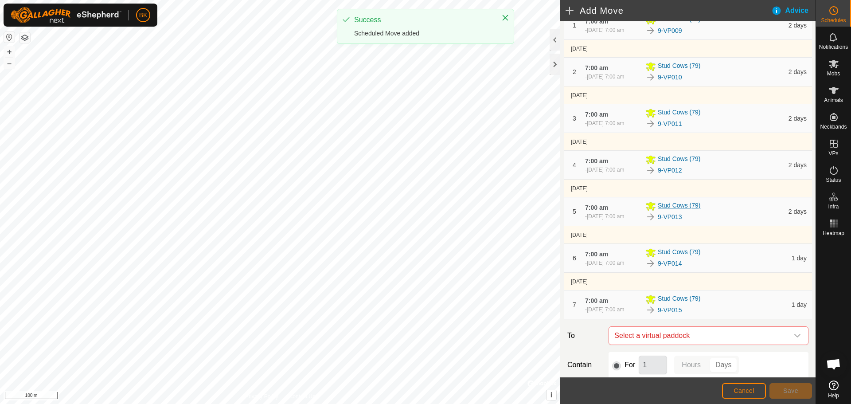
scroll to position [245, 0]
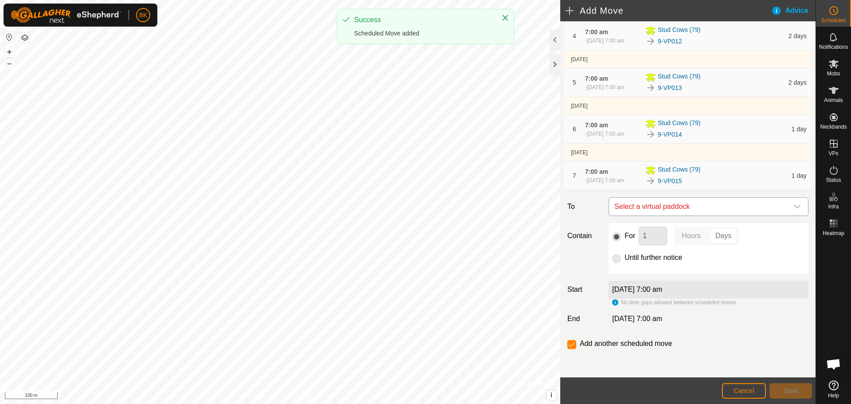
click at [703, 207] on span "Select a virtual paddock" at bounding box center [700, 207] width 178 height 18
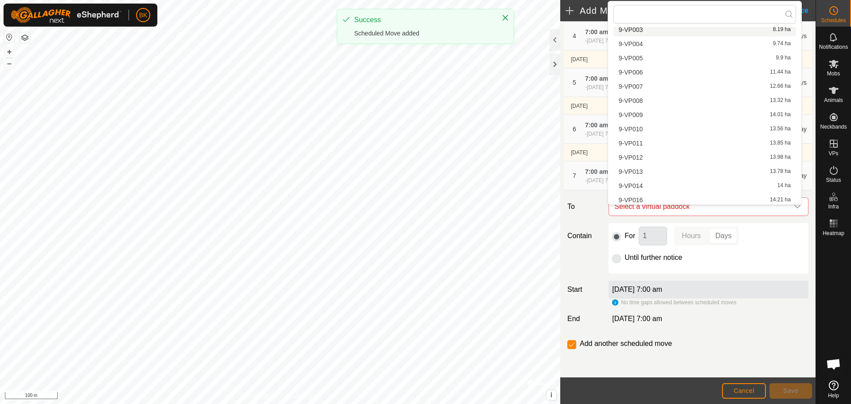
scroll to position [225, 0]
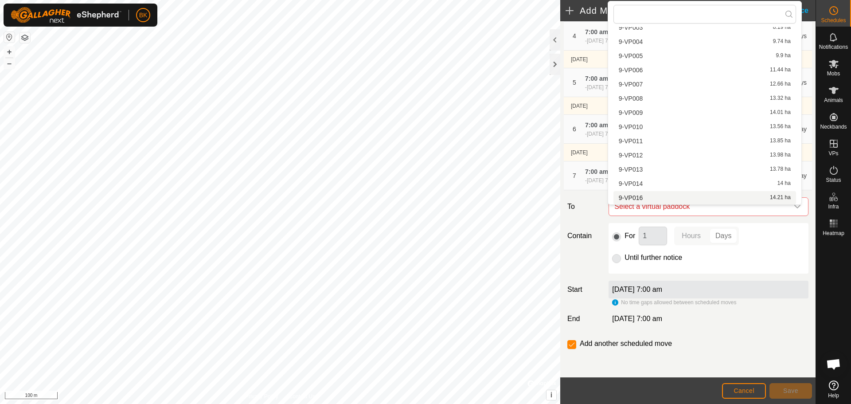
click at [691, 197] on li "9-VP016 14.21 ha" at bounding box center [704, 197] width 183 height 13
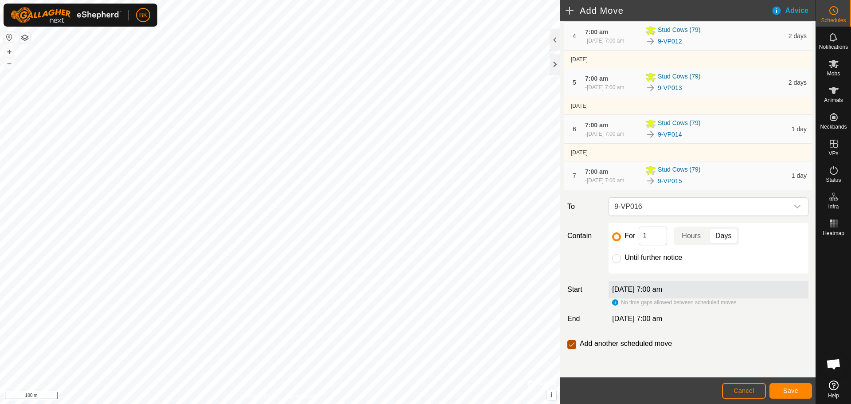
click at [572, 343] on input "checkbox" at bounding box center [571, 344] width 9 height 9
checkbox input "false"
click at [791, 388] on span "Save" at bounding box center [790, 390] width 15 height 7
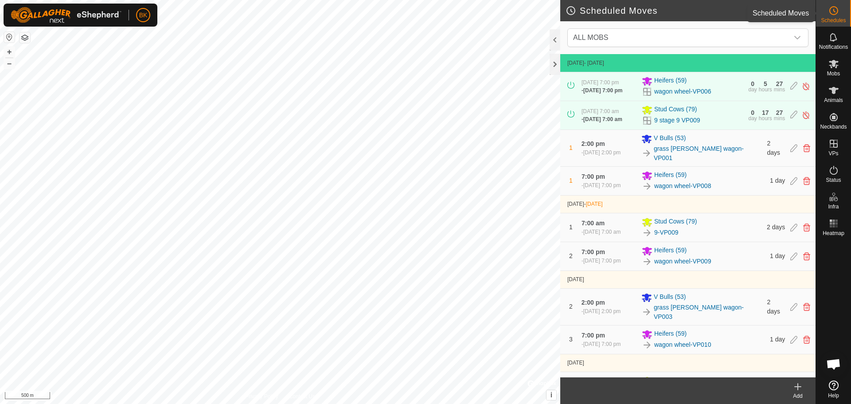
click at [836, 15] on icon at bounding box center [833, 10] width 11 height 11
click at [743, 34] on span "ALL MOBS" at bounding box center [678, 38] width 219 height 18
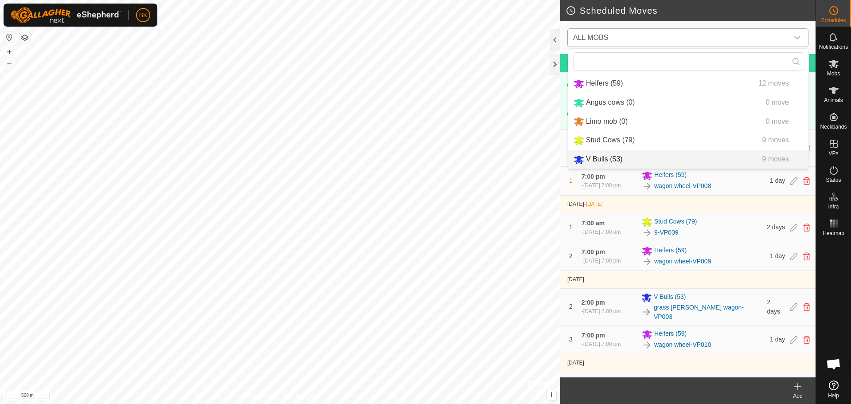
click at [617, 157] on li "V Bulls (53) 9 moves" at bounding box center [688, 159] width 240 height 18
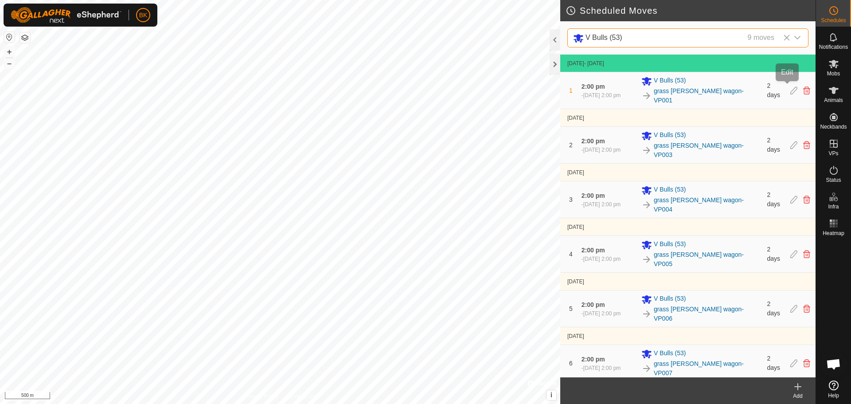
click at [790, 86] on icon at bounding box center [793, 90] width 7 height 8
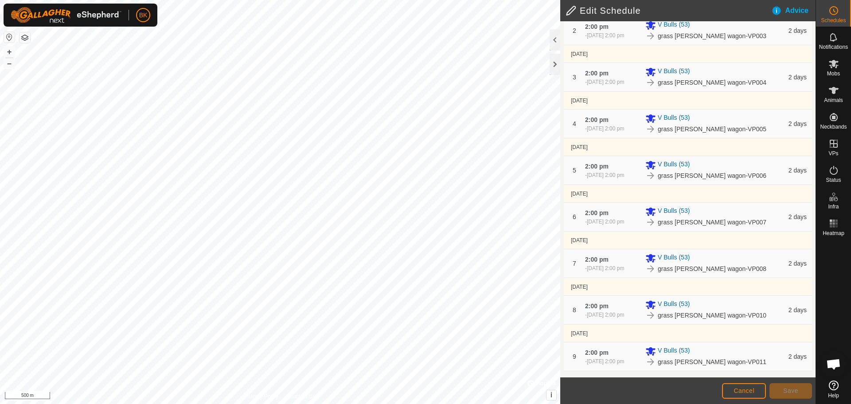
scroll to position [245, 0]
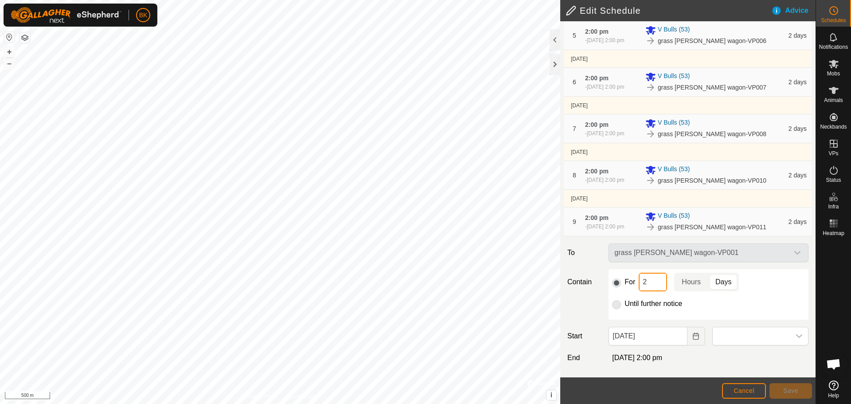
click at [652, 281] on input "2" at bounding box center [653, 282] width 28 height 19
click at [687, 280] on p-togglebutton "Hours" at bounding box center [691, 282] width 34 height 19
click at [646, 279] on input "2" at bounding box center [653, 282] width 28 height 19
click at [743, 396] on button "Cancel" at bounding box center [744, 391] width 44 height 16
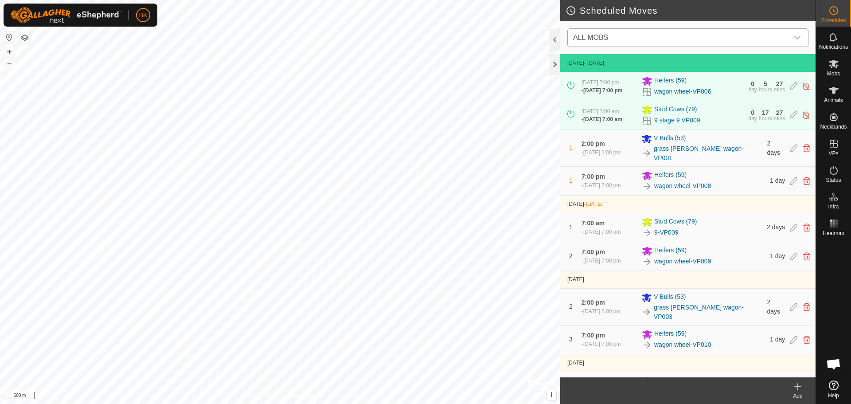
click at [627, 40] on span "ALL MOBS" at bounding box center [678, 38] width 219 height 18
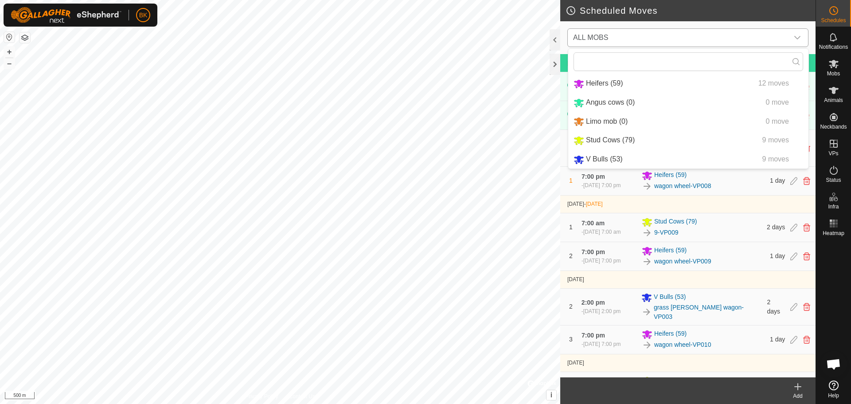
click at [633, 156] on li "V Bulls (53) 9 moves" at bounding box center [688, 159] width 240 height 18
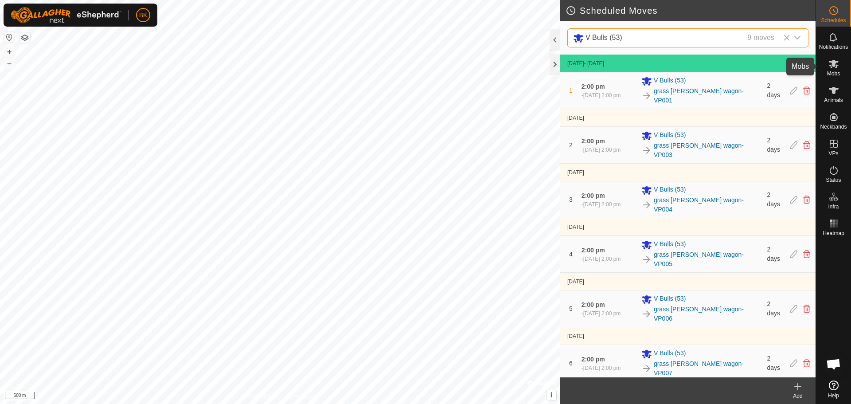
click at [838, 67] on icon at bounding box center [833, 63] width 11 height 11
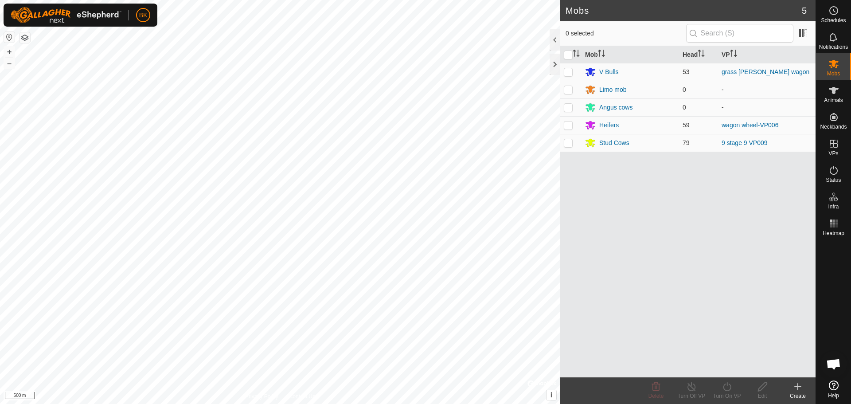
click at [568, 70] on p-checkbox at bounding box center [568, 71] width 9 height 7
checkbox input "true"
click at [726, 388] on icon at bounding box center [726, 386] width 11 height 11
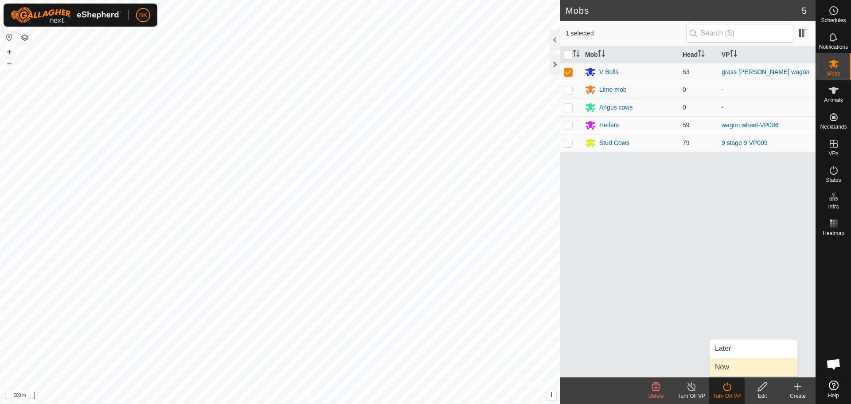
click at [725, 370] on link "Now" at bounding box center [754, 367] width 88 height 18
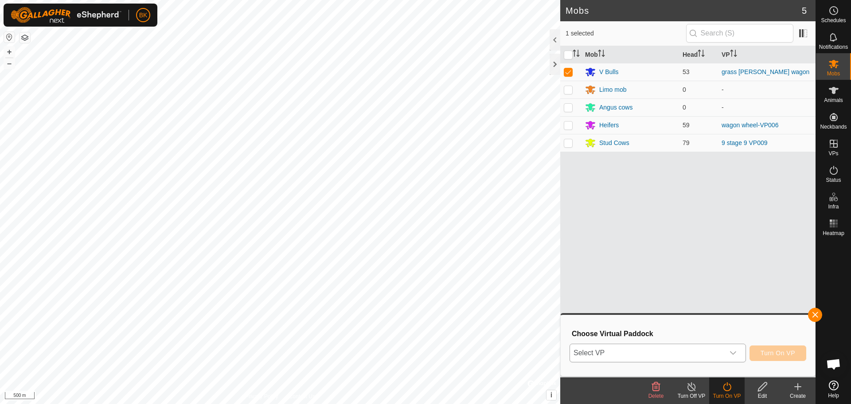
click at [728, 354] on div "dropdown trigger" at bounding box center [733, 353] width 18 height 18
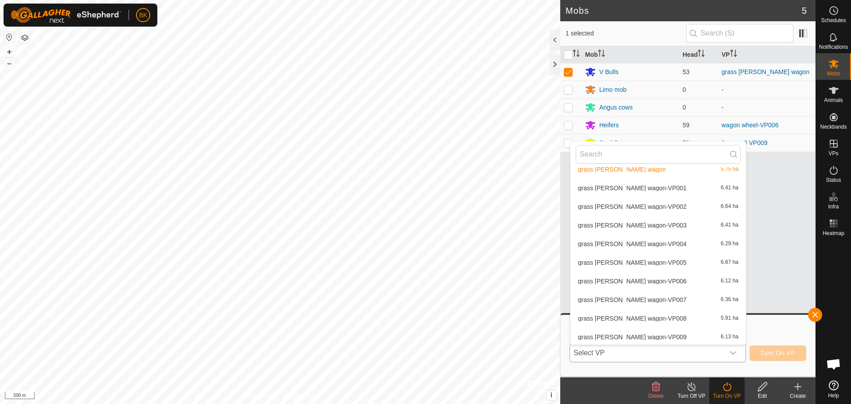
scroll to position [675, 0]
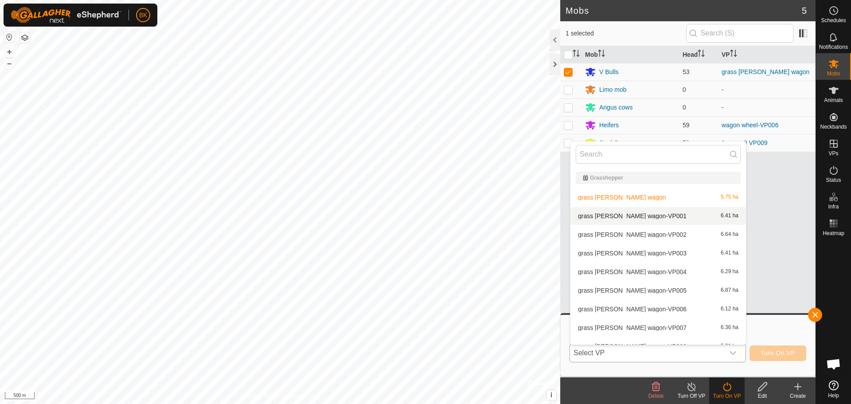
click at [651, 215] on li "grass [PERSON_NAME] wagon-VP001 6.41 ha" at bounding box center [657, 216] width 175 height 18
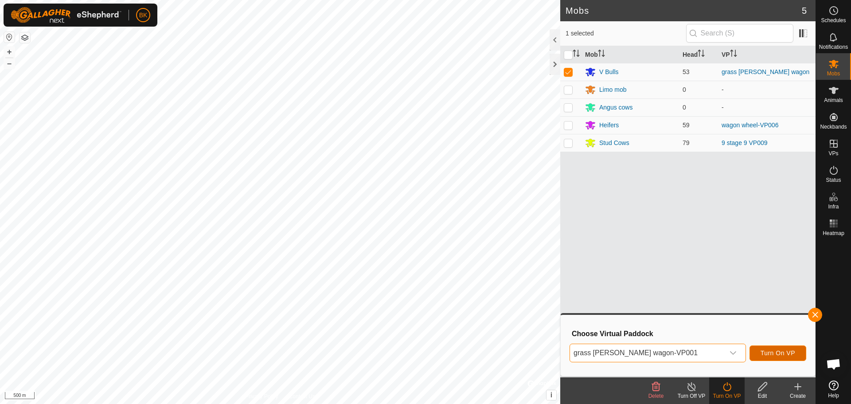
click at [781, 355] on span "Turn On VP" at bounding box center [777, 352] width 35 height 7
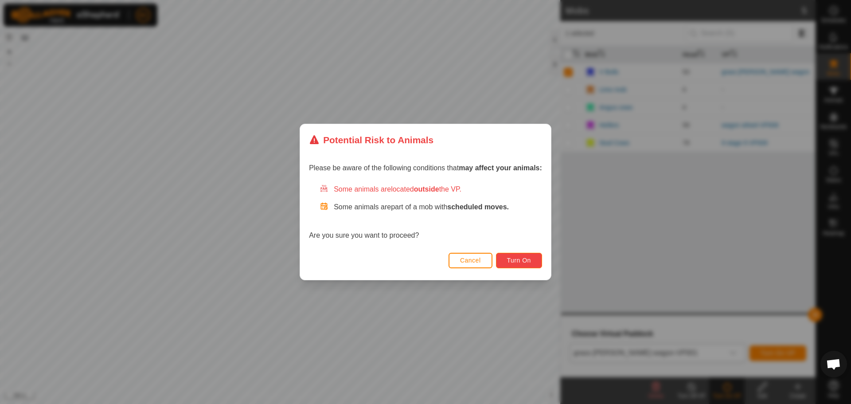
click at [529, 263] on span "Turn On" at bounding box center [519, 260] width 24 height 7
